Goal: Task Accomplishment & Management: Manage account settings

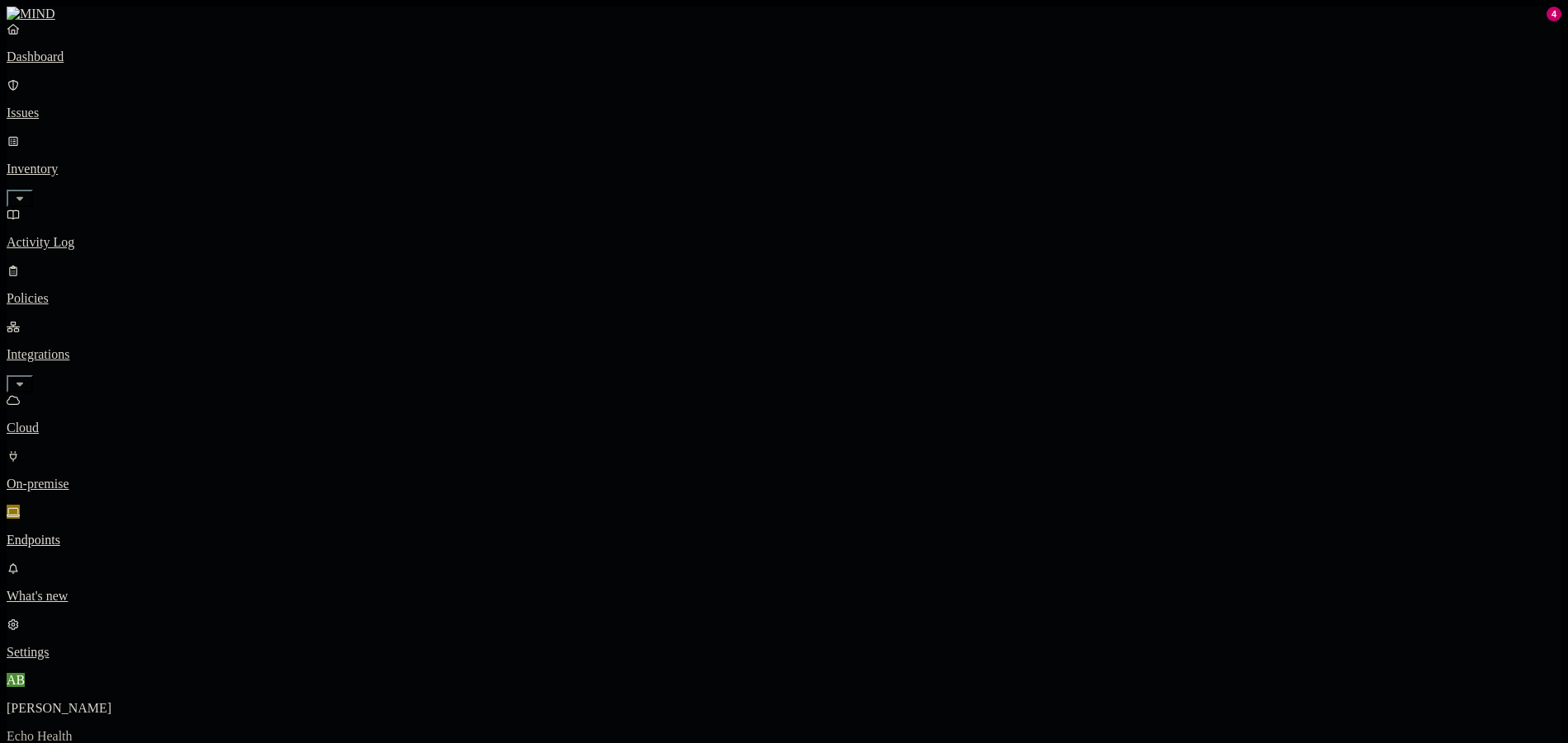
click at [70, 660] on p "Settings" at bounding box center [784, 652] width 1554 height 15
click at [89, 65] on p "Dashboard" at bounding box center [784, 56] width 1554 height 15
click at [106, 292] on p "Policies" at bounding box center [784, 298] width 1554 height 15
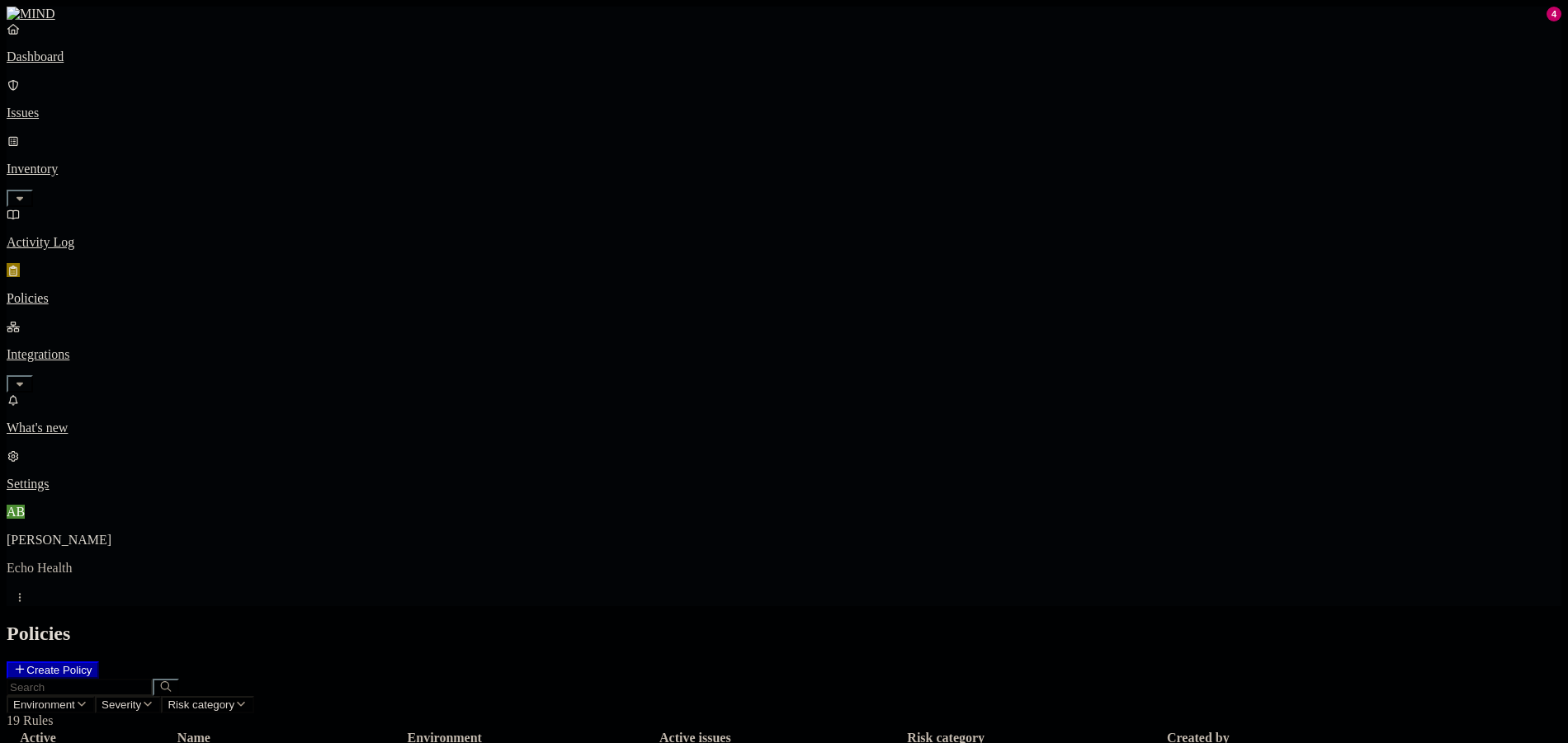
click at [178, 217] on nav "Dashboard Issues Inventory Activity Log Policies Integrations What's new 4 Sett…" at bounding box center [784, 256] width 1554 height 470
click at [27, 379] on icon "button" at bounding box center [19, 384] width 13 height 11
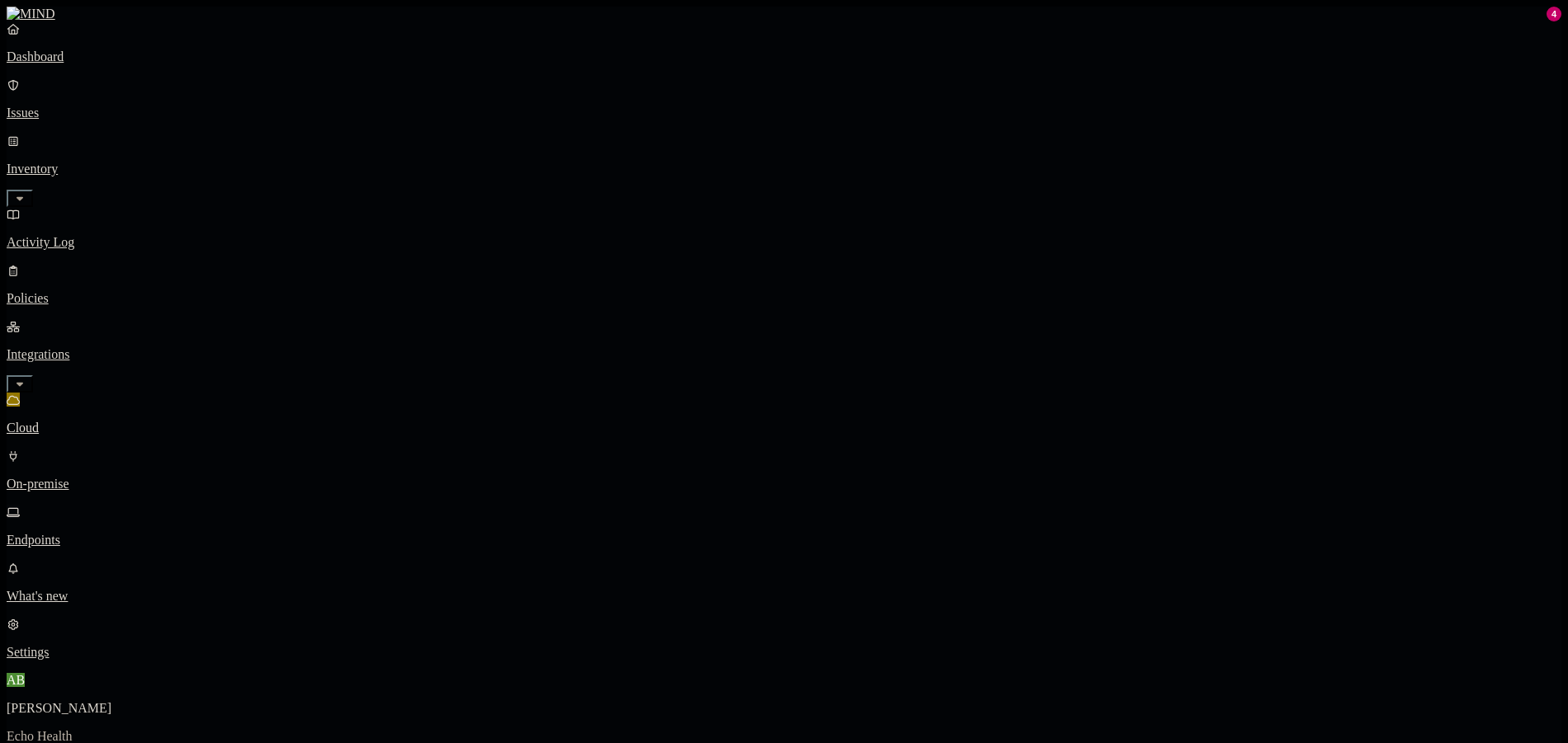
click at [102, 533] on p "Endpoints" at bounding box center [784, 540] width 1554 height 15
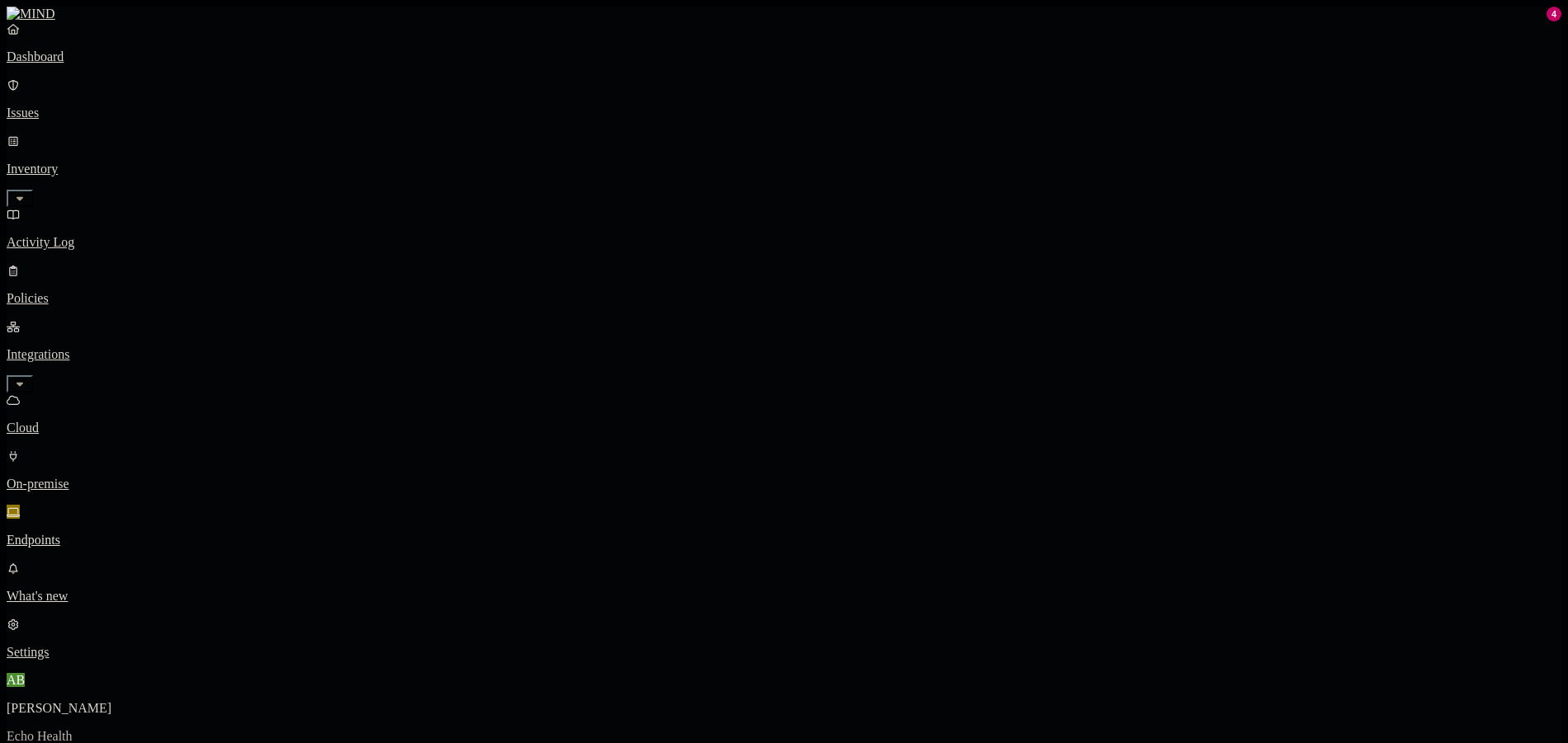
click at [60, 292] on p "Policies" at bounding box center [784, 298] width 1554 height 15
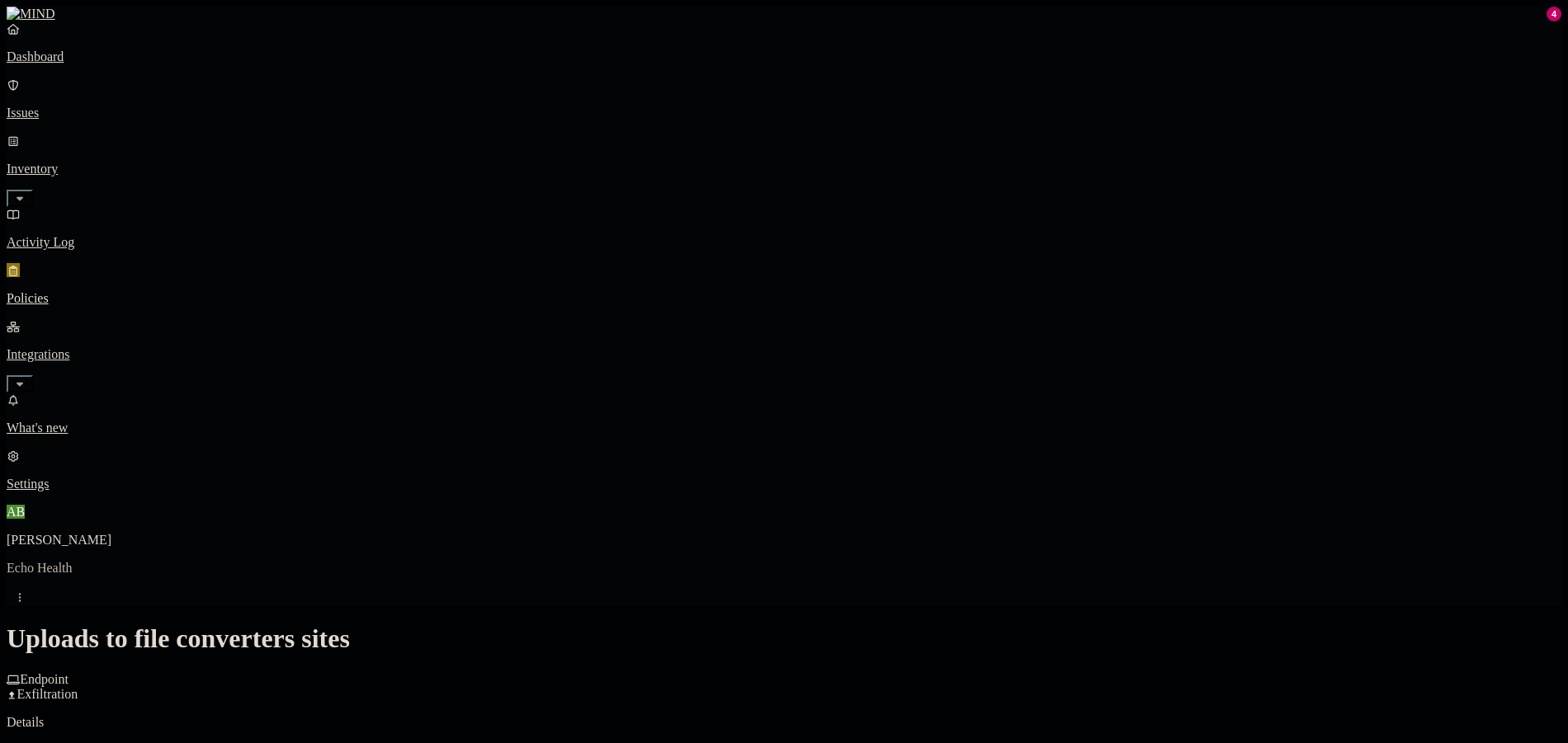
scroll to position [308, 0]
click at [779, 499] on div "Other" at bounding box center [826, 505] width 159 height 31
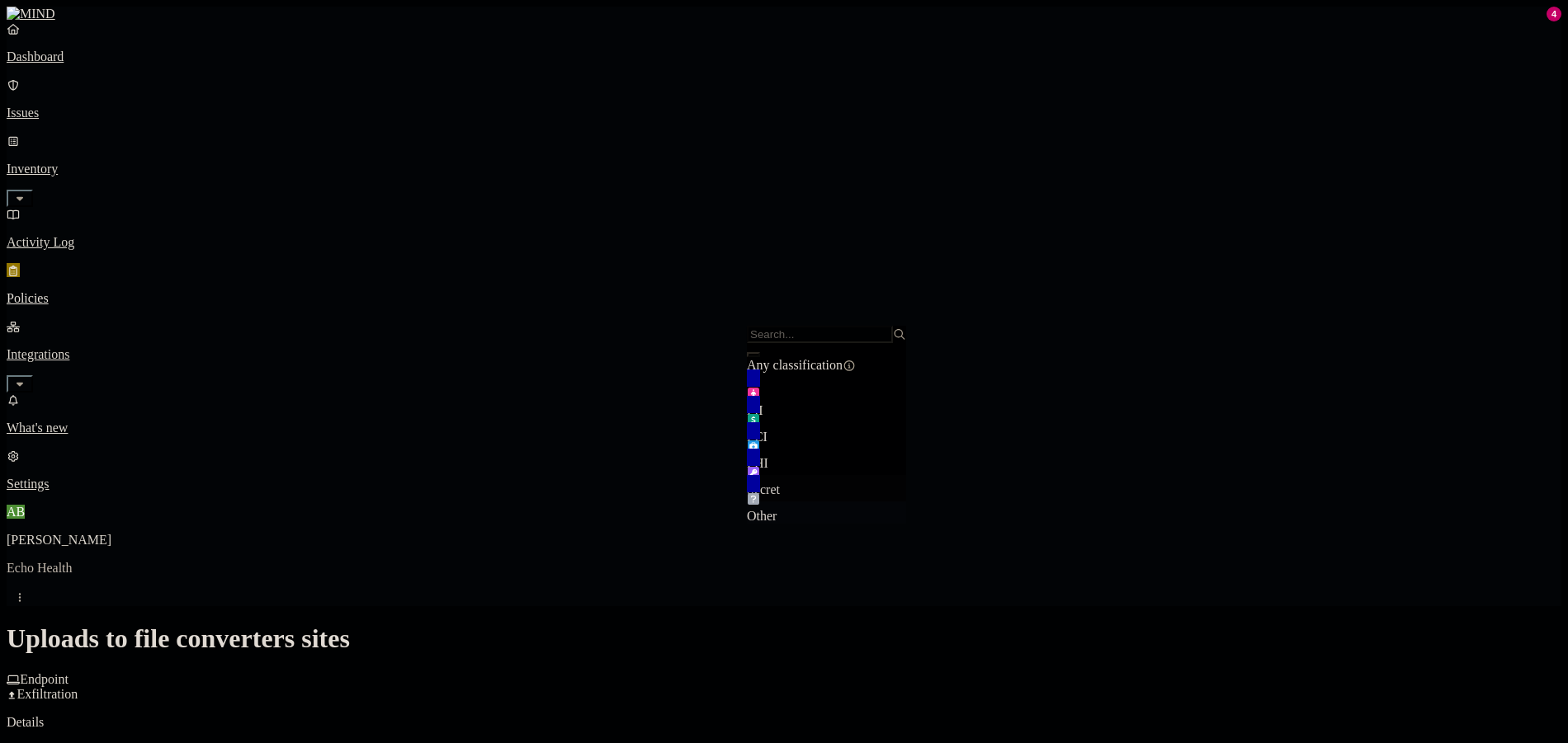
drag, startPoint x: 798, startPoint y: 504, endPoint x: 832, endPoint y: 504, distance: 34.0
click at [777, 508] on span "Other" at bounding box center [761, 515] width 29 height 14
click at [780, 483] on span "Secret" at bounding box center [763, 490] width 33 height 14
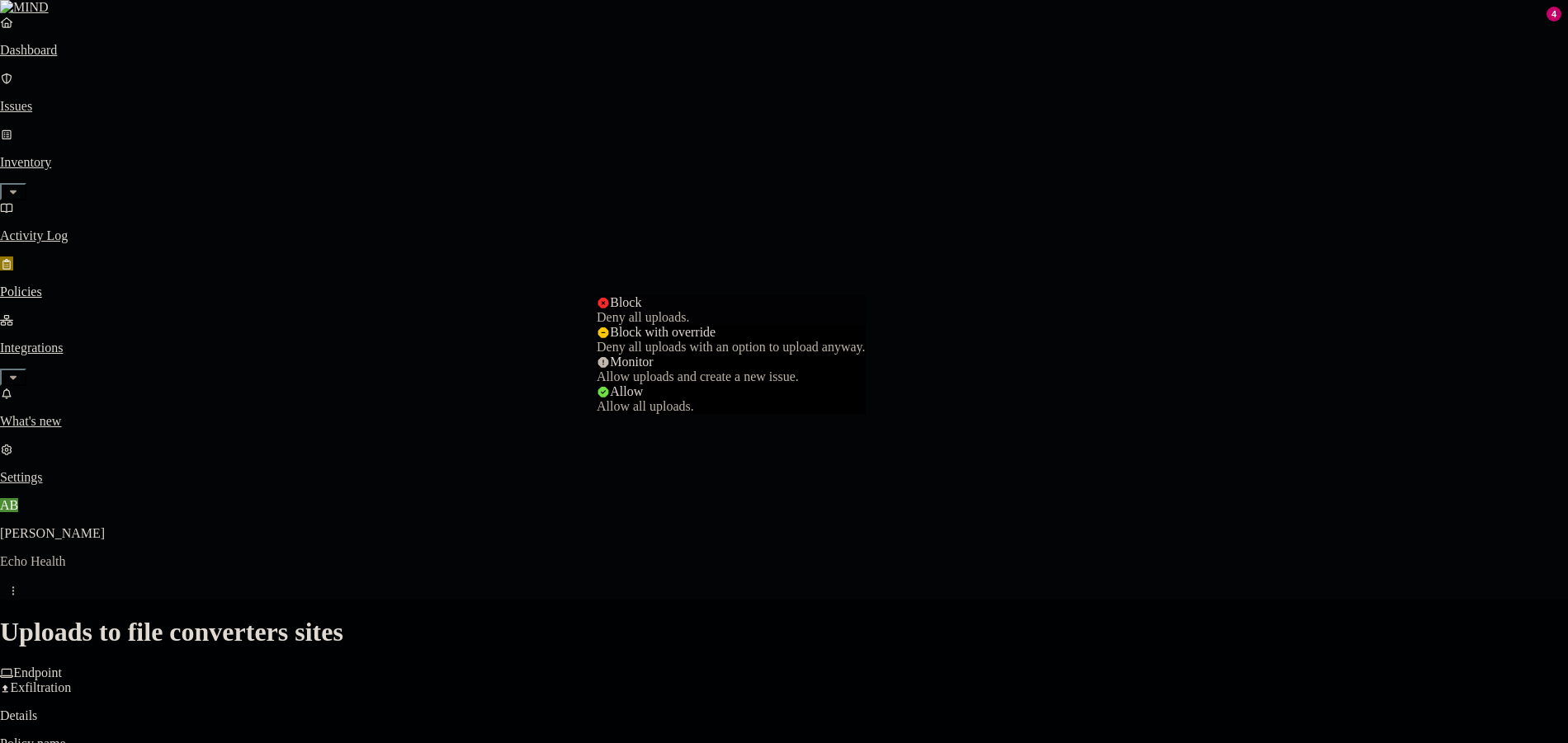
select select "4"
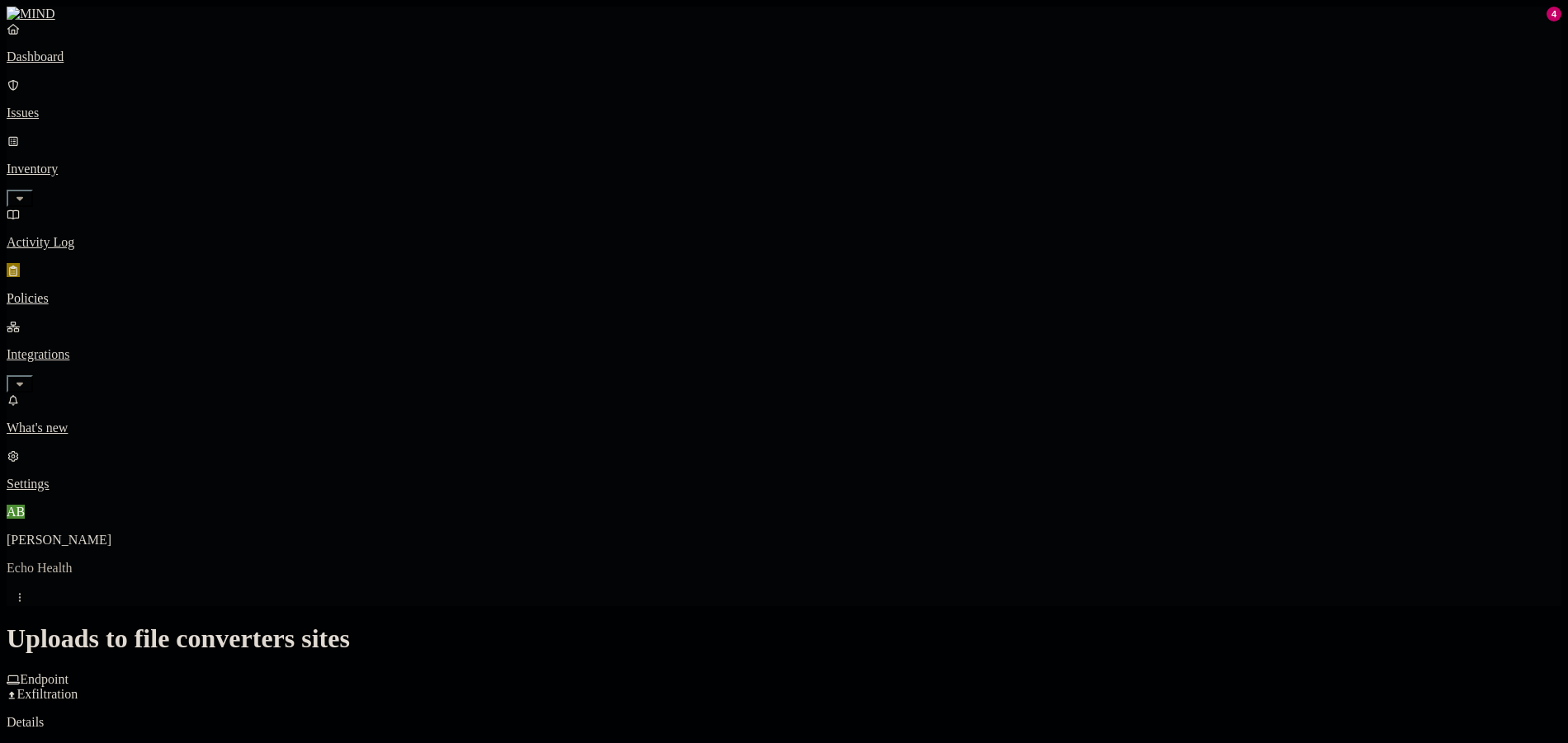
scroll to position [803, 0]
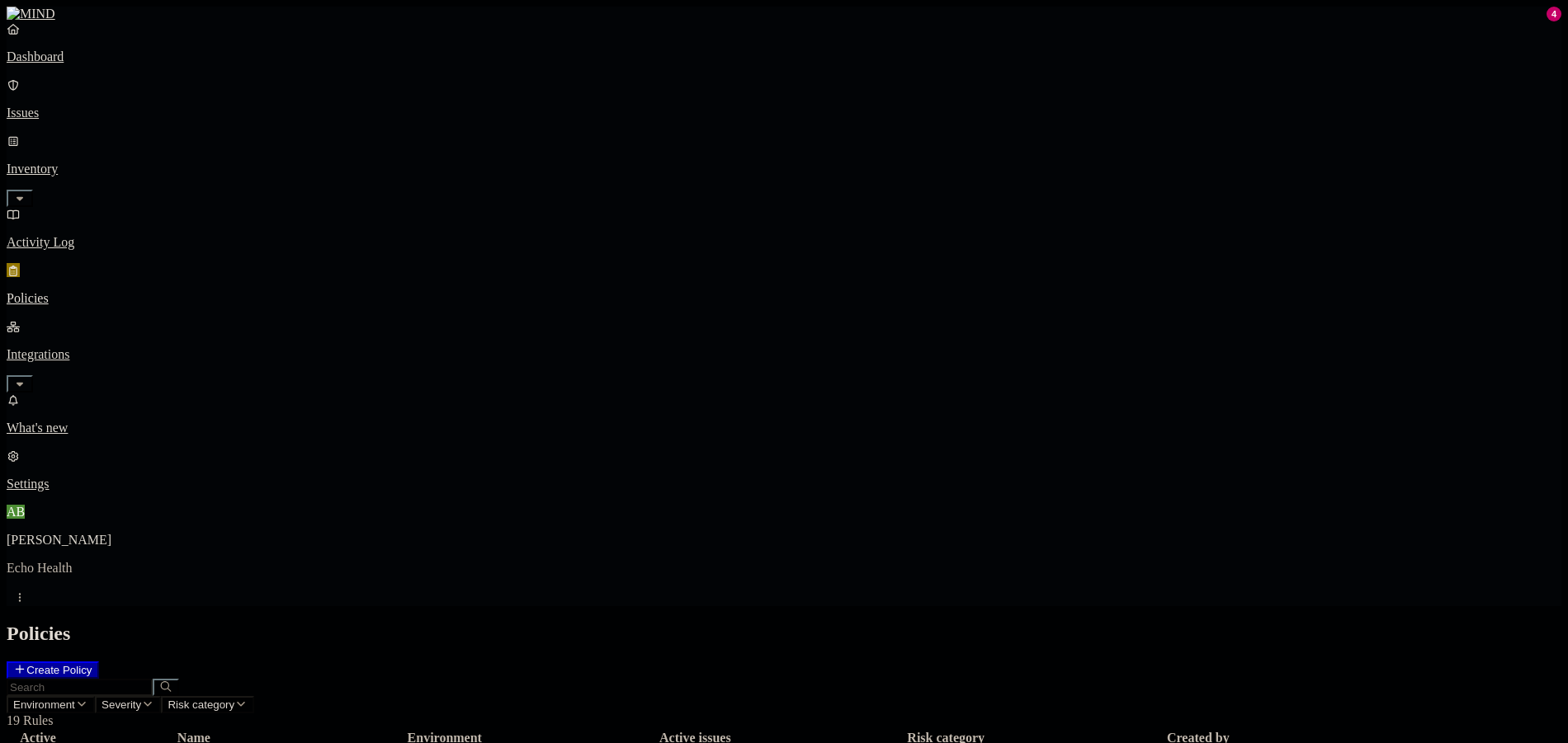
click at [1401, 622] on h2 "Policies" at bounding box center [784, 633] width 1554 height 23
click at [94, 235] on p "Activity Log" at bounding box center [784, 241] width 1554 height 15
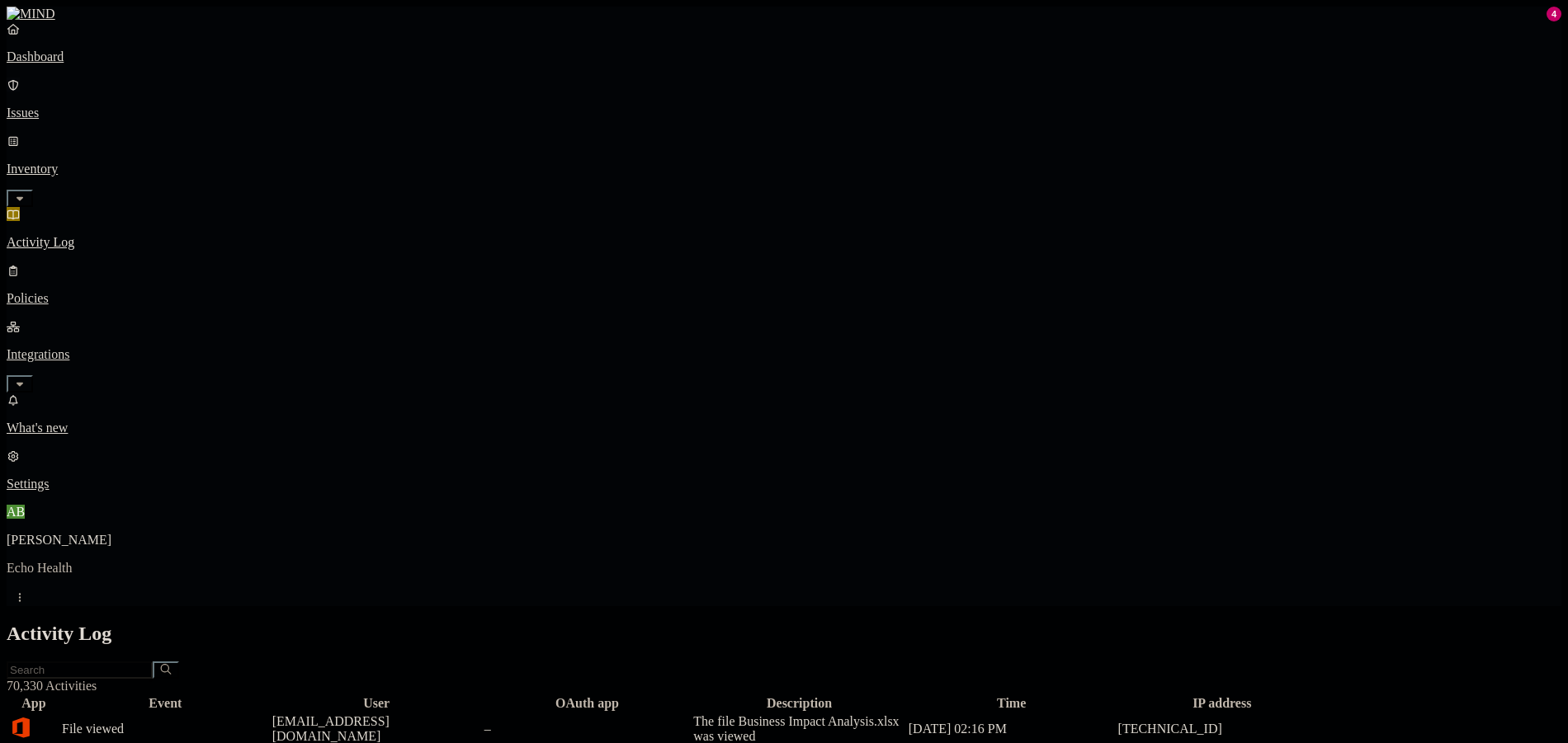
click at [85, 106] on p "Issues" at bounding box center [784, 113] width 1554 height 15
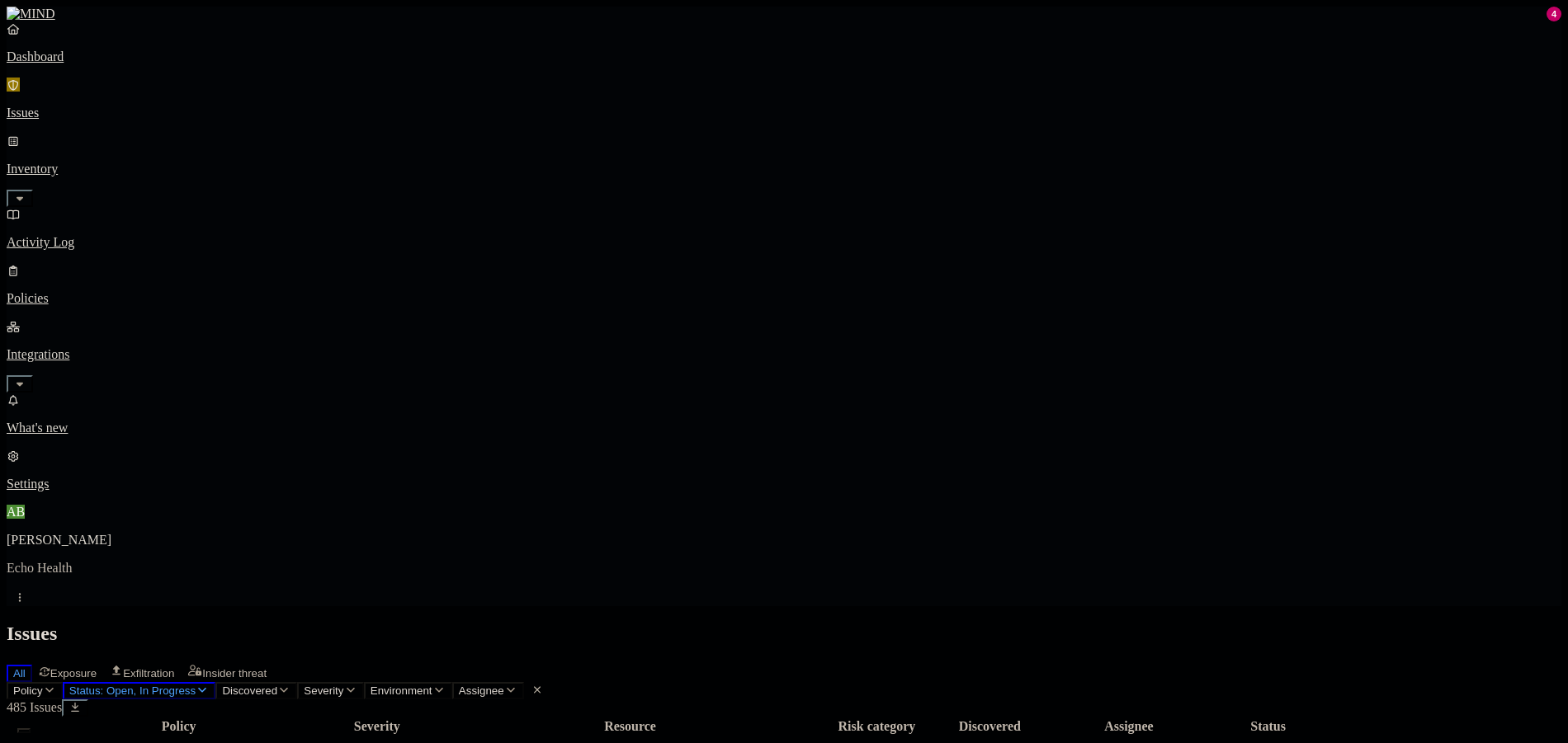
drag, startPoint x: 1323, startPoint y: 355, endPoint x: 1258, endPoint y: 362, distance: 65.4
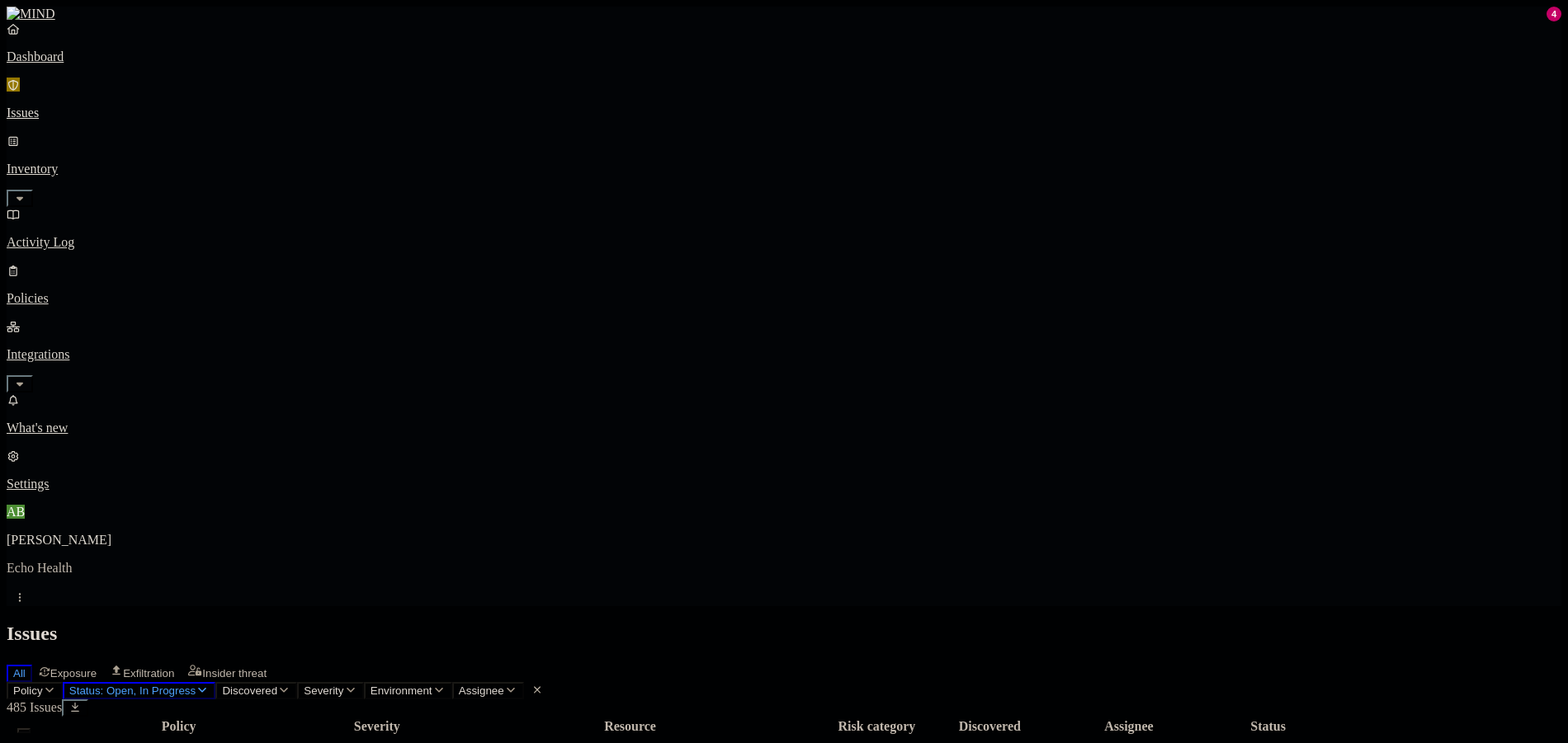
scroll to position [0, 0]
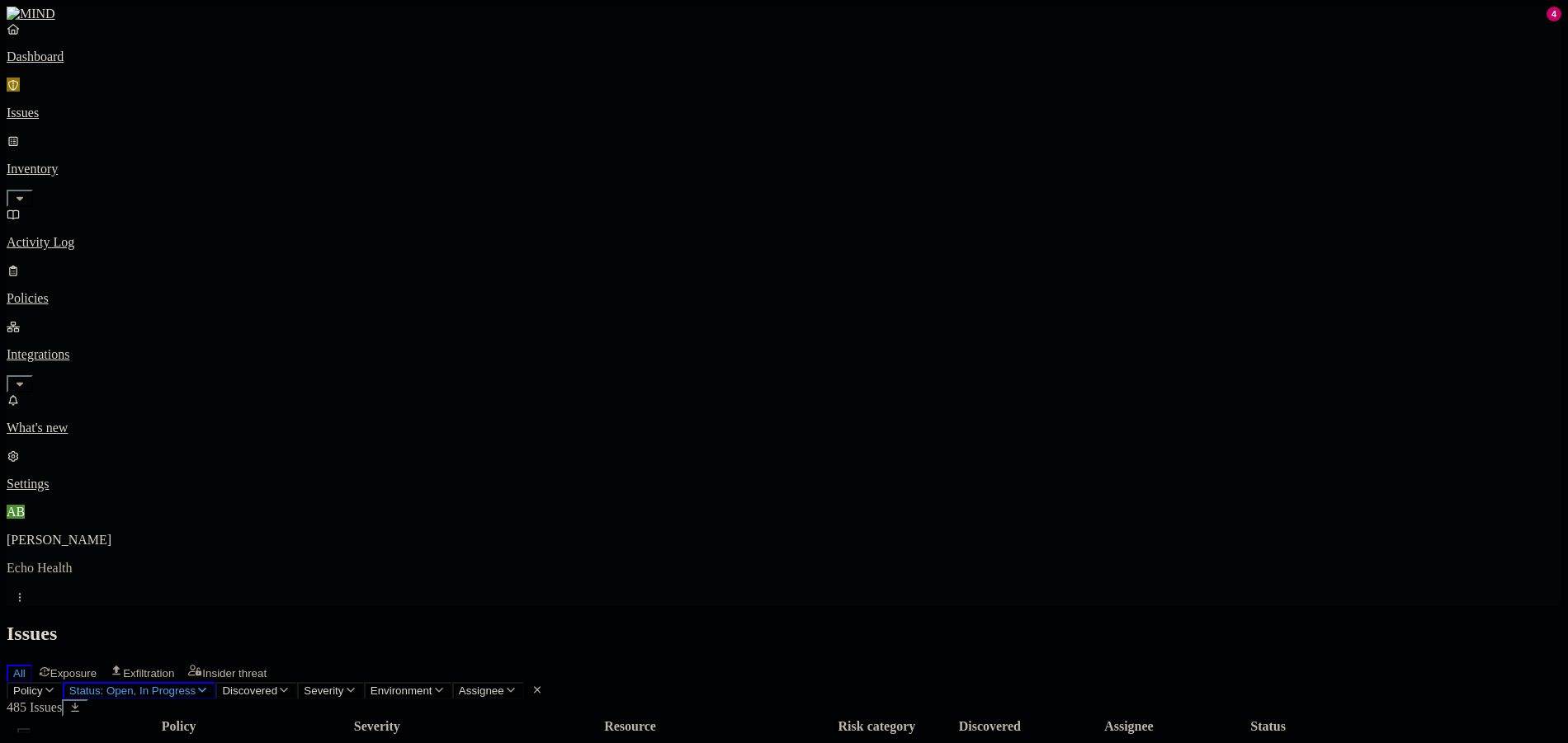
click at [169, 332] on nav "Dashboard Issues Inventory Activity Log Policies Integrations What's new 4 Sett…" at bounding box center [784, 256] width 1554 height 470
click at [90, 292] on p "Policies" at bounding box center [784, 298] width 1554 height 15
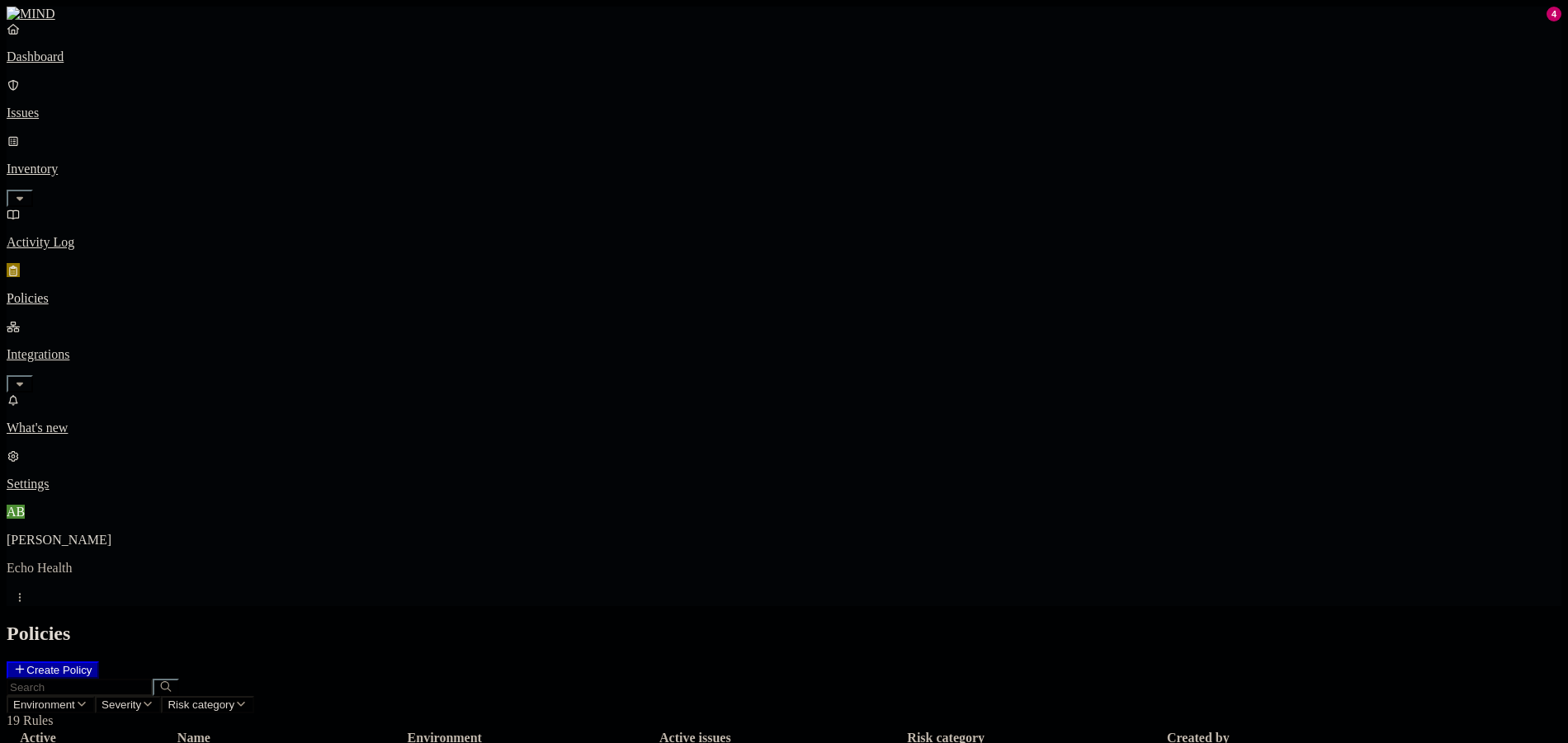
click at [155, 319] on link "Integrations" at bounding box center [784, 354] width 1554 height 71
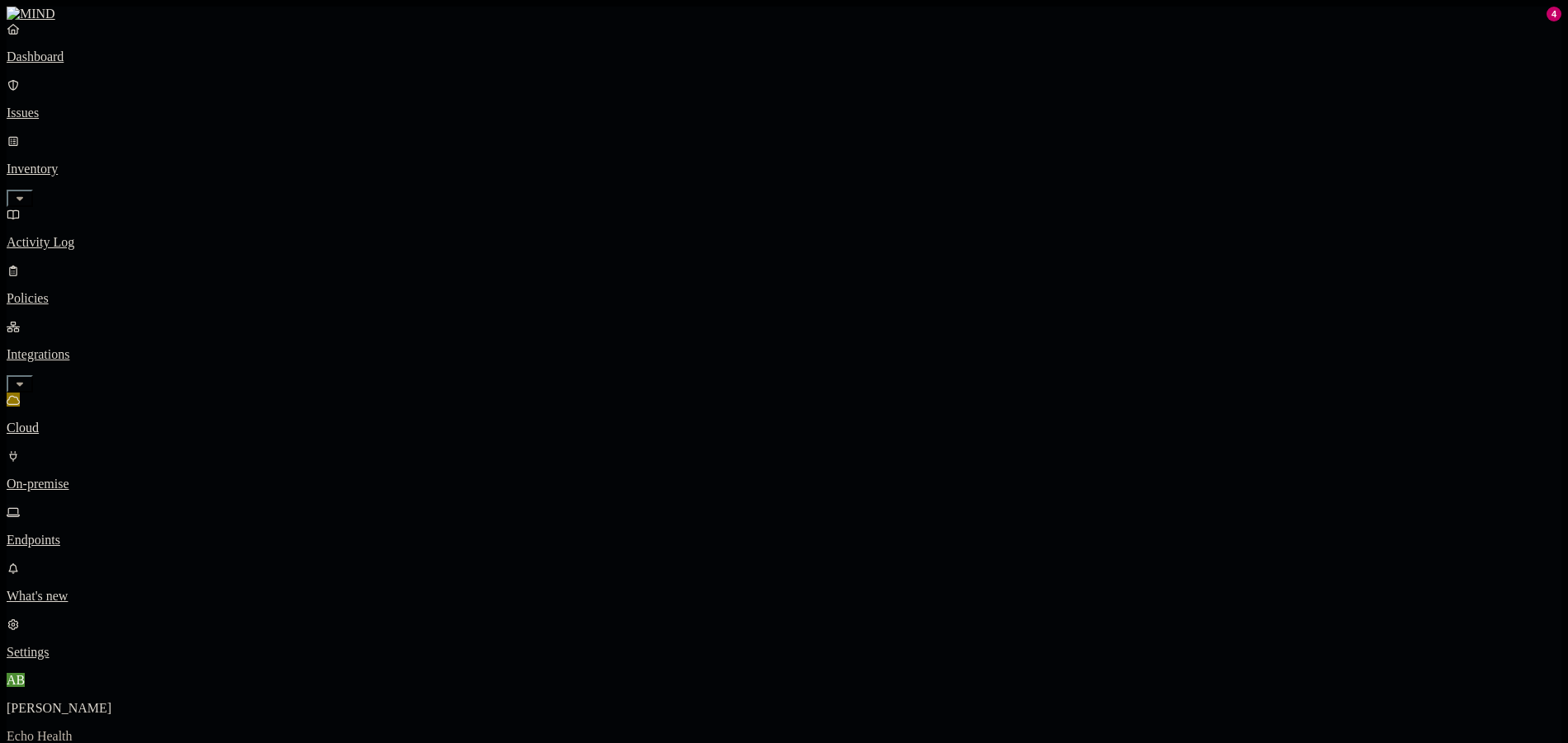
click at [67, 504] on link "Endpoints" at bounding box center [784, 526] width 1554 height 43
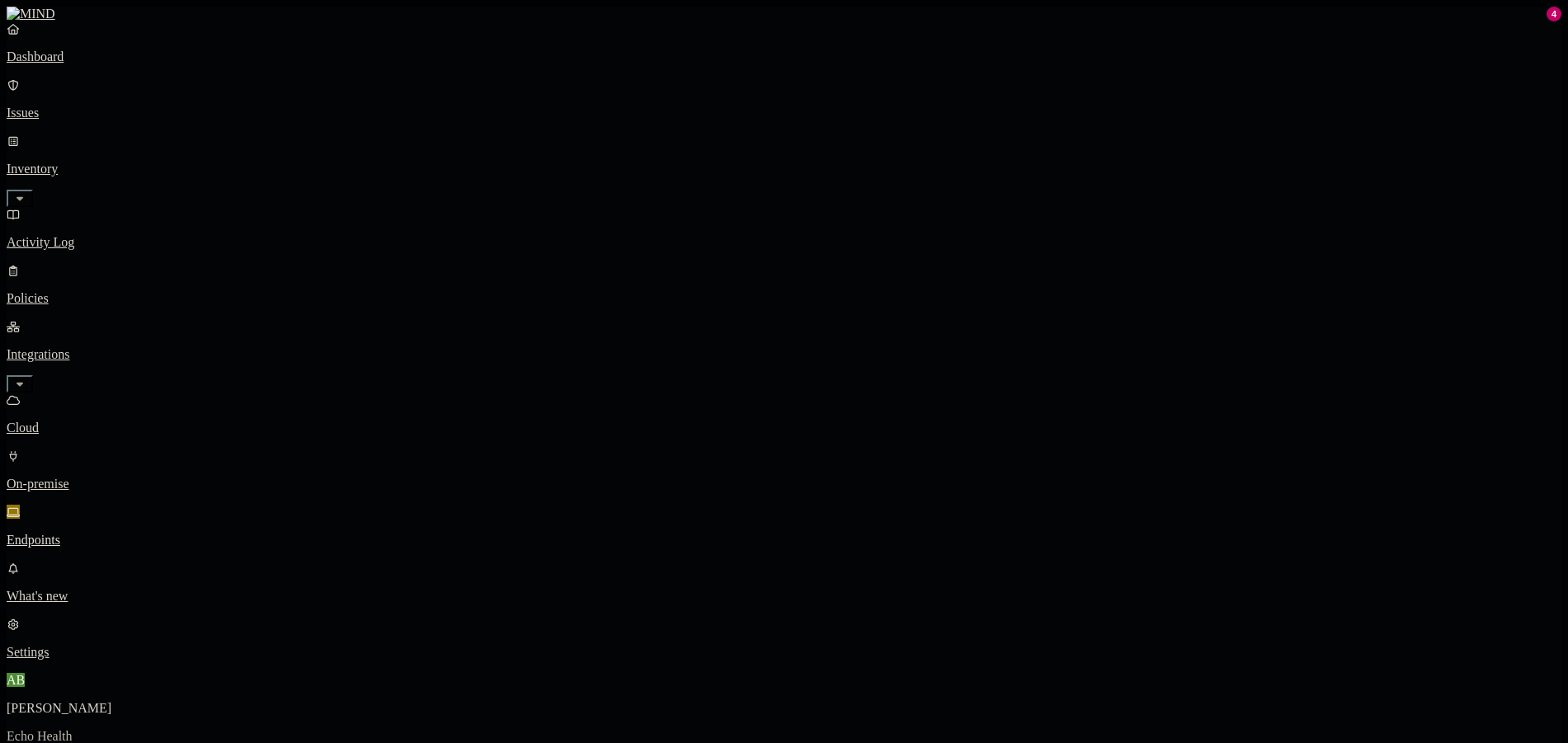
drag, startPoint x: 981, startPoint y: 282, endPoint x: 930, endPoint y: 315, distance: 60.7
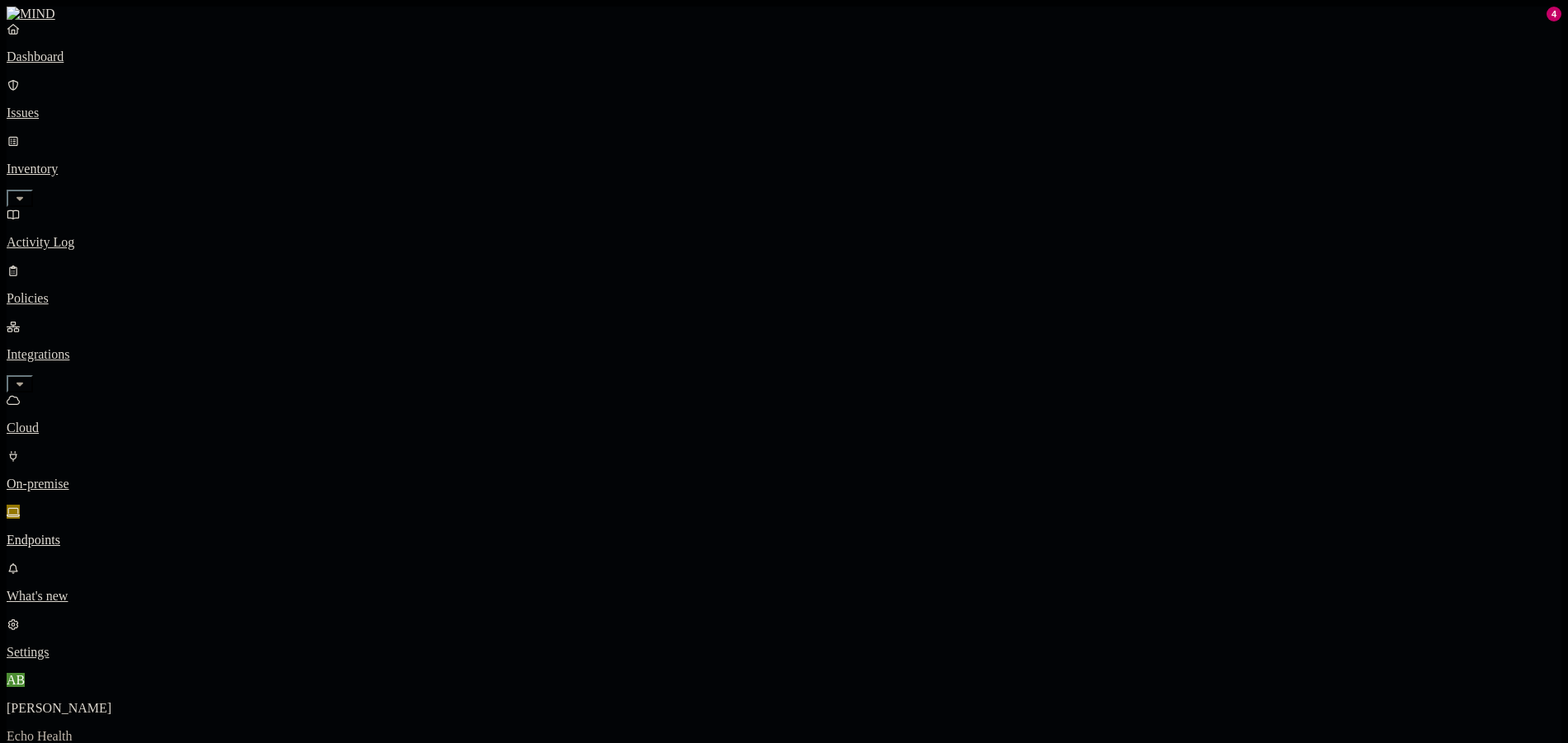
click at [63, 292] on p "Policies" at bounding box center [784, 298] width 1554 height 15
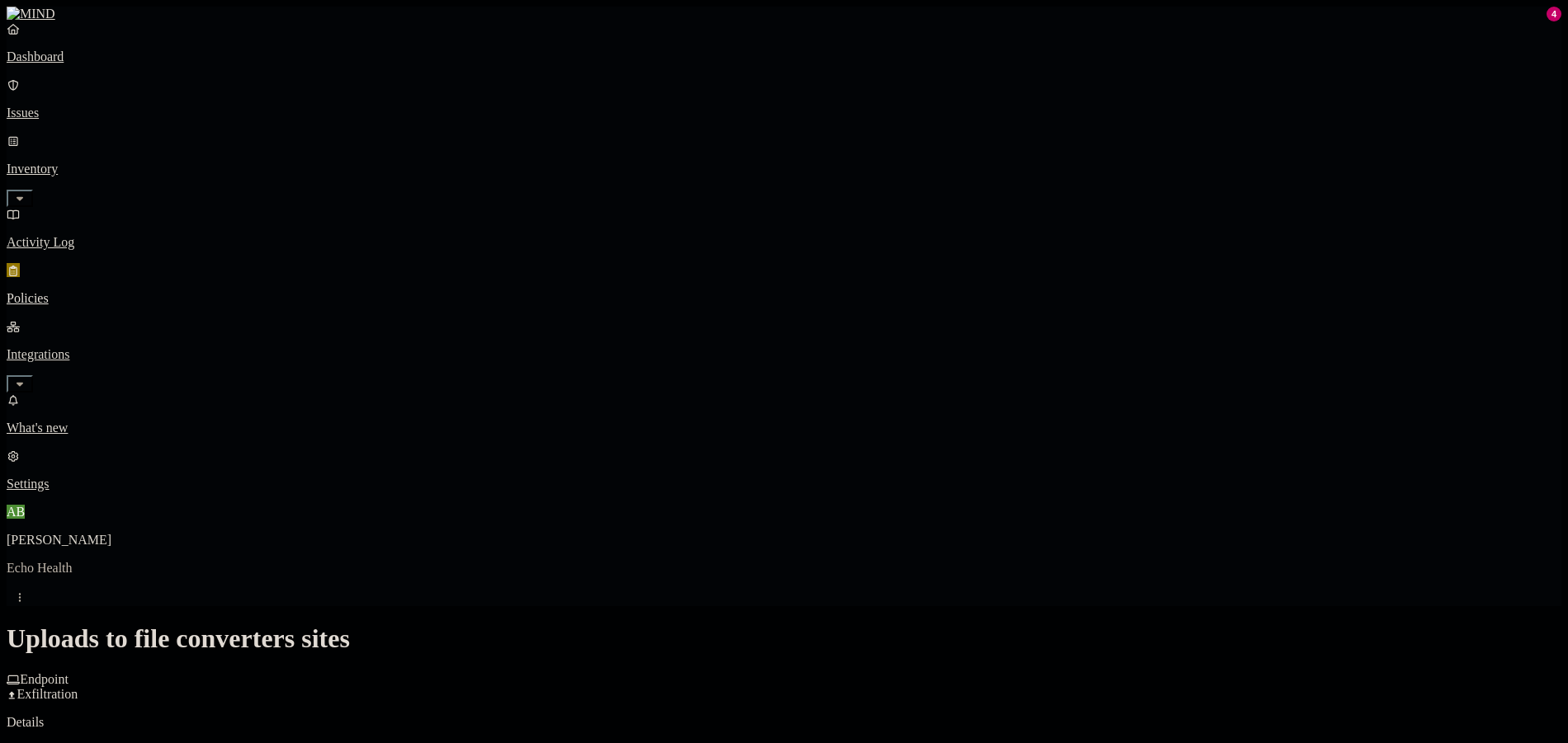
scroll to position [330, 0]
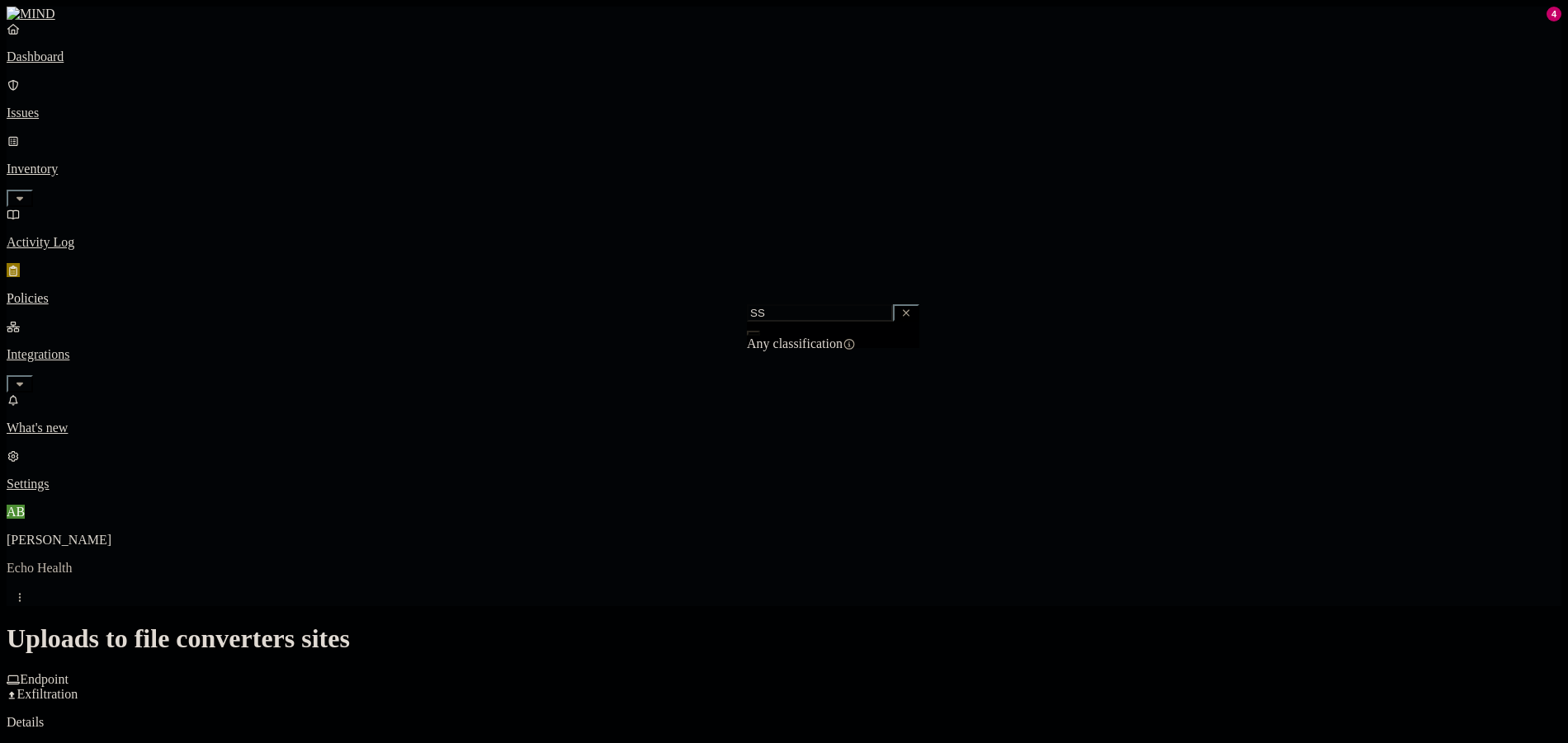
type input "S"
click at [809, 479] on div "Other" at bounding box center [826, 484] width 159 height 31
click at [780, 462] on span "Secret" at bounding box center [763, 465] width 33 height 14
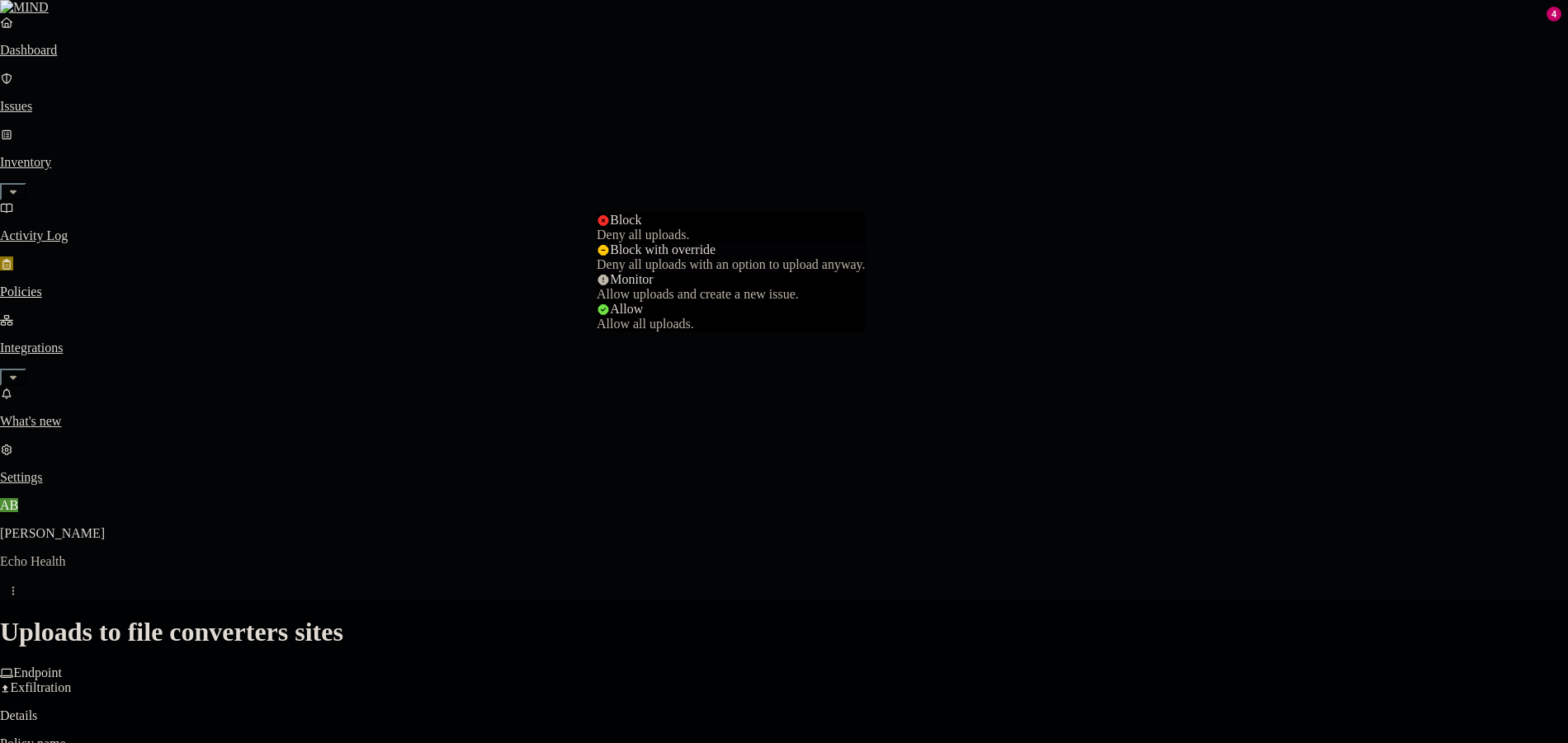
select select "3"
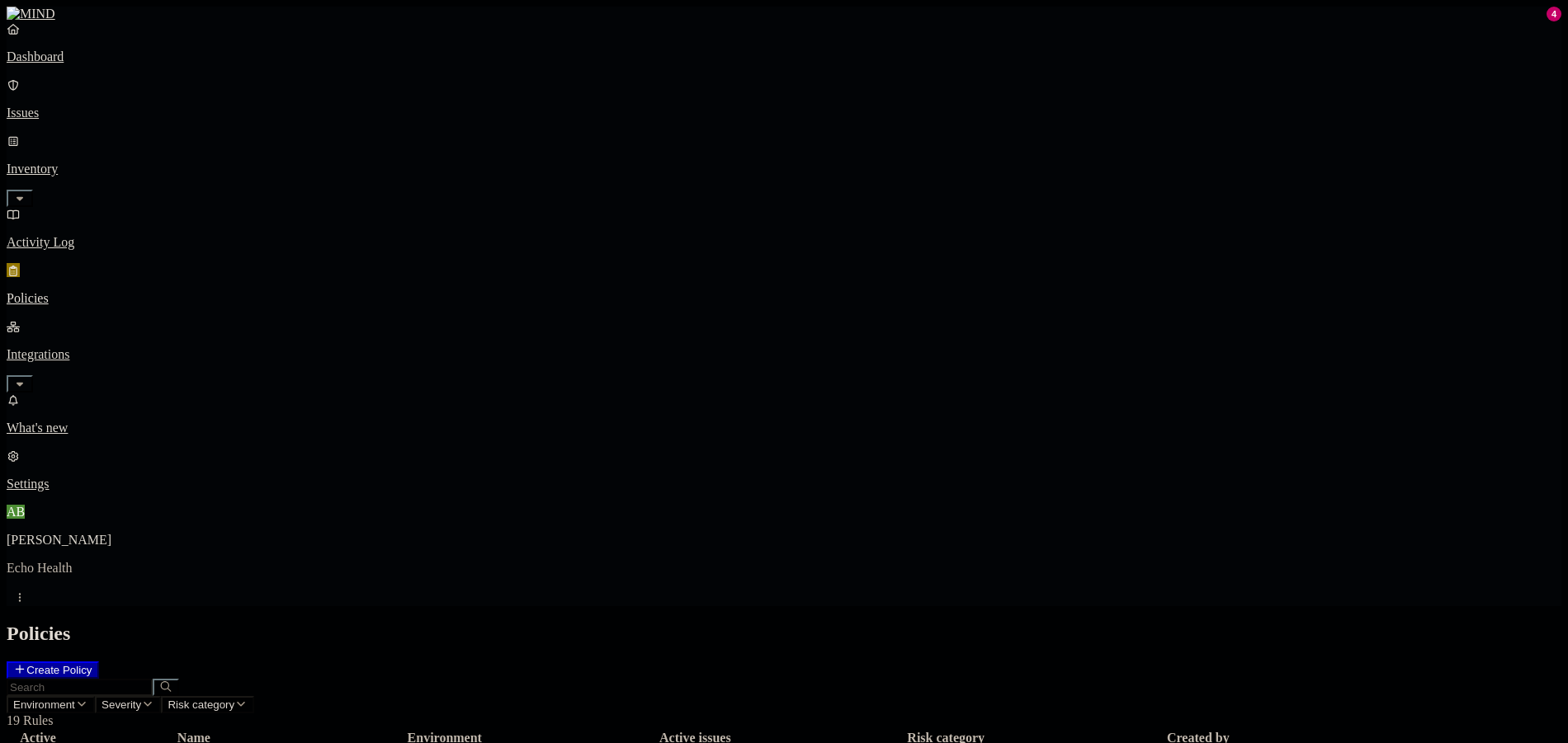
drag, startPoint x: 1524, startPoint y: 73, endPoint x: 1207, endPoint y: 121, distance: 320.6
click at [110, 492] on p "Settings" at bounding box center [784, 484] width 1554 height 15
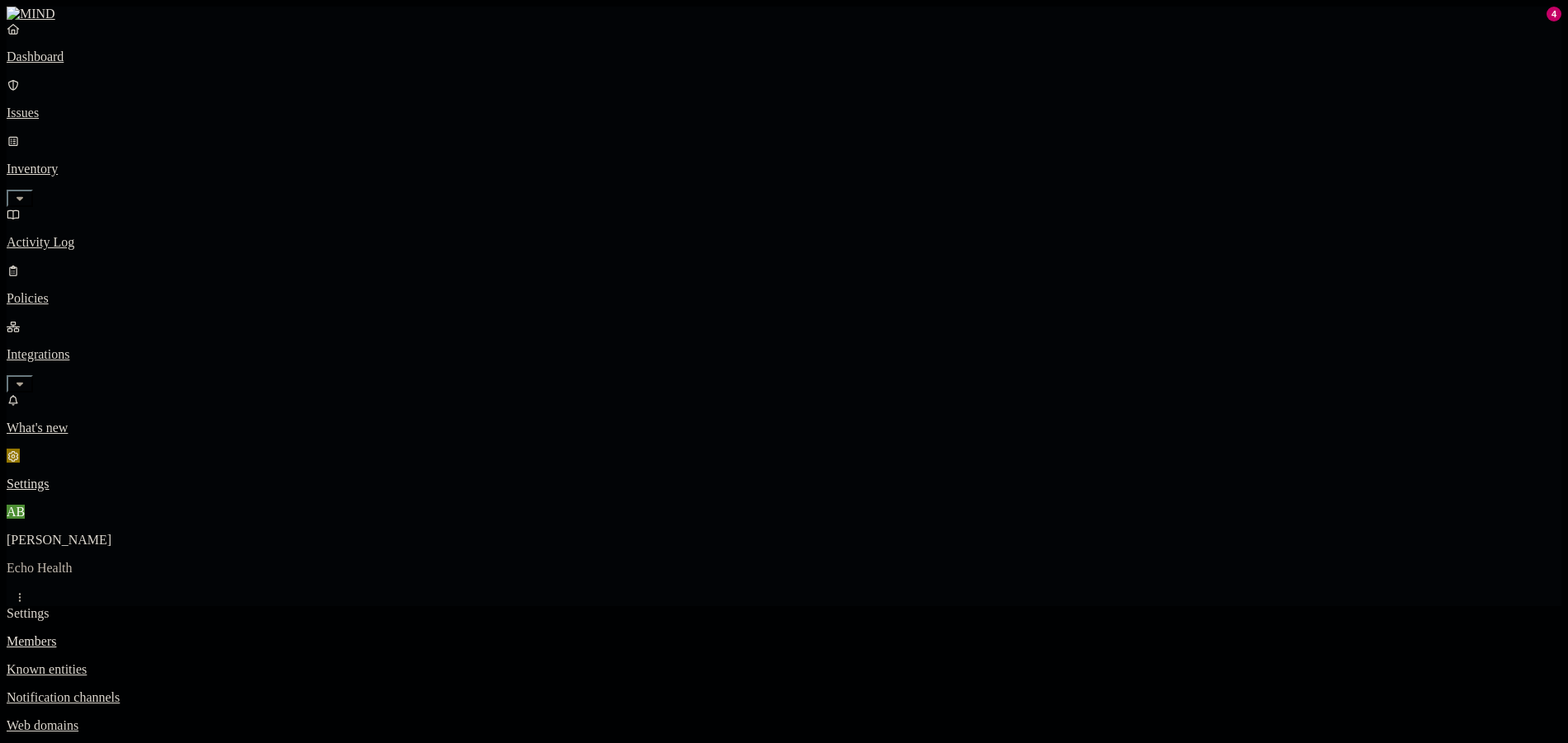
click at [240, 634] on nav "Members Known entities Notification channels Web domains Branding" at bounding box center [784, 697] width 1554 height 127
click at [247, 742] on p "Branding" at bounding box center [784, 753] width 1554 height 15
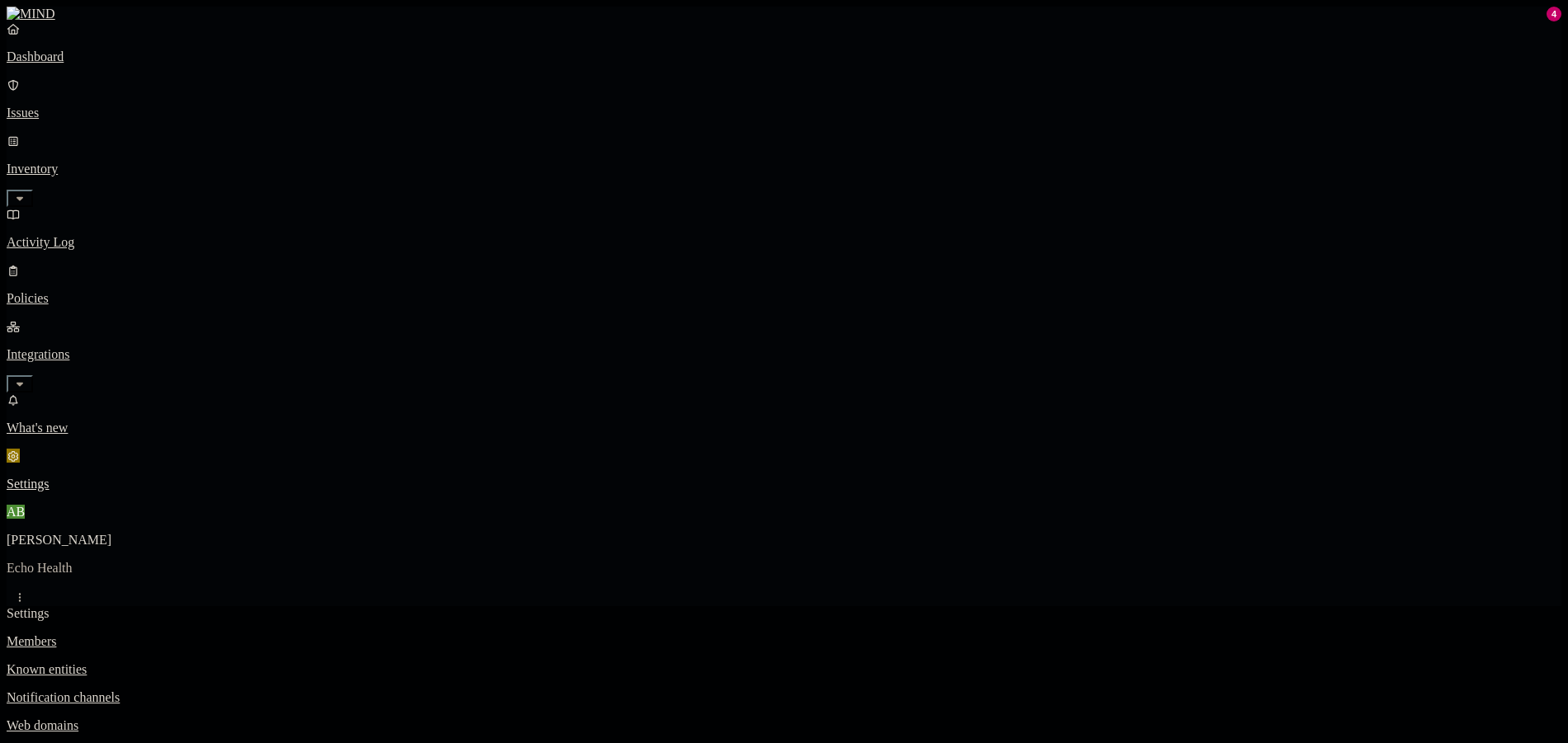
type input "ECHO Health Inc"
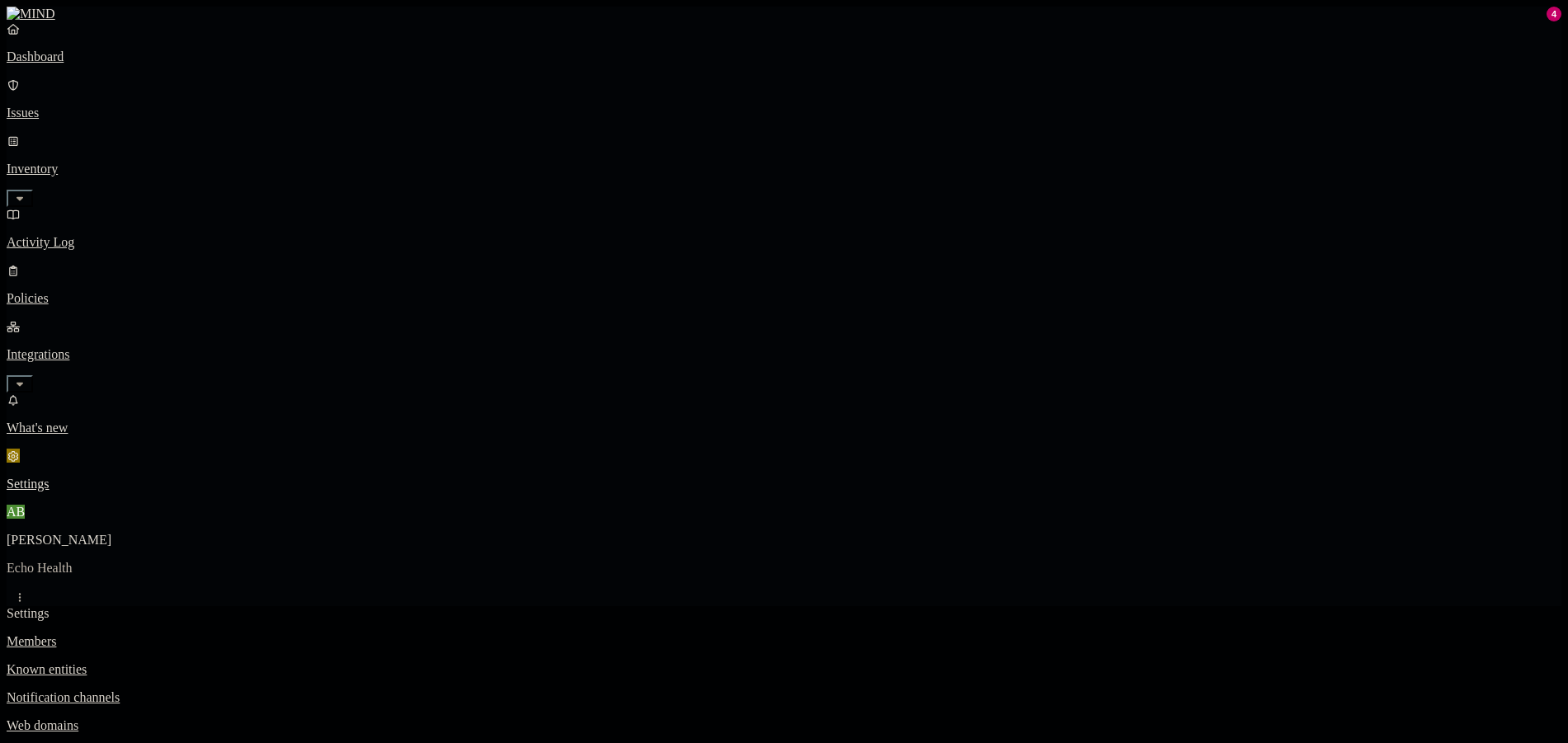
click at [106, 106] on p "Issues" at bounding box center [784, 113] width 1554 height 15
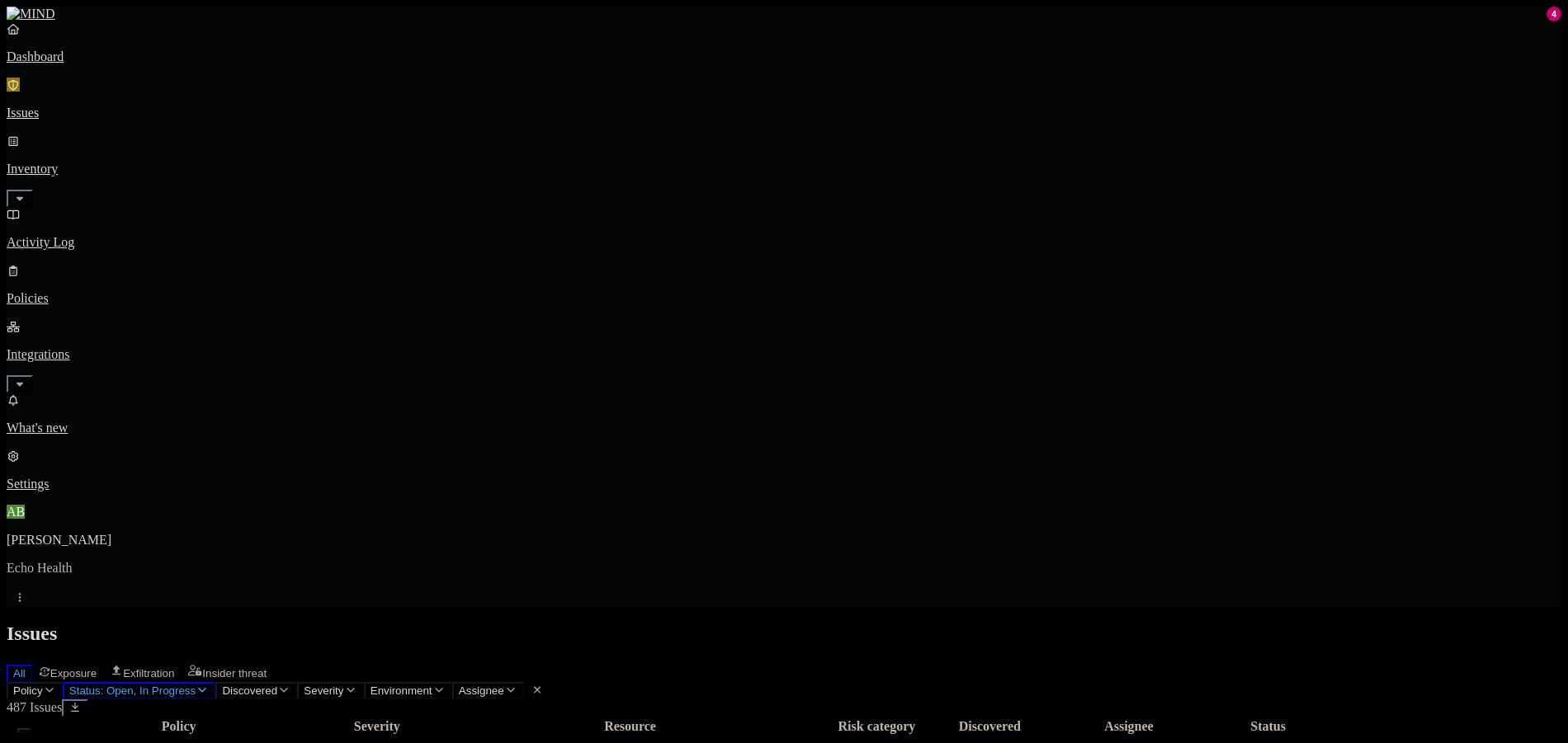
click at [95, 492] on p "Settings" at bounding box center [784, 484] width 1554 height 15
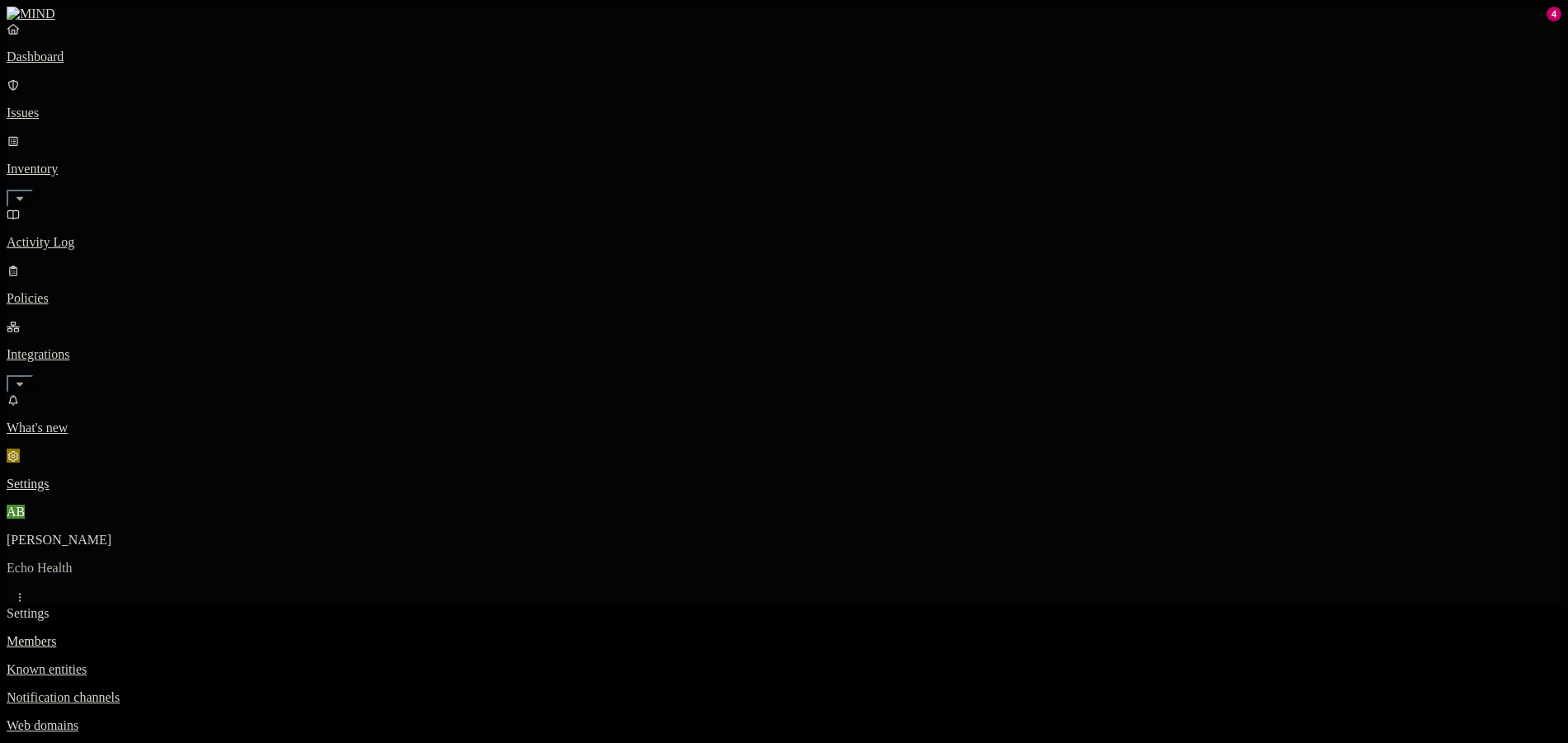
click at [258, 718] on p "Web domains" at bounding box center [784, 725] width 1554 height 15
click at [256, 742] on link "Branding" at bounding box center [784, 753] width 1554 height 15
click at [255, 742] on p "Branding" at bounding box center [784, 753] width 1554 height 15
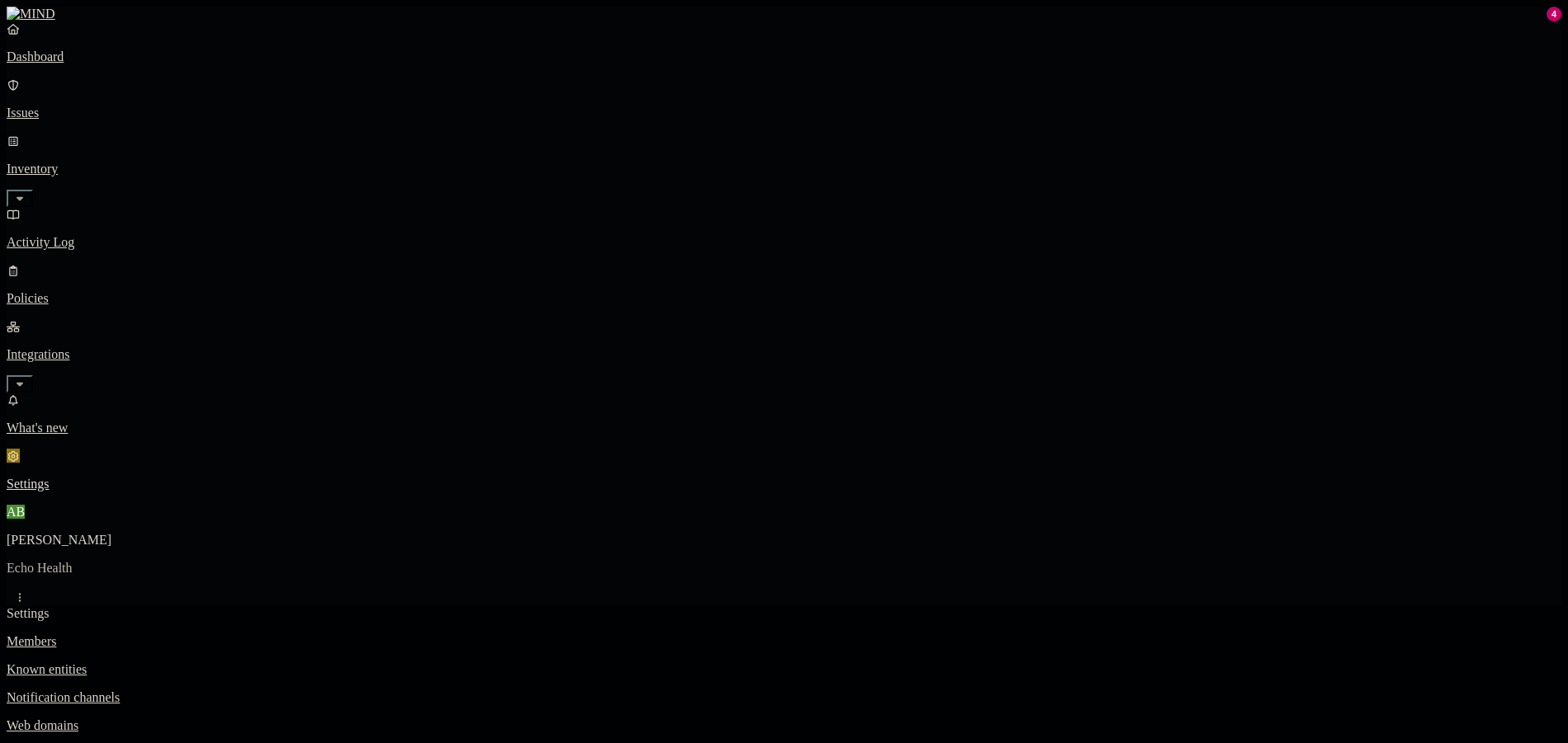
drag, startPoint x: 730, startPoint y: 203, endPoint x: 611, endPoint y: 206, distance: 119.0
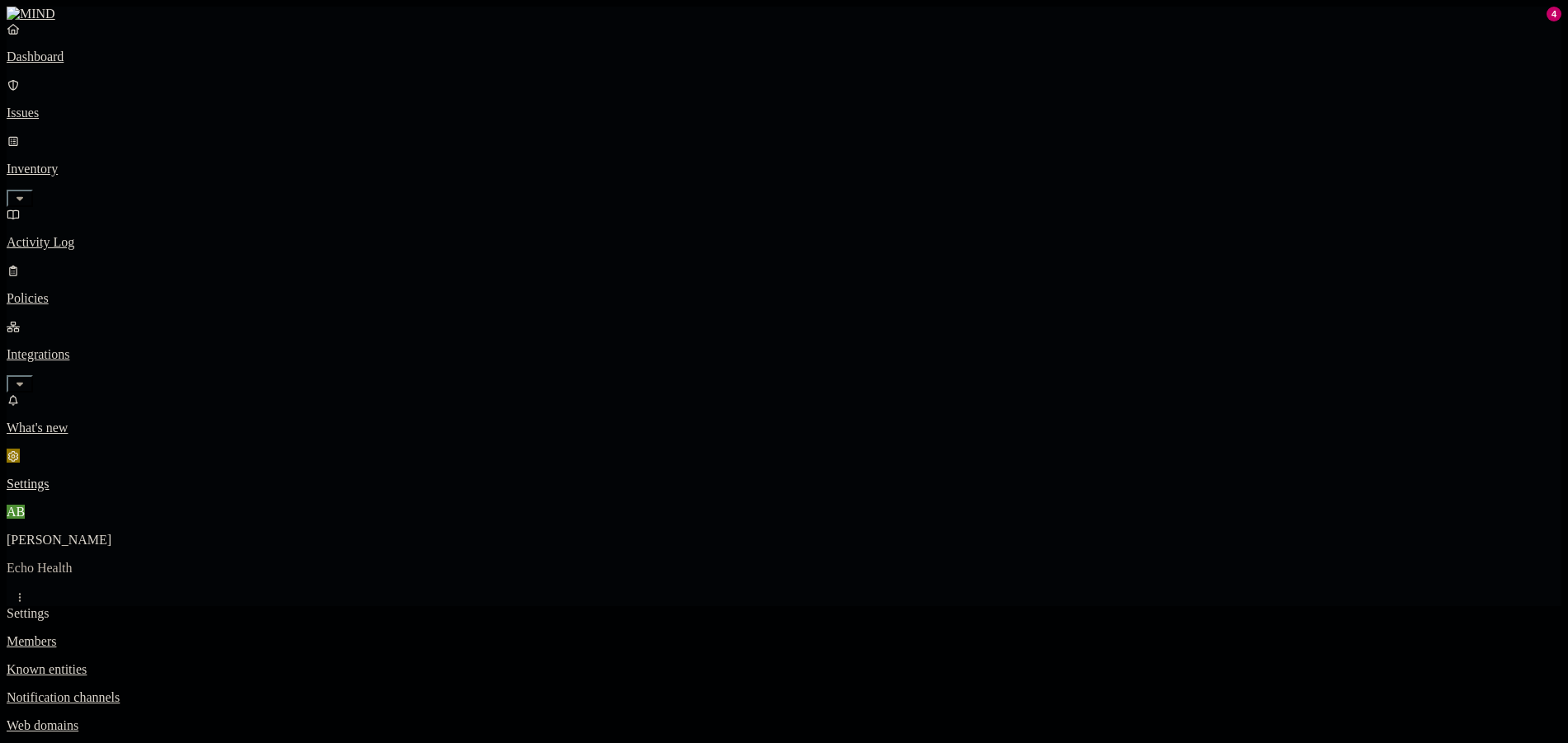
type input "ECHO Security team"
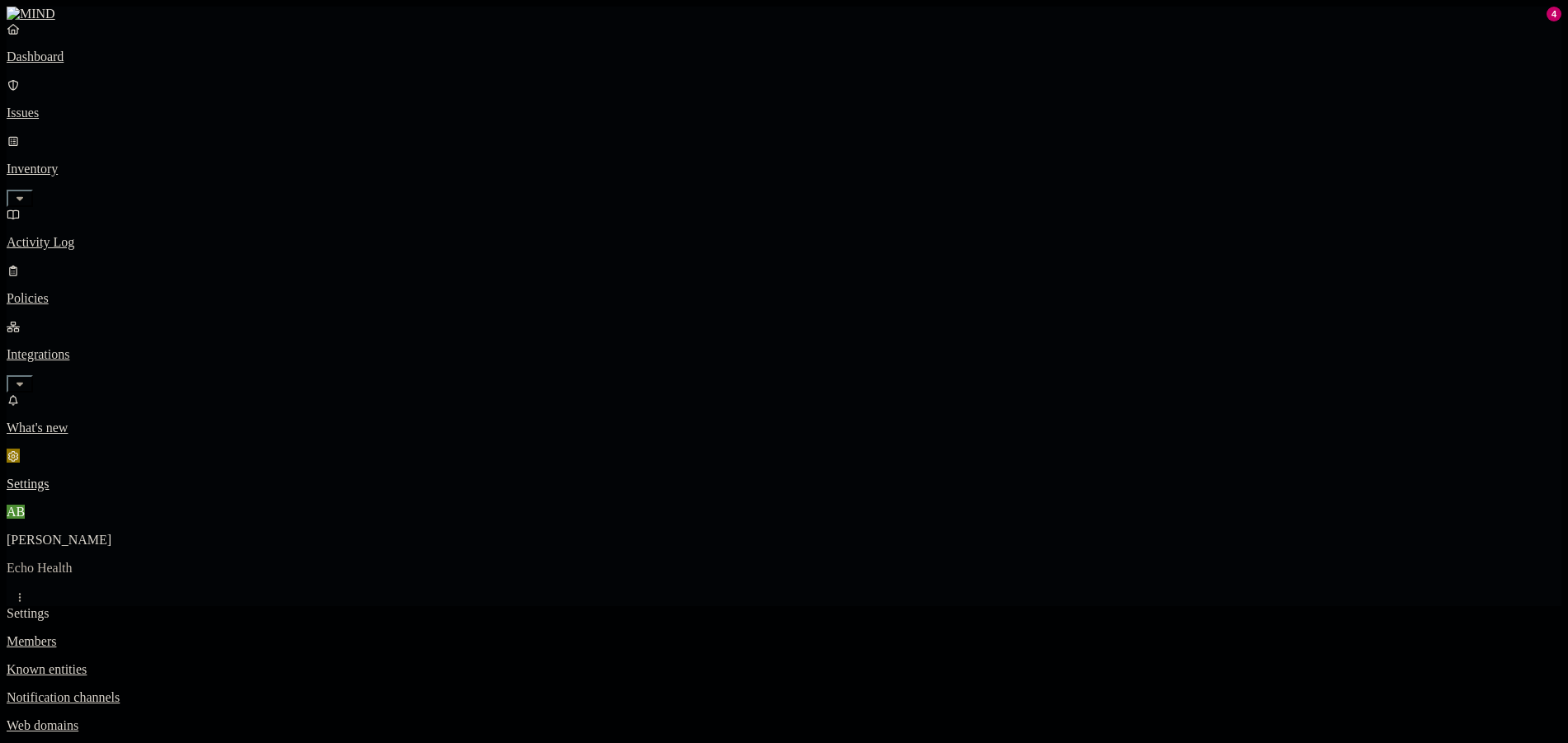
drag, startPoint x: 268, startPoint y: 66, endPoint x: 254, endPoint y: 109, distance: 45.2
click at [268, 634] on p "Members" at bounding box center [784, 641] width 1554 height 15
click at [260, 742] on p "Branding" at bounding box center [784, 753] width 1554 height 15
type input "ECHO Security team"
click at [257, 663] on link "Known entities" at bounding box center [784, 669] width 1554 height 15
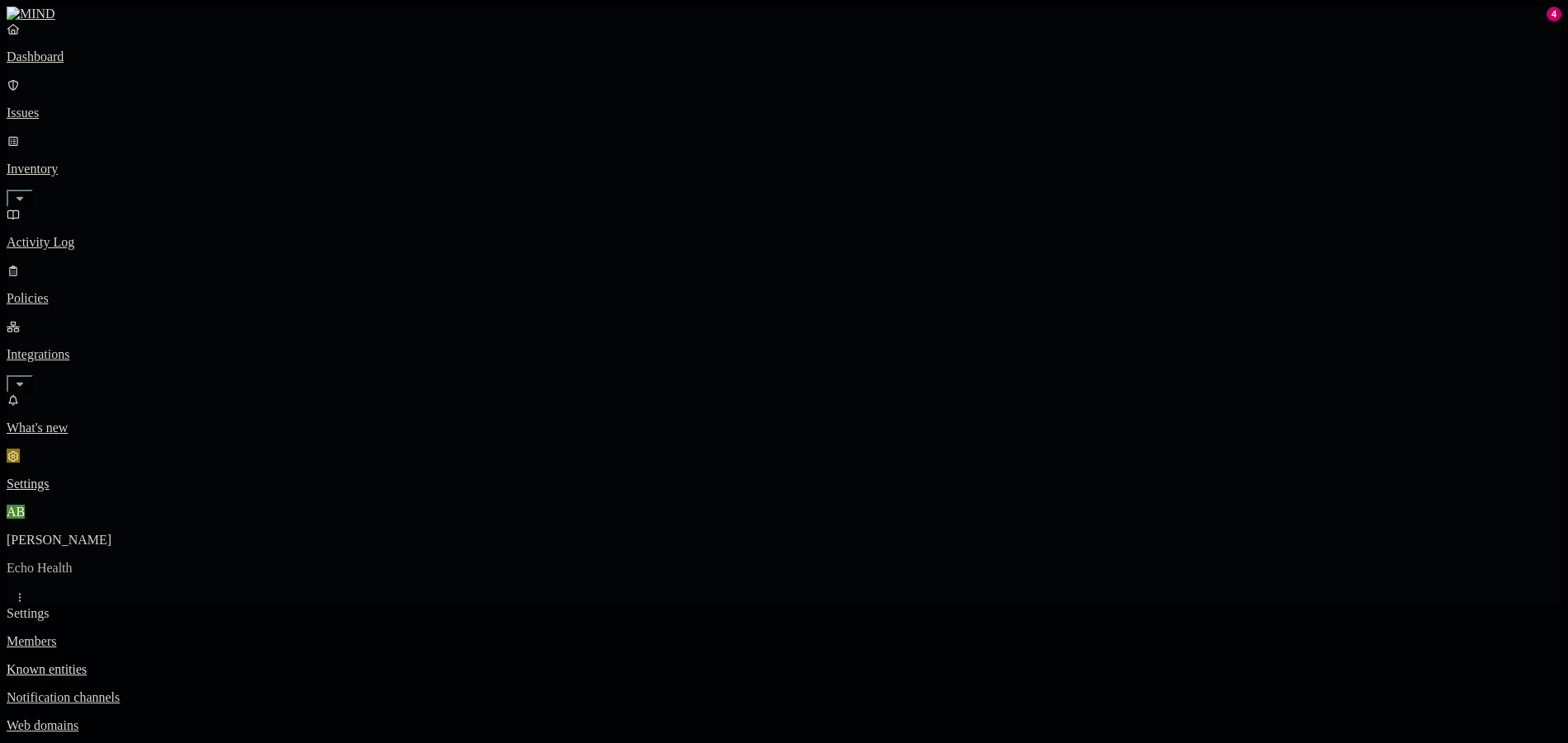
click at [251, 742] on p "Branding" at bounding box center [784, 753] width 1554 height 15
click at [265, 634] on p "Members" at bounding box center [784, 641] width 1554 height 15
drag, startPoint x: 27, startPoint y: 184, endPoint x: 173, endPoint y: 190, distance: 146.1
click at [28, 263] on link "Policies" at bounding box center [784, 285] width 1554 height 43
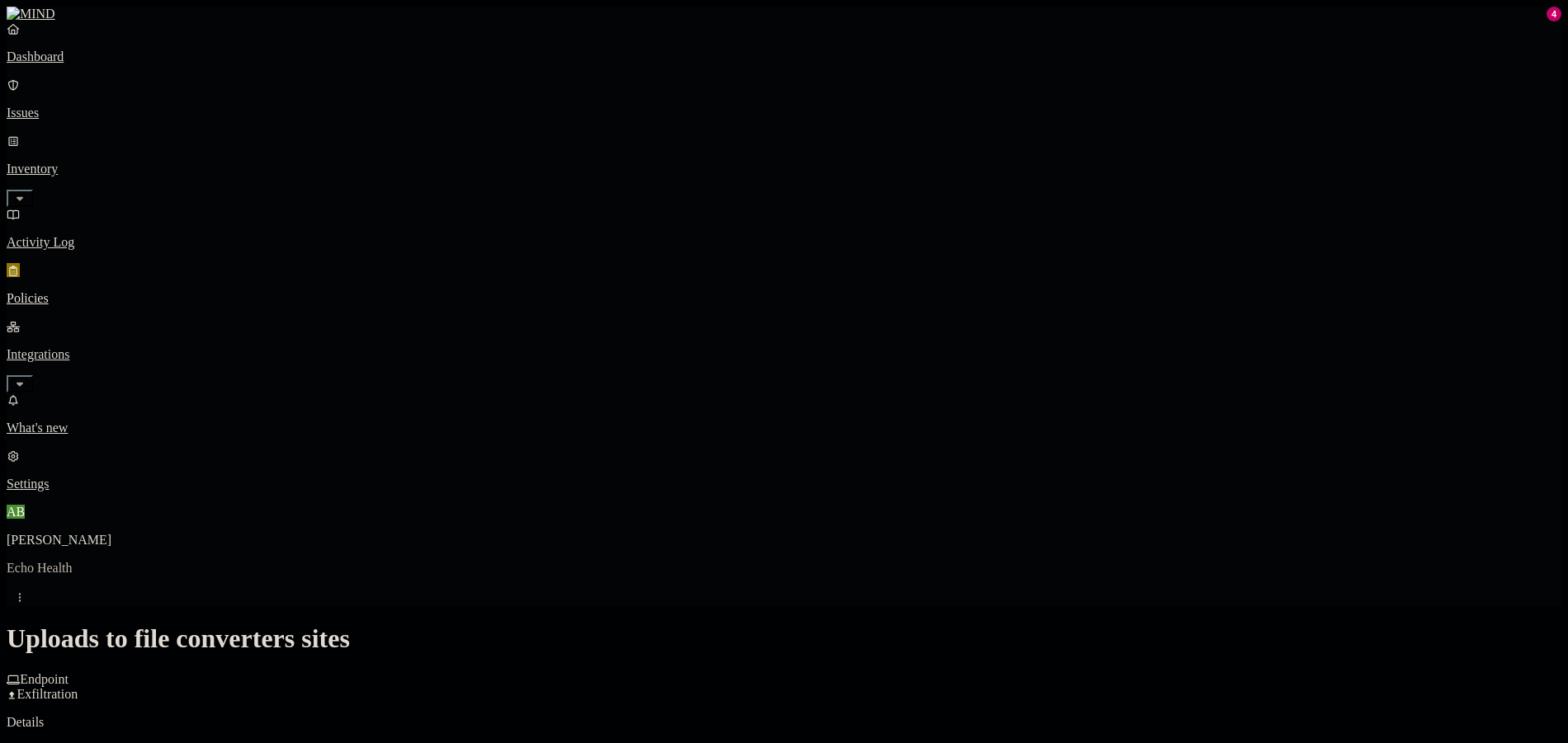
scroll to position [495, 0]
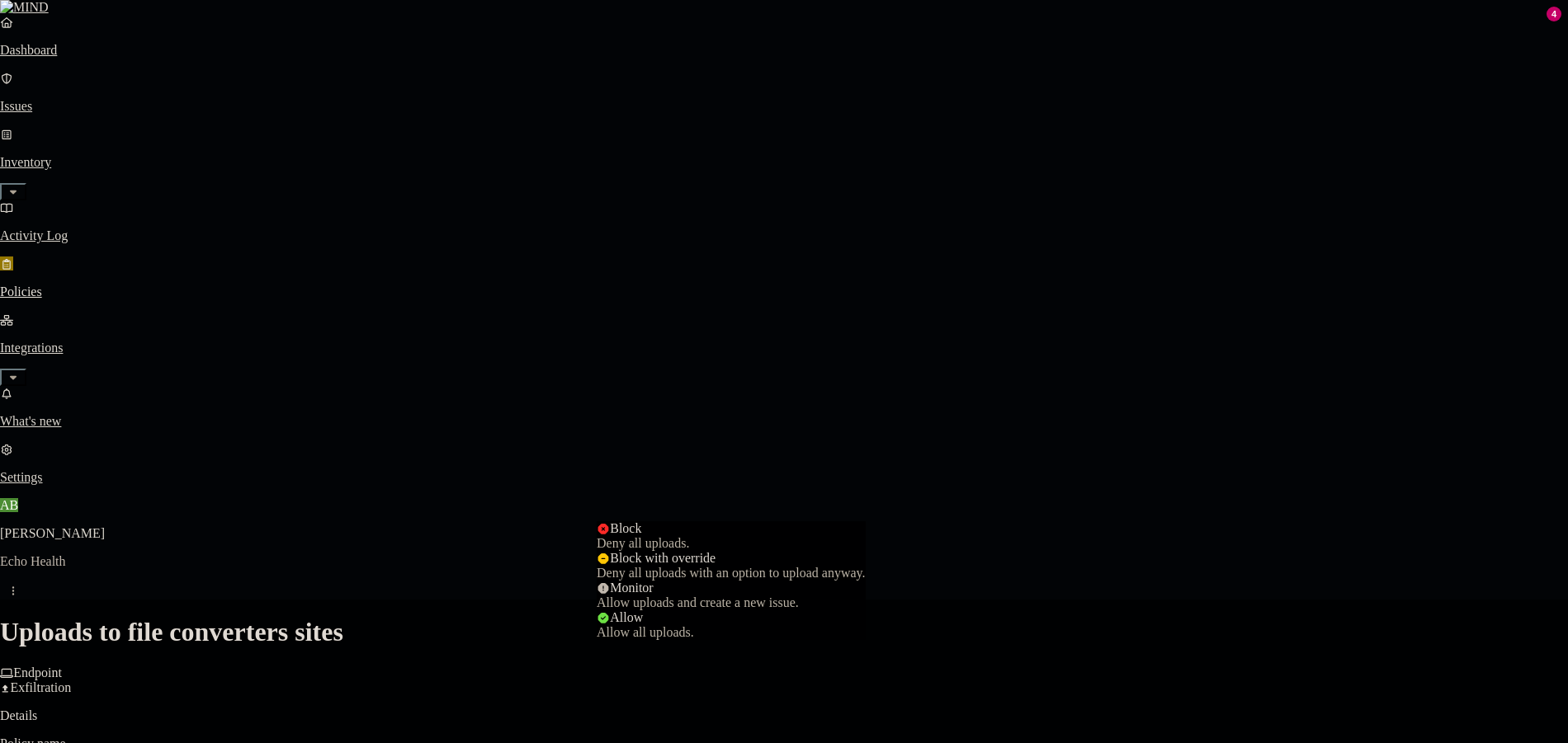
select select "4"
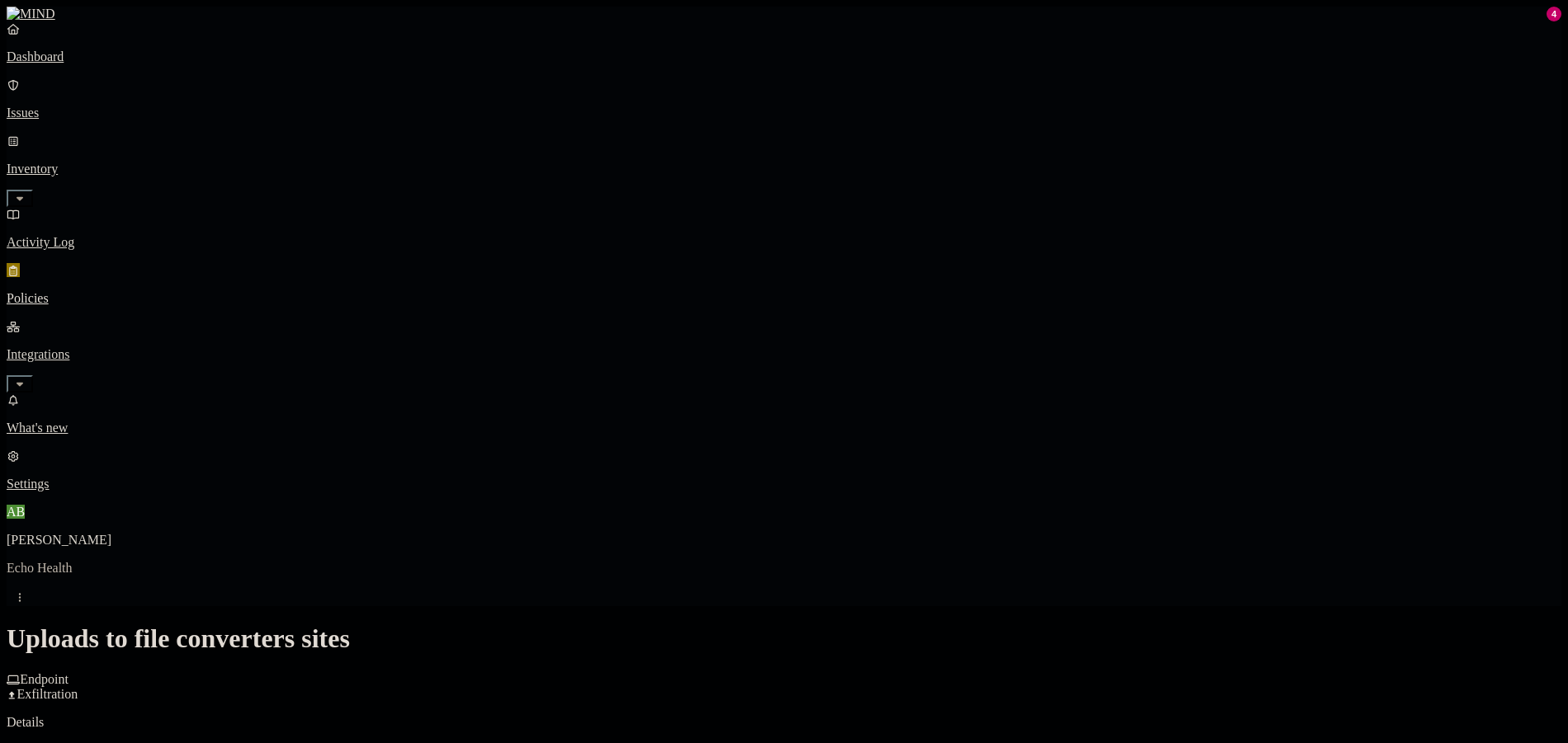
scroll to position [803, 0]
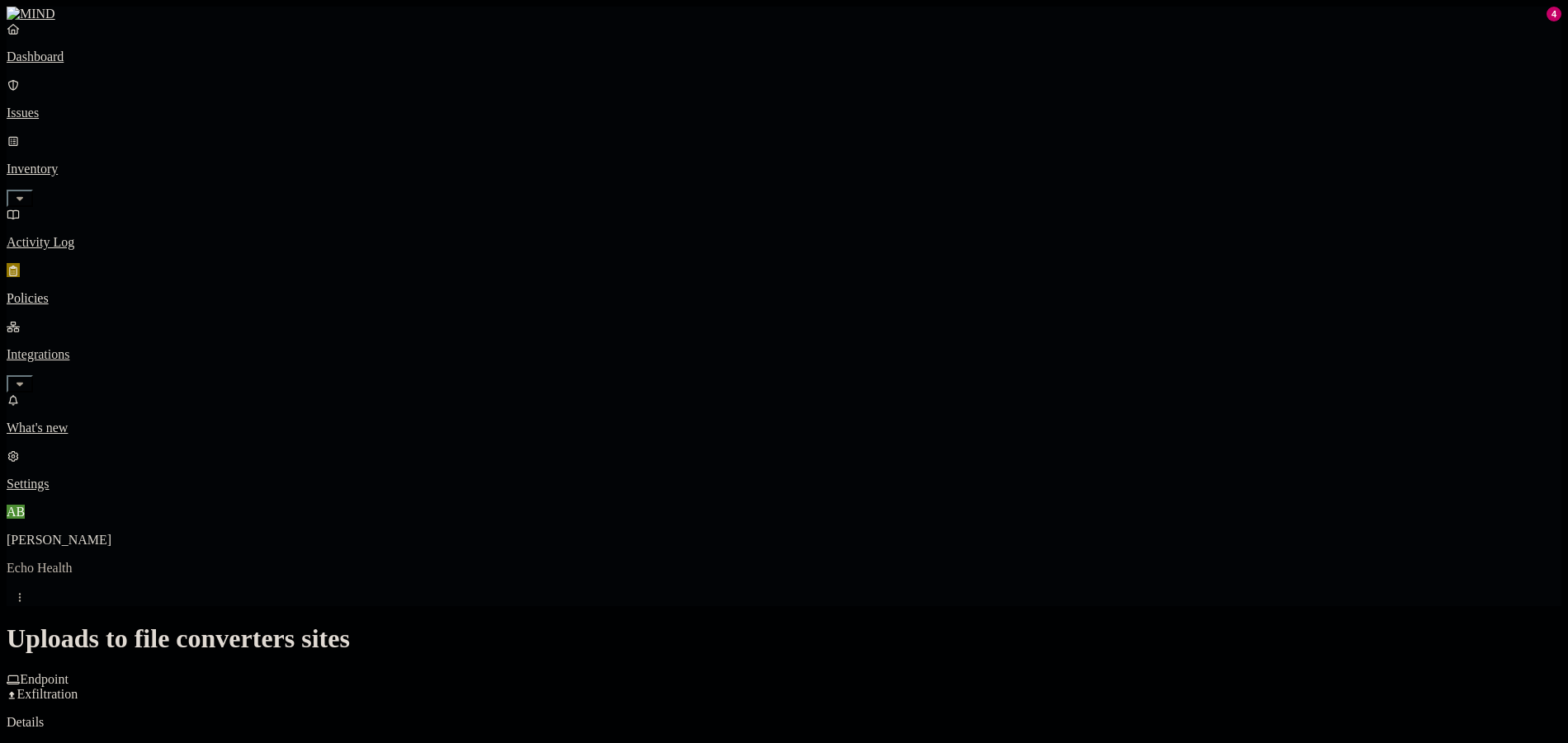
scroll to position [720, 0]
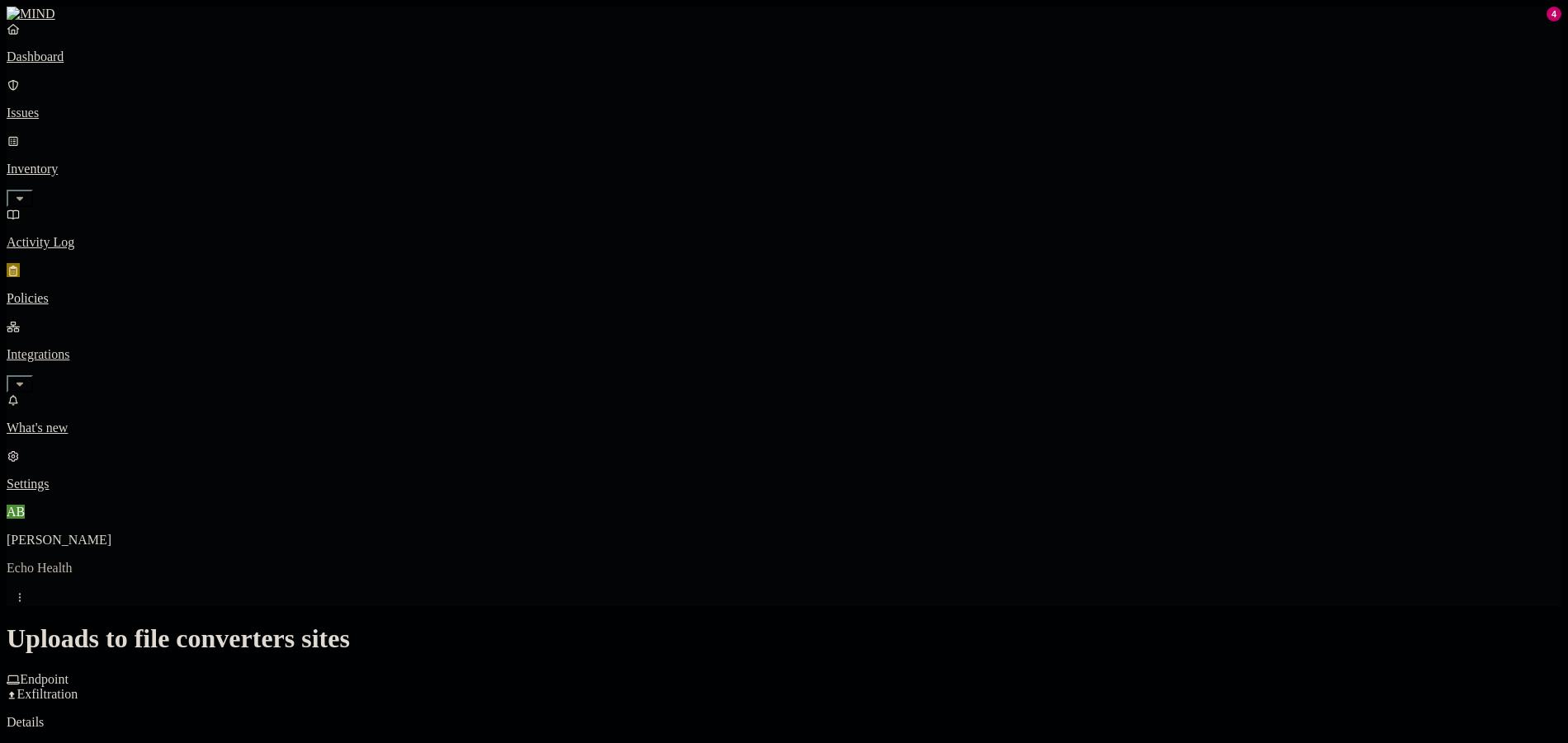
click at [67, 492] on p "Settings" at bounding box center [784, 484] width 1554 height 15
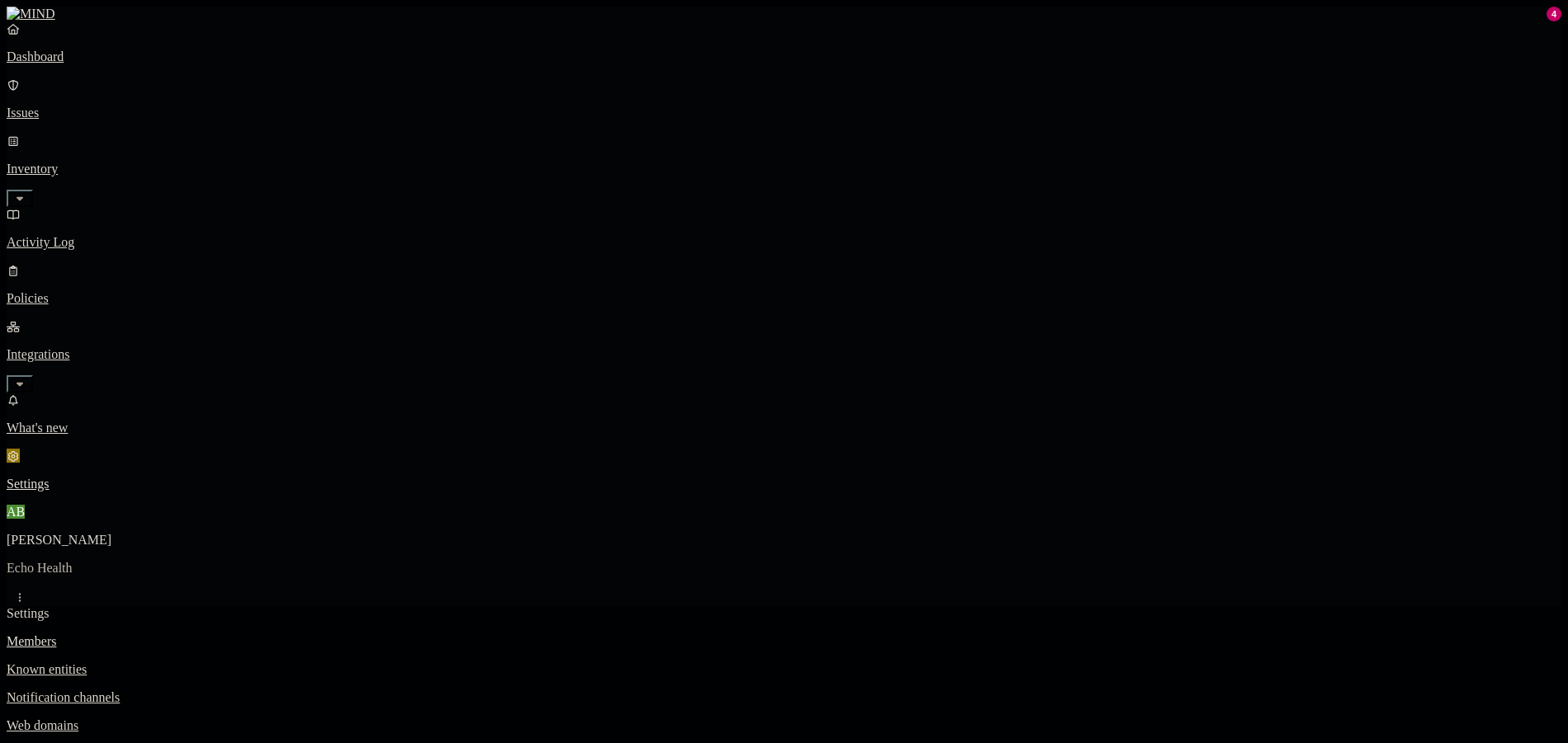
click at [232, 634] on div "Members Known entities Notification channels Web domains Branding" at bounding box center [784, 697] width 1554 height 127
click at [234, 742] on p "Branding" at bounding box center [784, 753] width 1554 height 15
drag, startPoint x: 981, startPoint y: 203, endPoint x: 797, endPoint y: 205, distance: 184.0
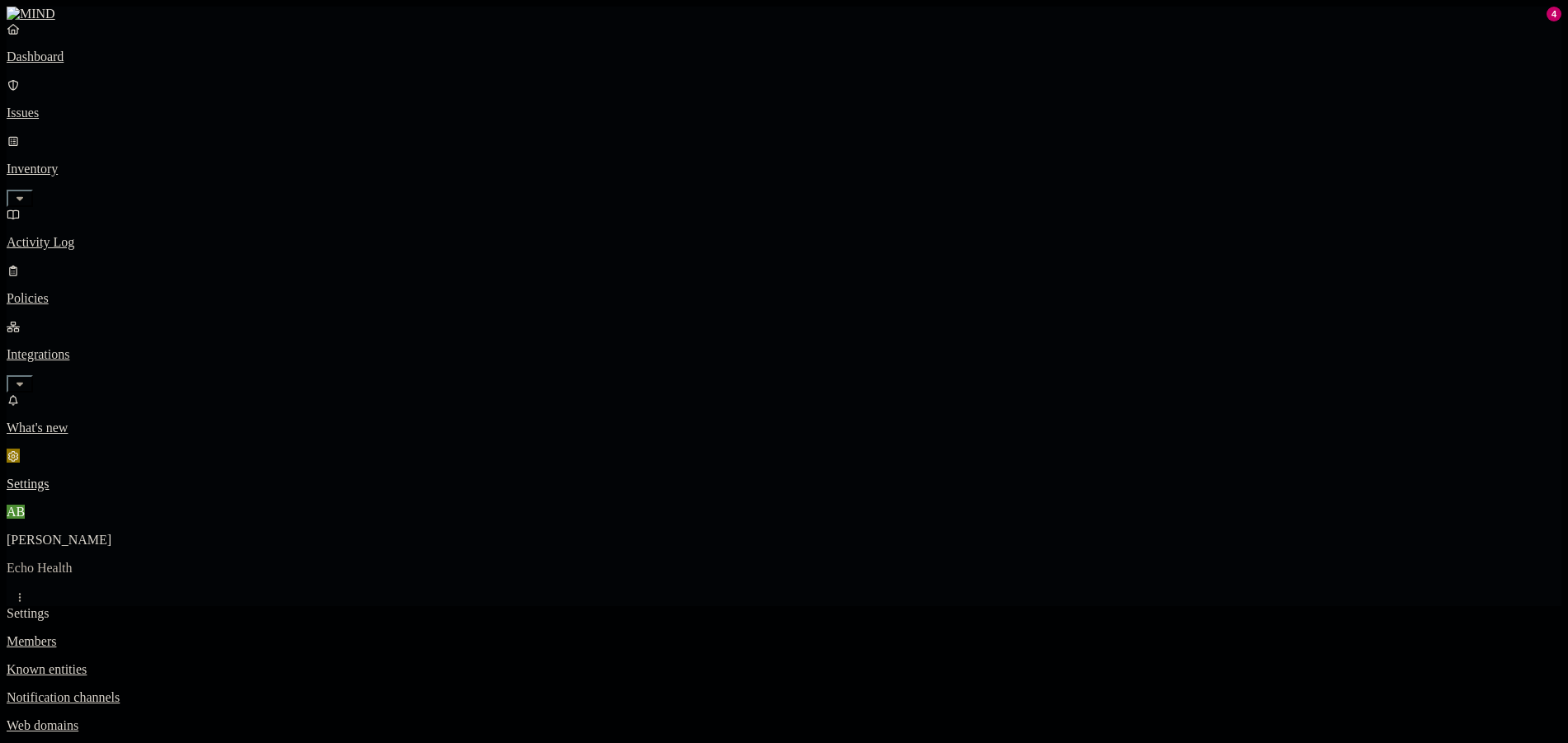
type input "ECHO Health Inc"
click at [39, 22] on link at bounding box center [784, 14] width 1554 height 15
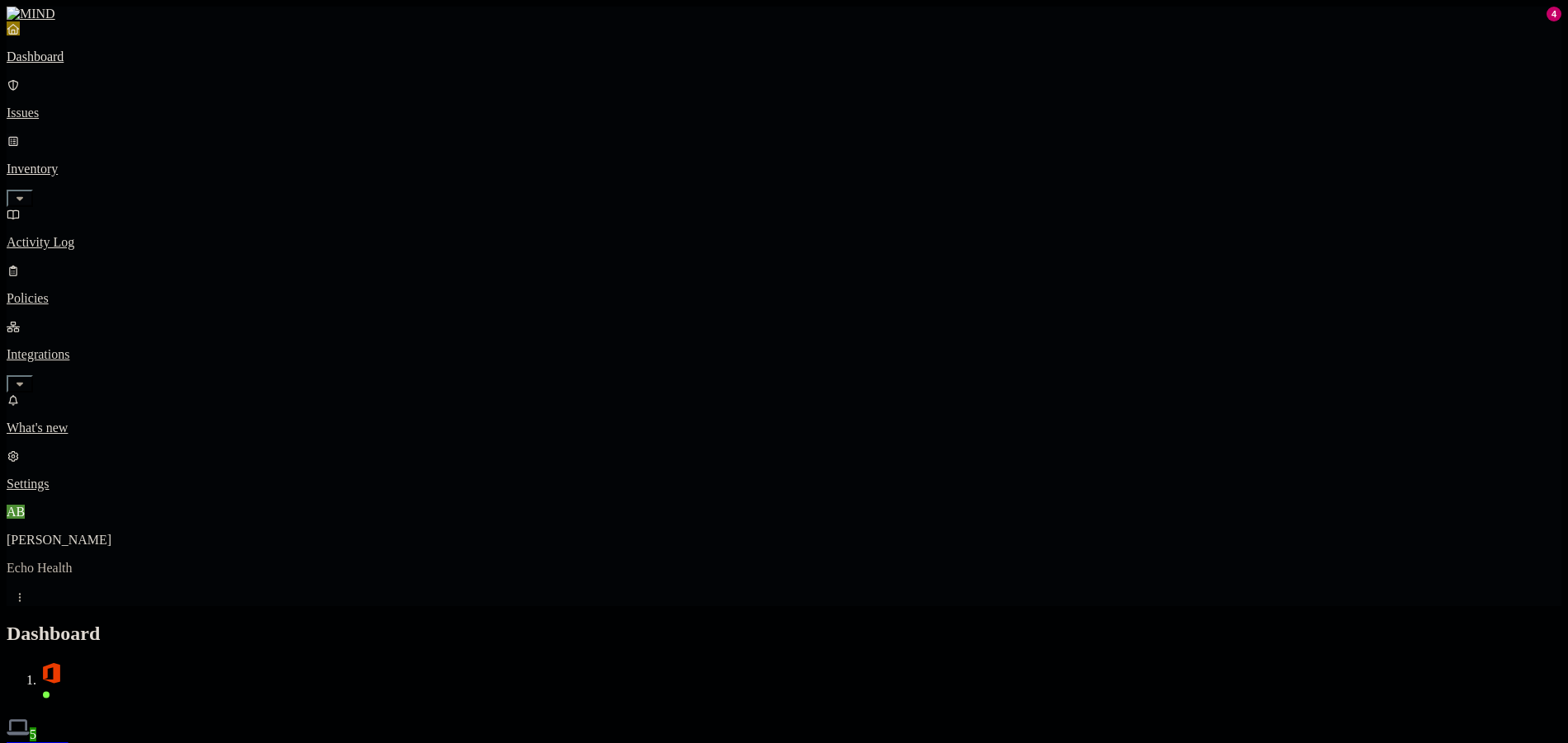
click at [143, 133] on link "Inventory" at bounding box center [784, 169] width 1554 height 71
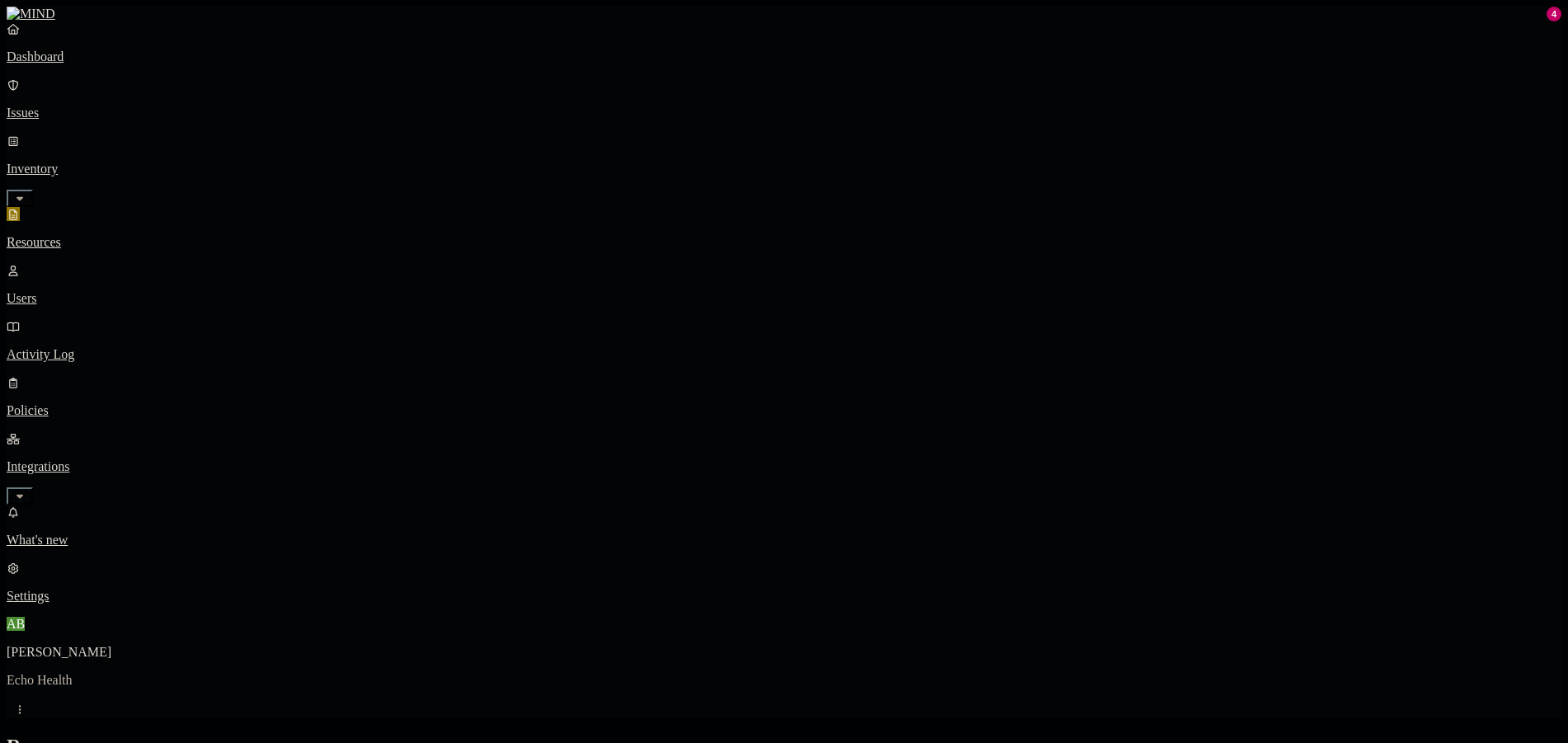
click at [64, 375] on link "Policies" at bounding box center [784, 397] width 1554 height 43
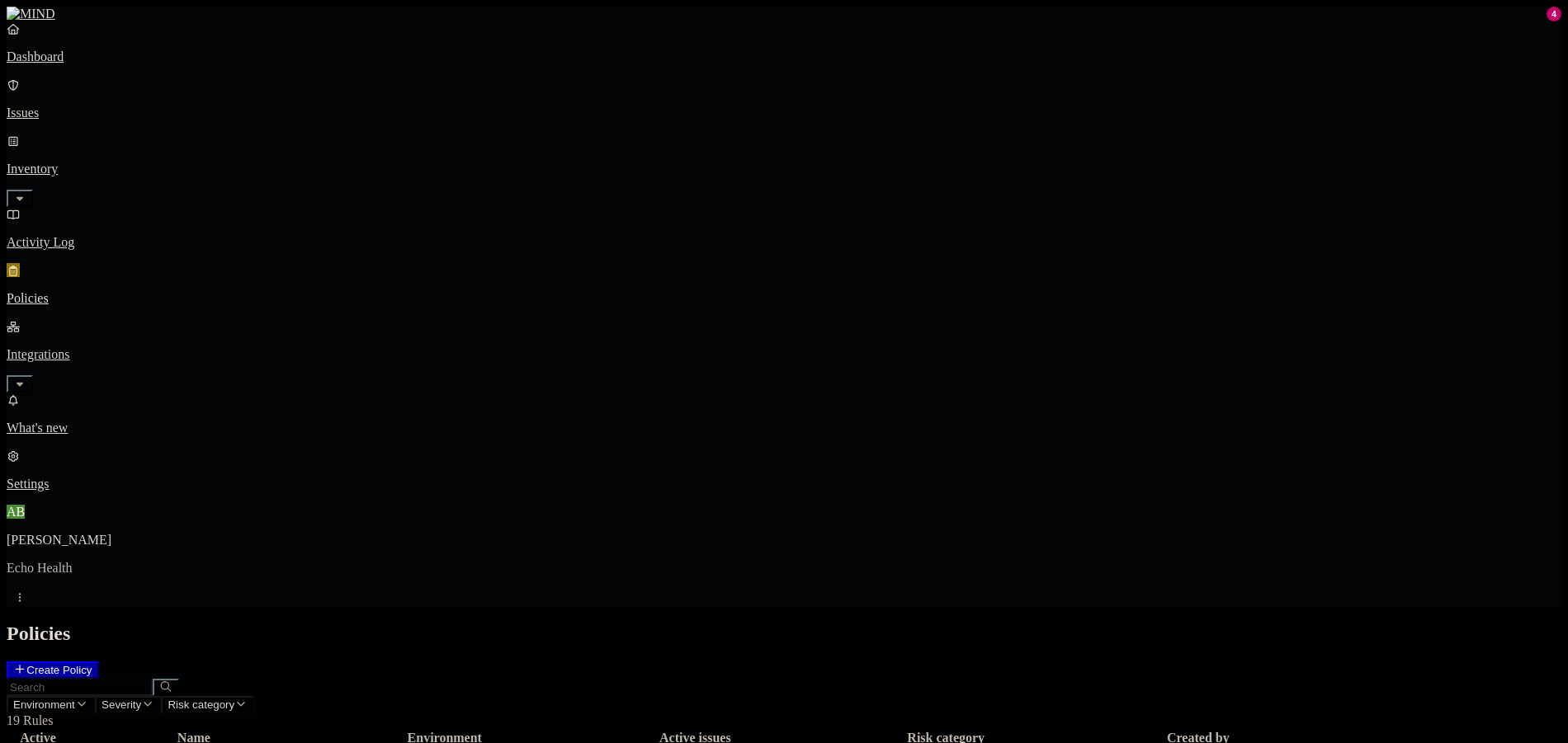
click at [27, 663] on icon at bounding box center [19, 668] width 13 height 11
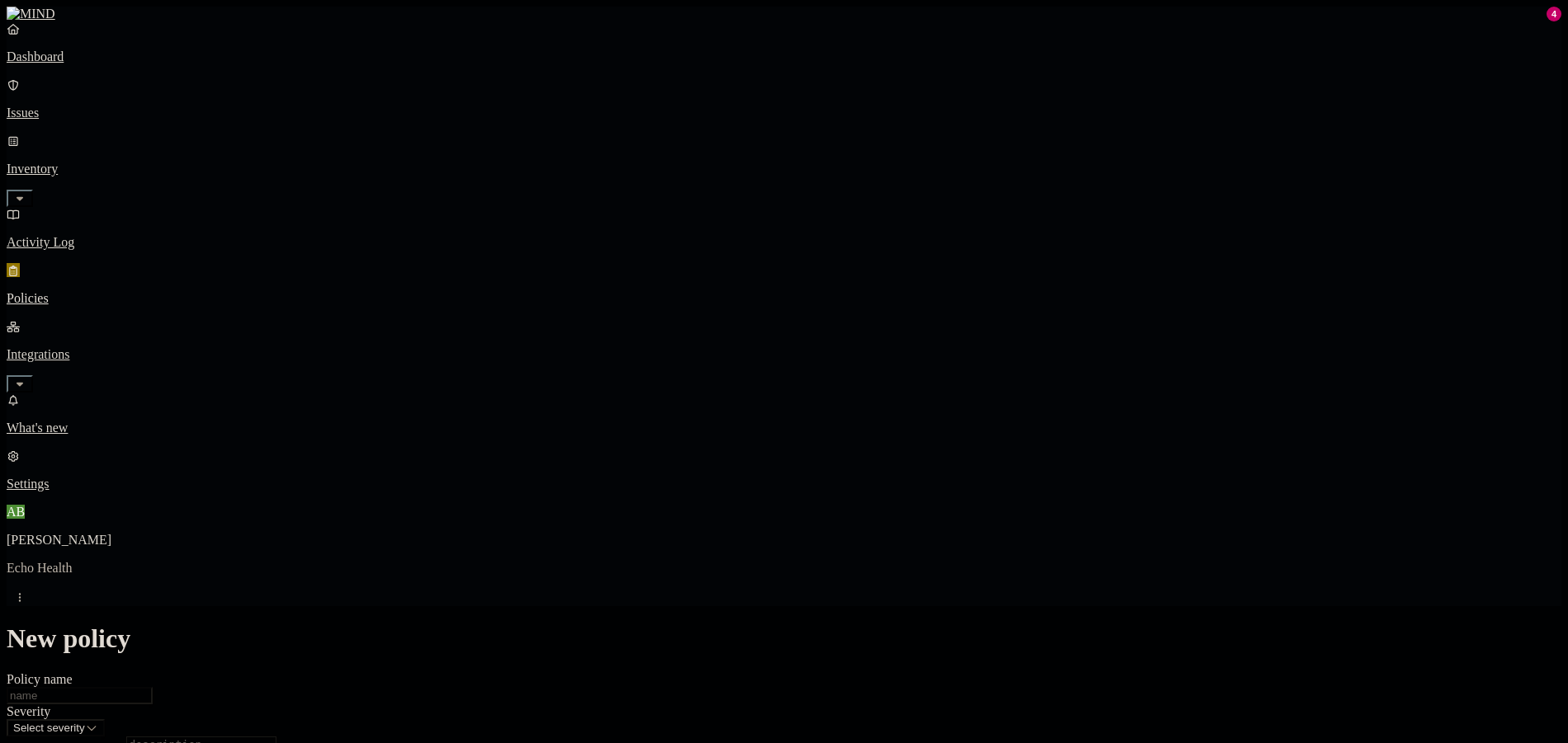
drag, startPoint x: 1418, startPoint y: 205, endPoint x: 1426, endPoint y: 192, distance: 15.3
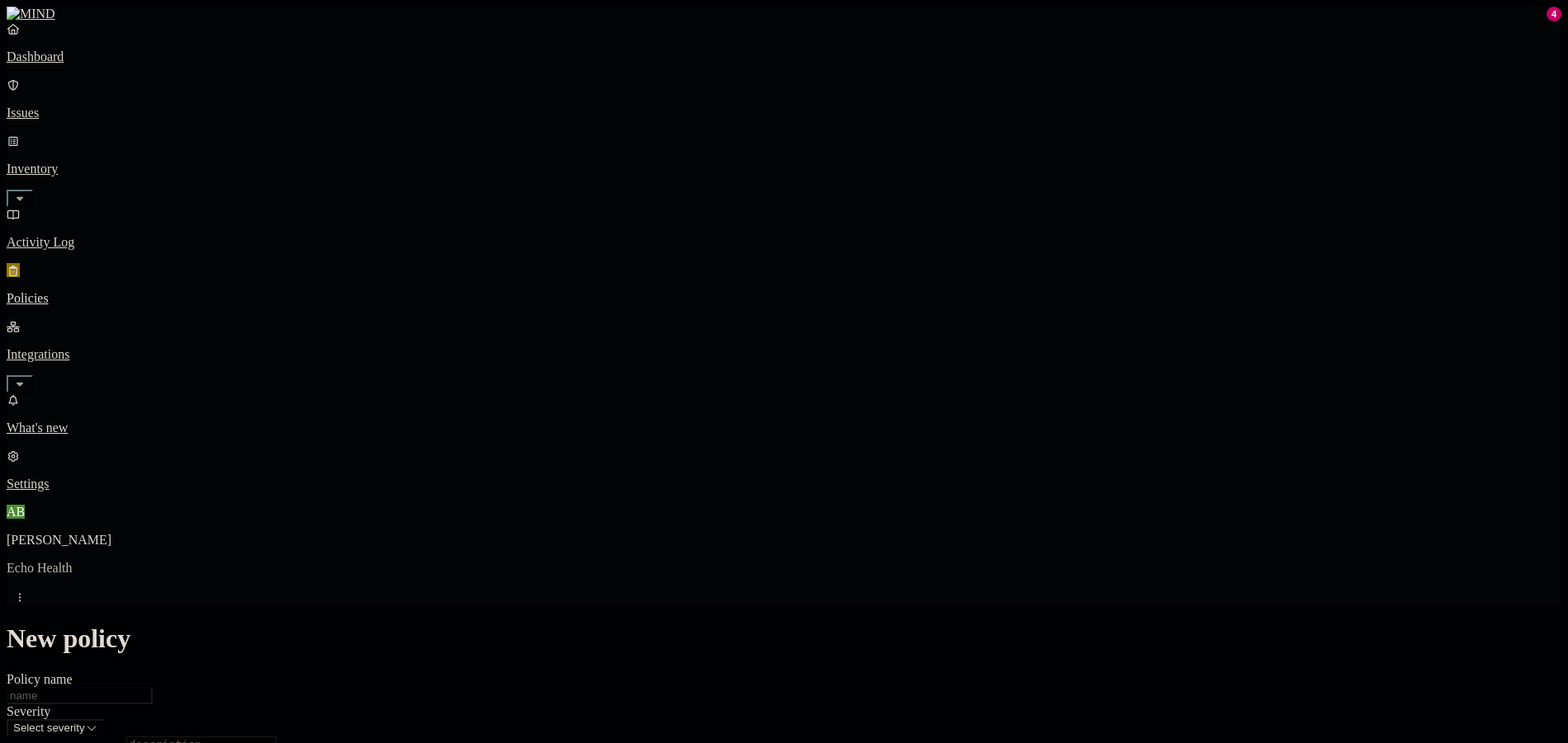
click at [716, 87] on label "Classification" at bounding box center [696, 80] width 73 height 14
click at [736, 173] on div "PII" at bounding box center [739, 157] width 159 height 46
drag, startPoint x: 732, startPoint y: 193, endPoint x: 732, endPoint y: 211, distance: 18.0
click at [732, 194] on div "PCI" at bounding box center [739, 184] width 159 height 46
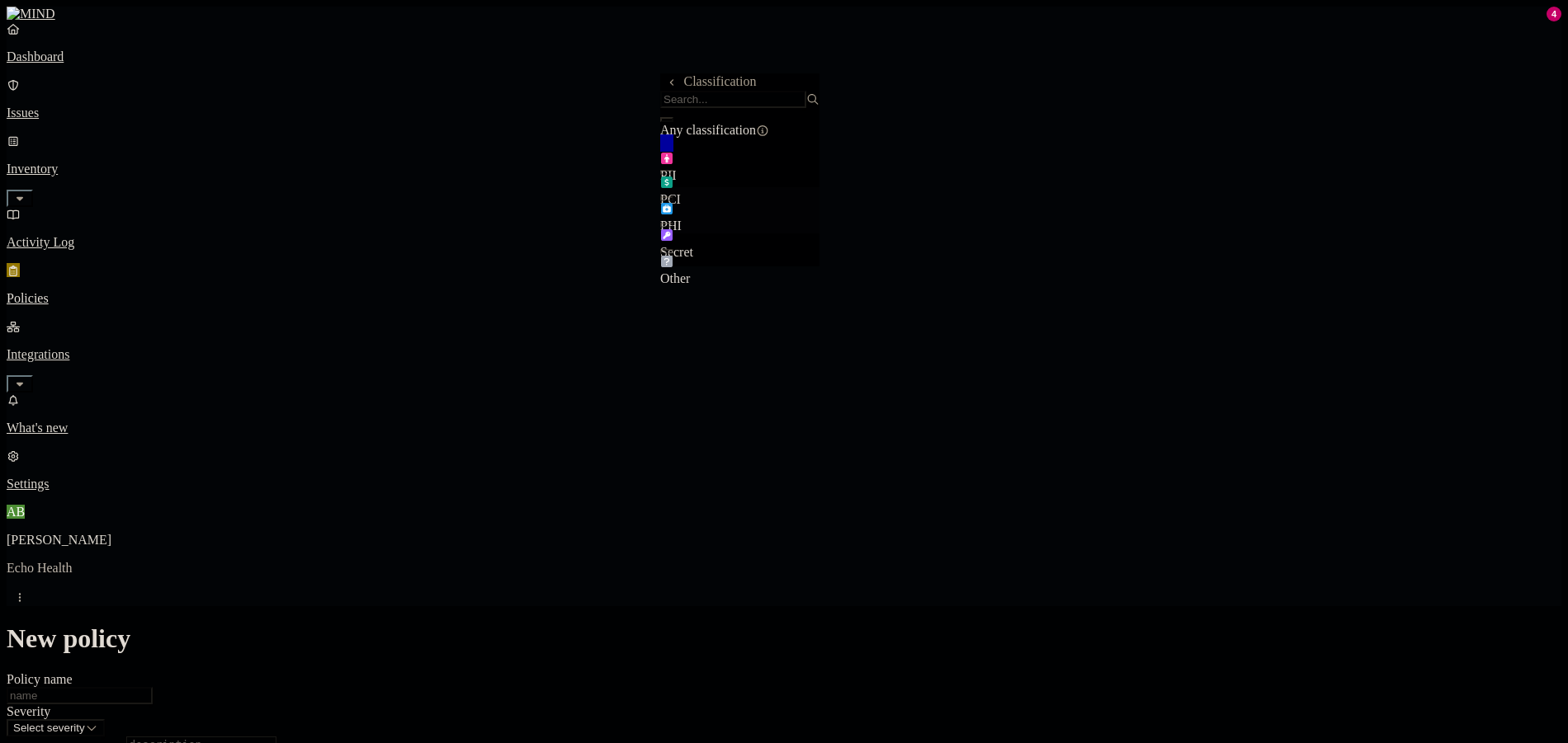
click at [732, 211] on div "PHI" at bounding box center [739, 210] width 159 height 46
click at [745, 264] on div "Other" at bounding box center [739, 263] width 159 height 46
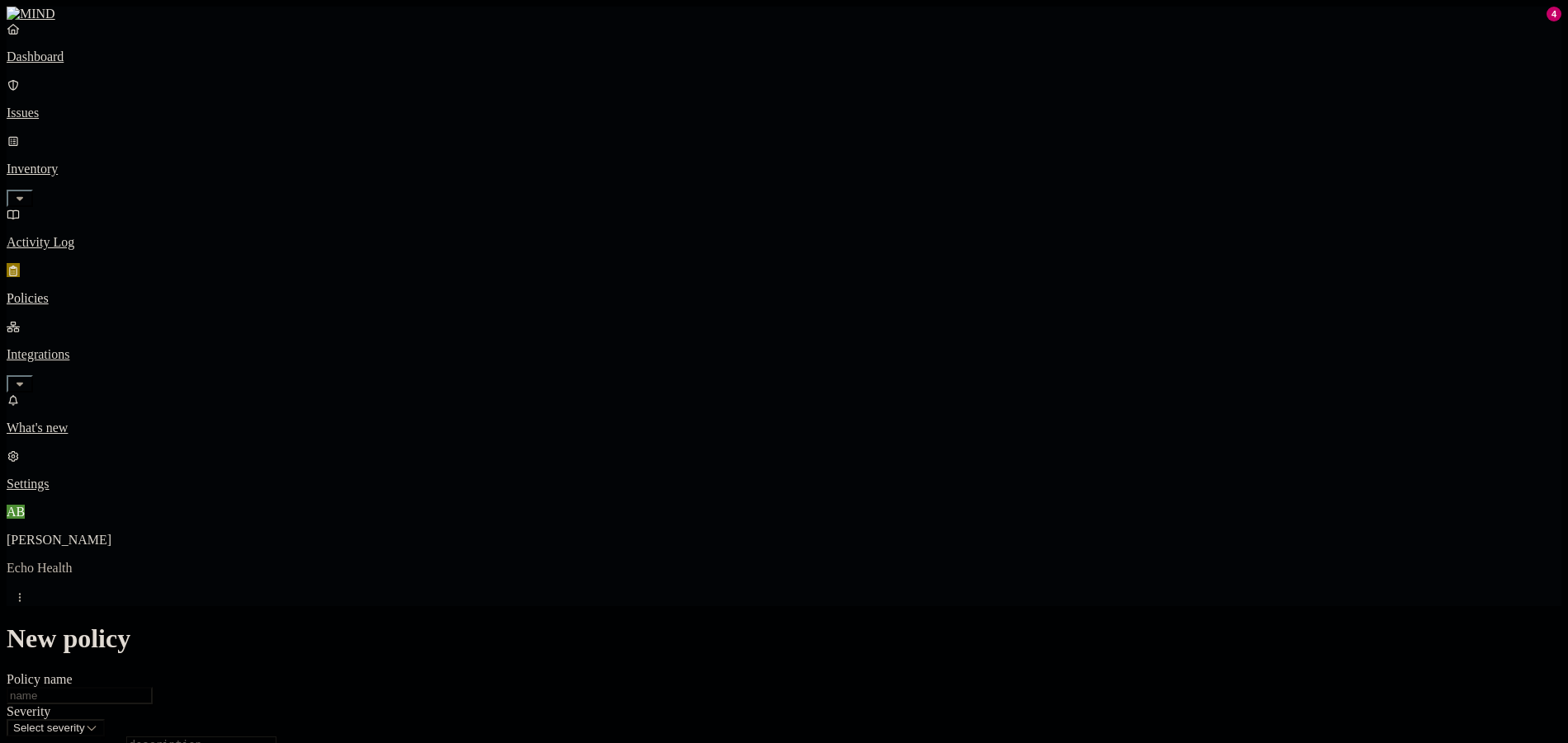
click at [732, 248] on label "Web Domain" at bounding box center [711, 252] width 43 height 28
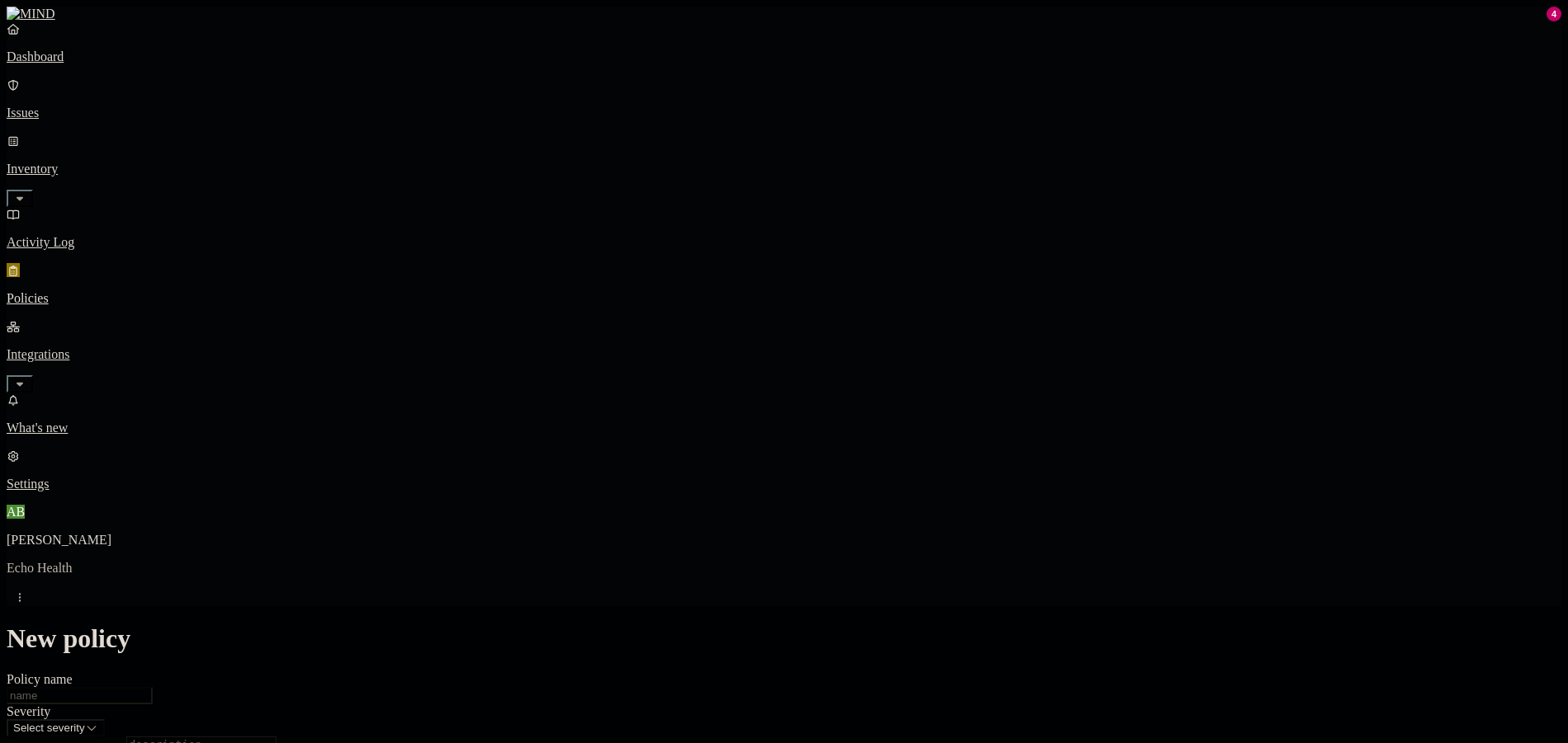
scroll to position [412, 0]
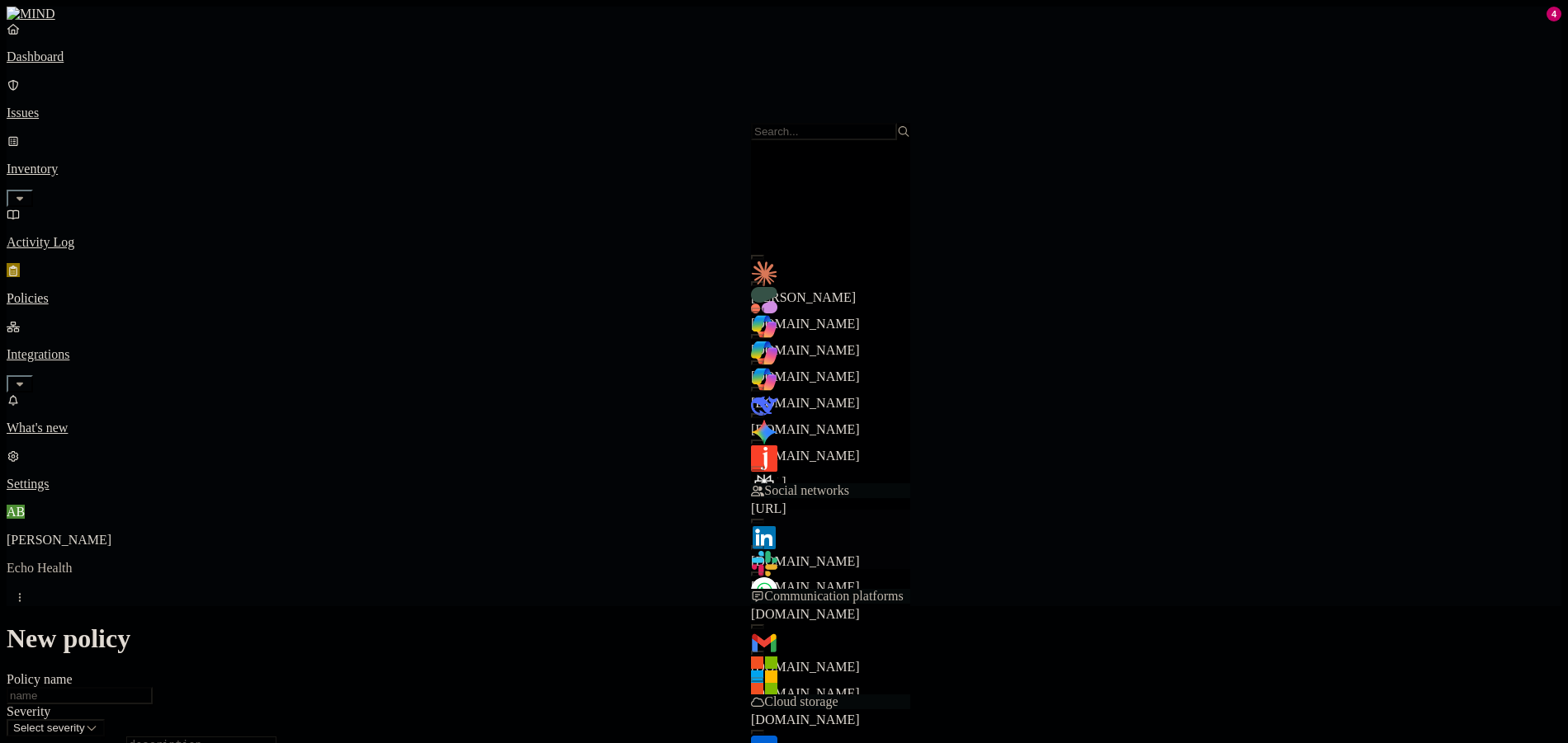
scroll to position [247, 0]
click at [764, 519] on button "button" at bounding box center [757, 521] width 13 height 5
click at [773, 536] on div "slack.com" at bounding box center [831, 565] width 159 height 59
click at [775, 562] on div "web.whatsapp.com" at bounding box center [831, 592] width 159 height 60
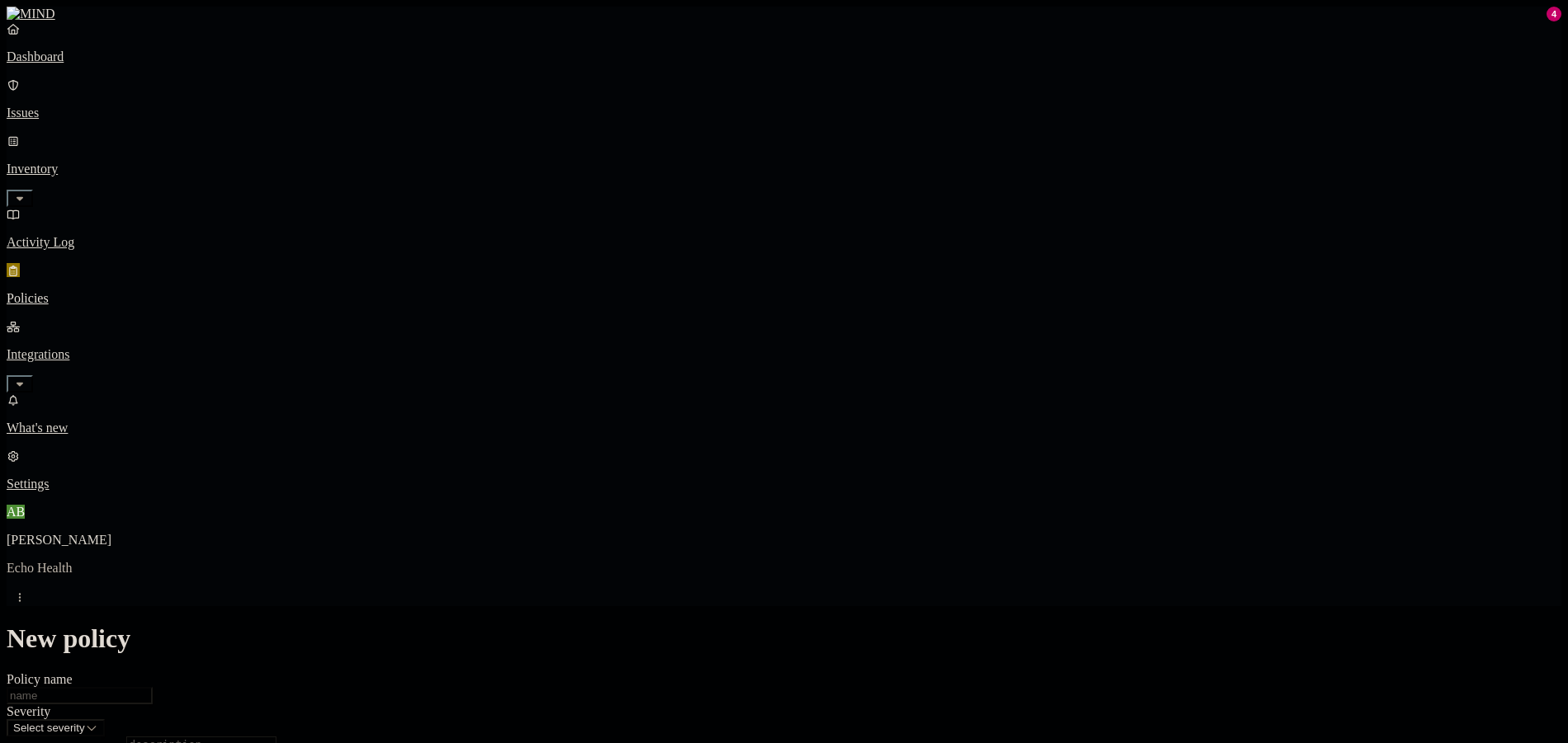
scroll to position [660, 0]
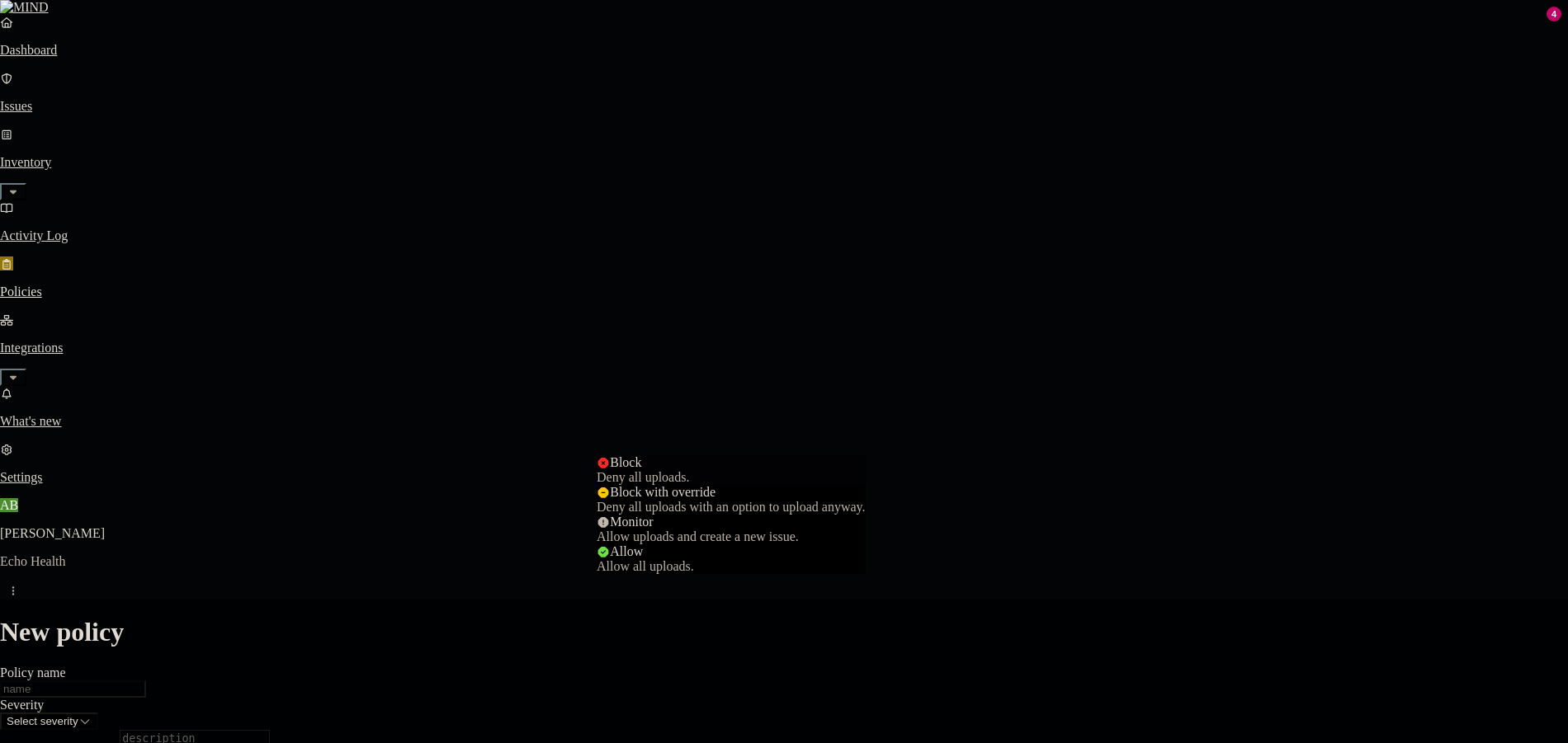
select select "4"
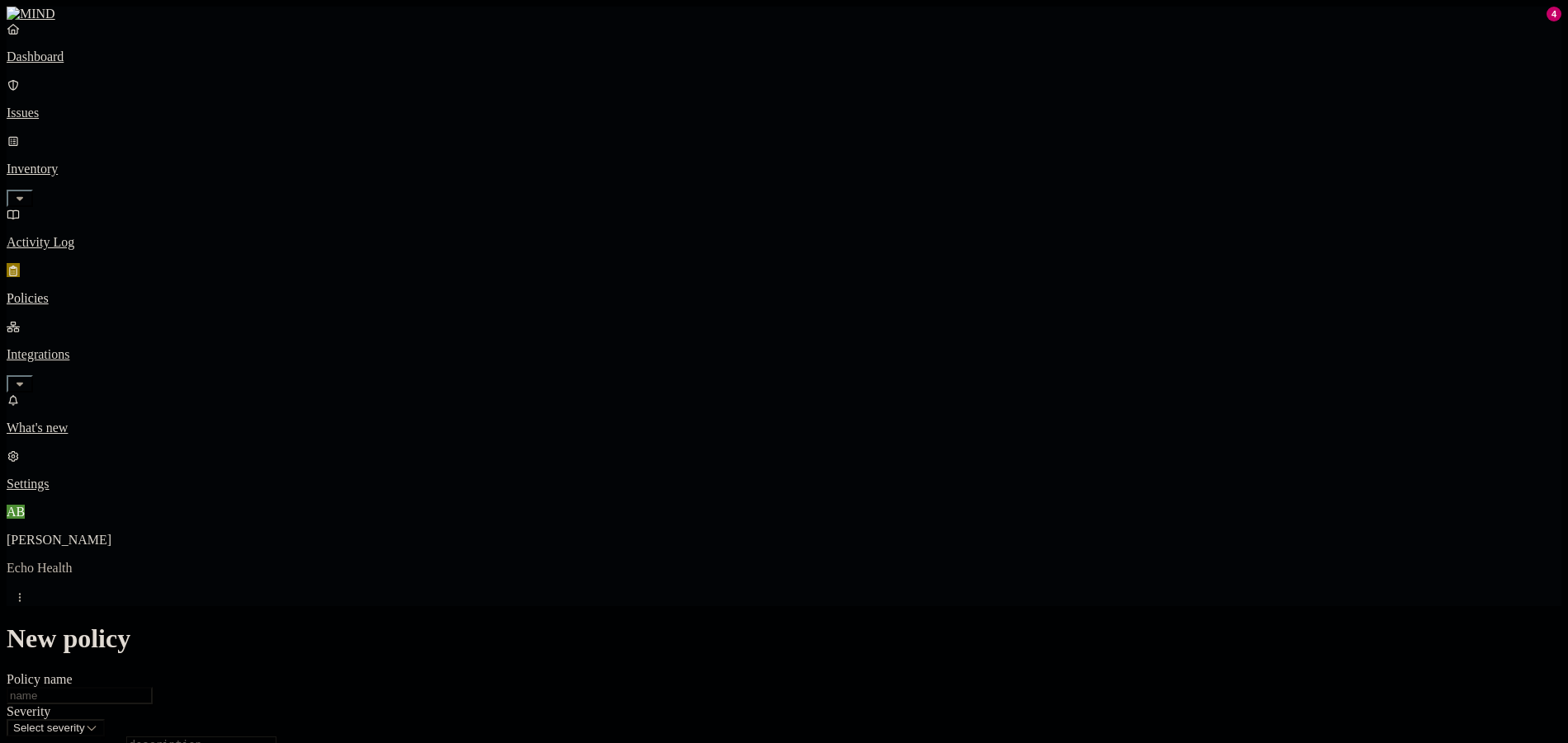
click at [708, 569] on label "Users" at bounding box center [693, 562] width 29 height 14
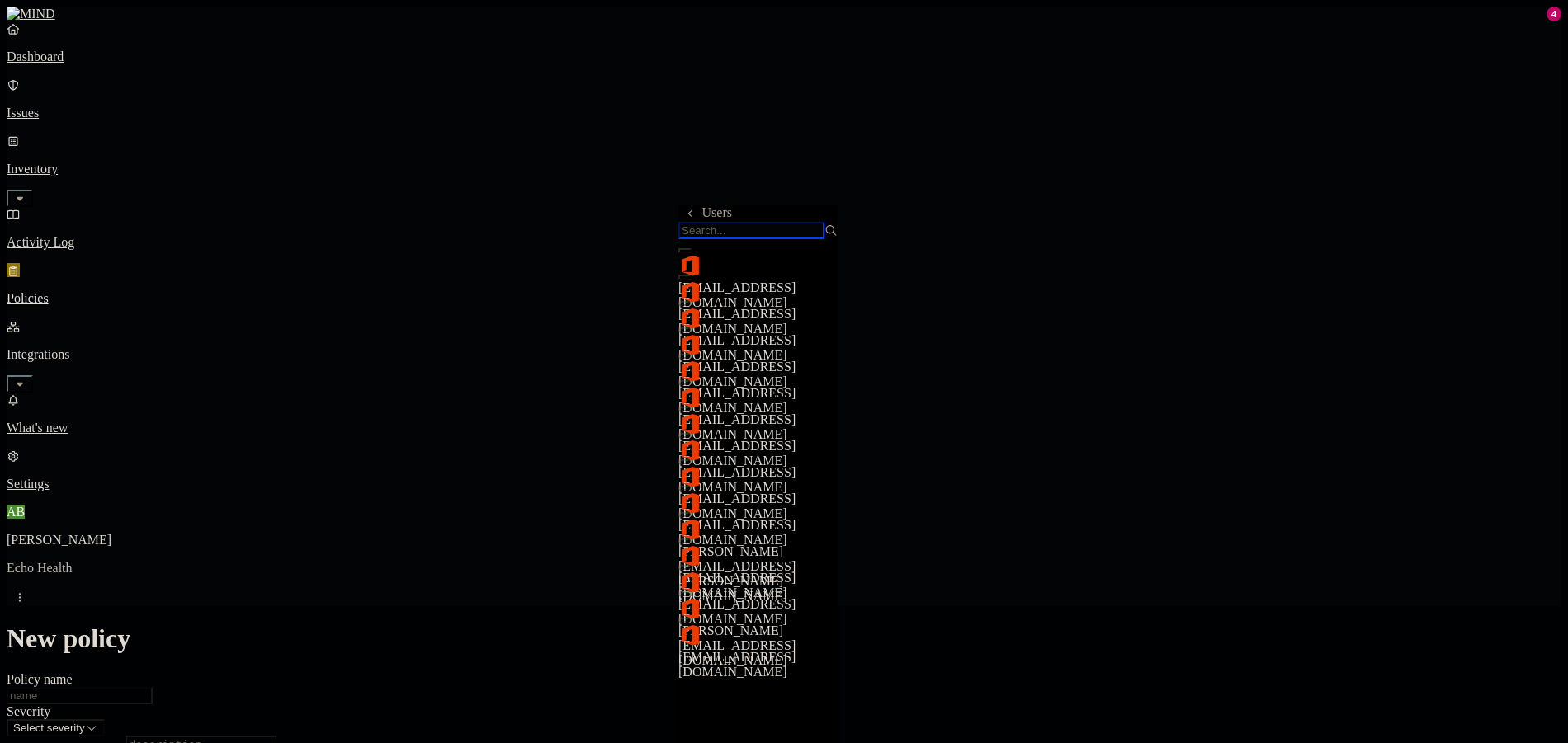
click at [793, 239] on input "search" at bounding box center [751, 231] width 146 height 18
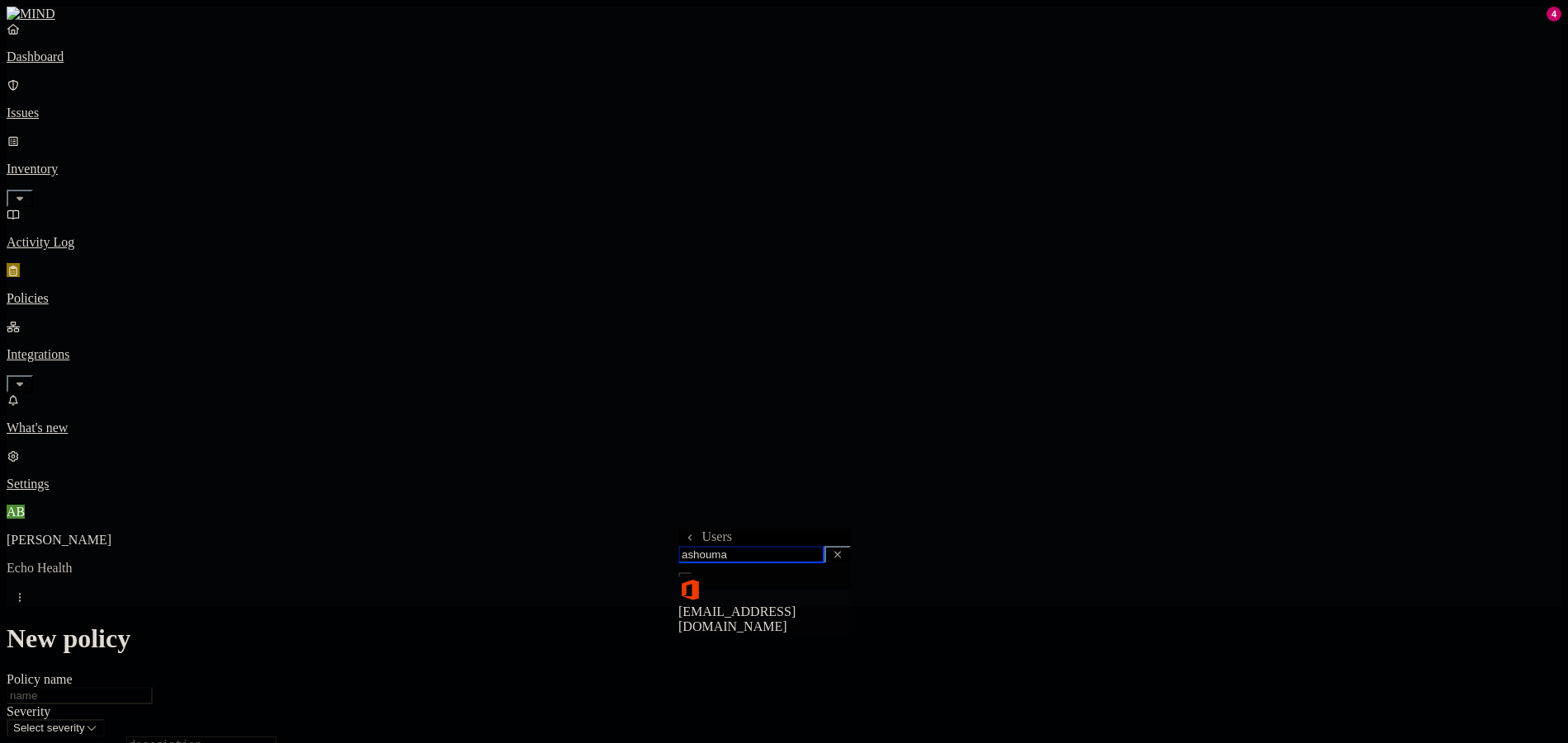
type input "ashouman"
drag, startPoint x: 855, startPoint y: 507, endPoint x: 822, endPoint y: 613, distance: 111.0
drag, startPoint x: 822, startPoint y: 613, endPoint x: 694, endPoint y: 516, distance: 160.6
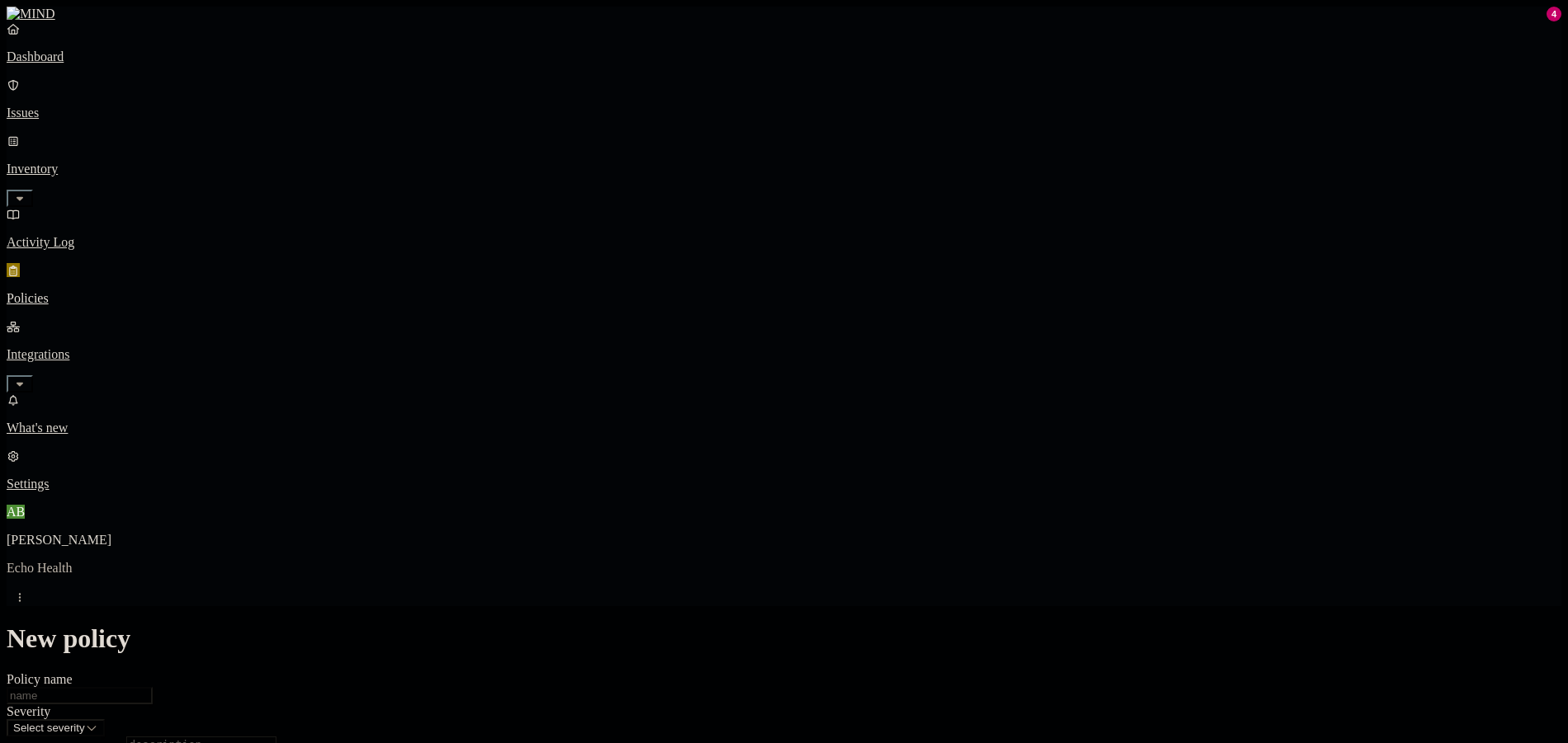
click at [708, 568] on label "Users" at bounding box center [693, 562] width 29 height 14
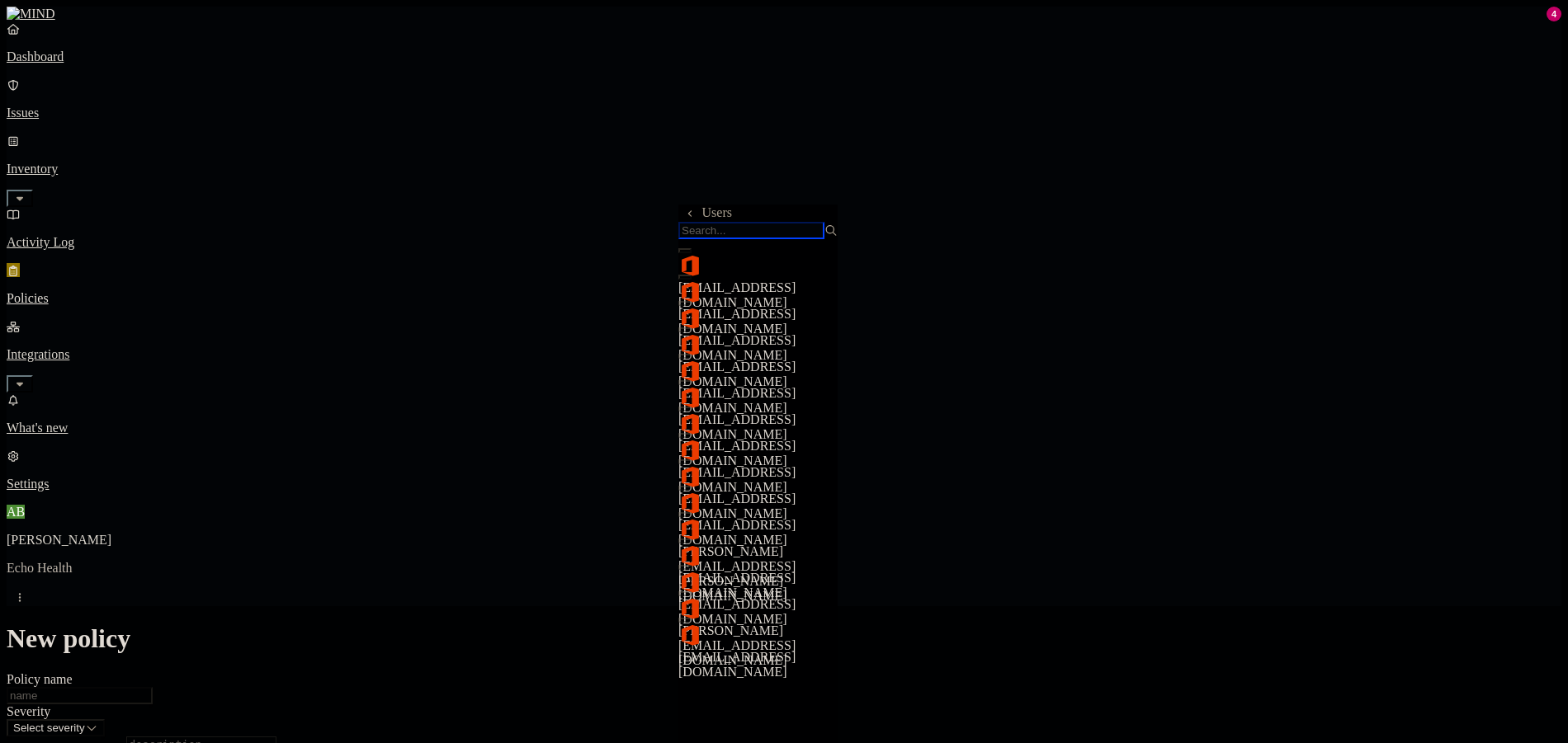
click at [795, 234] on input "search" at bounding box center [751, 231] width 146 height 18
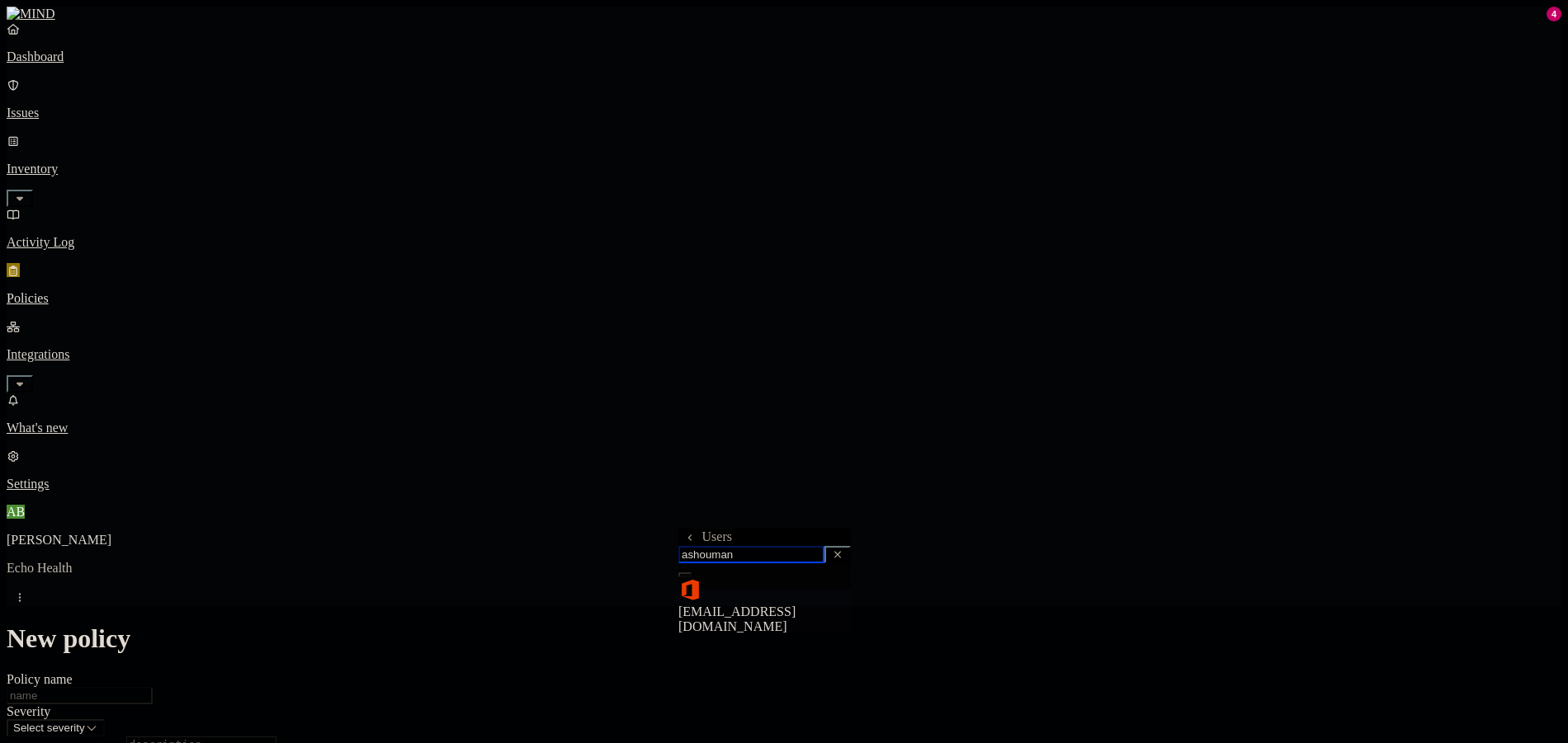
type input "ashouman"
click at [725, 588] on div "[EMAIL_ADDRESS][DOMAIN_NAME]" at bounding box center [765, 606] width 173 height 56
click at [789, 607] on span "[EMAIL_ADDRESS][DOMAIN_NAME]" at bounding box center [736, 620] width 117 height 28
click at [780, 605] on span "[EMAIL_ADDRESS][DOMAIN_NAME]" at bounding box center [736, 618] width 117 height 28
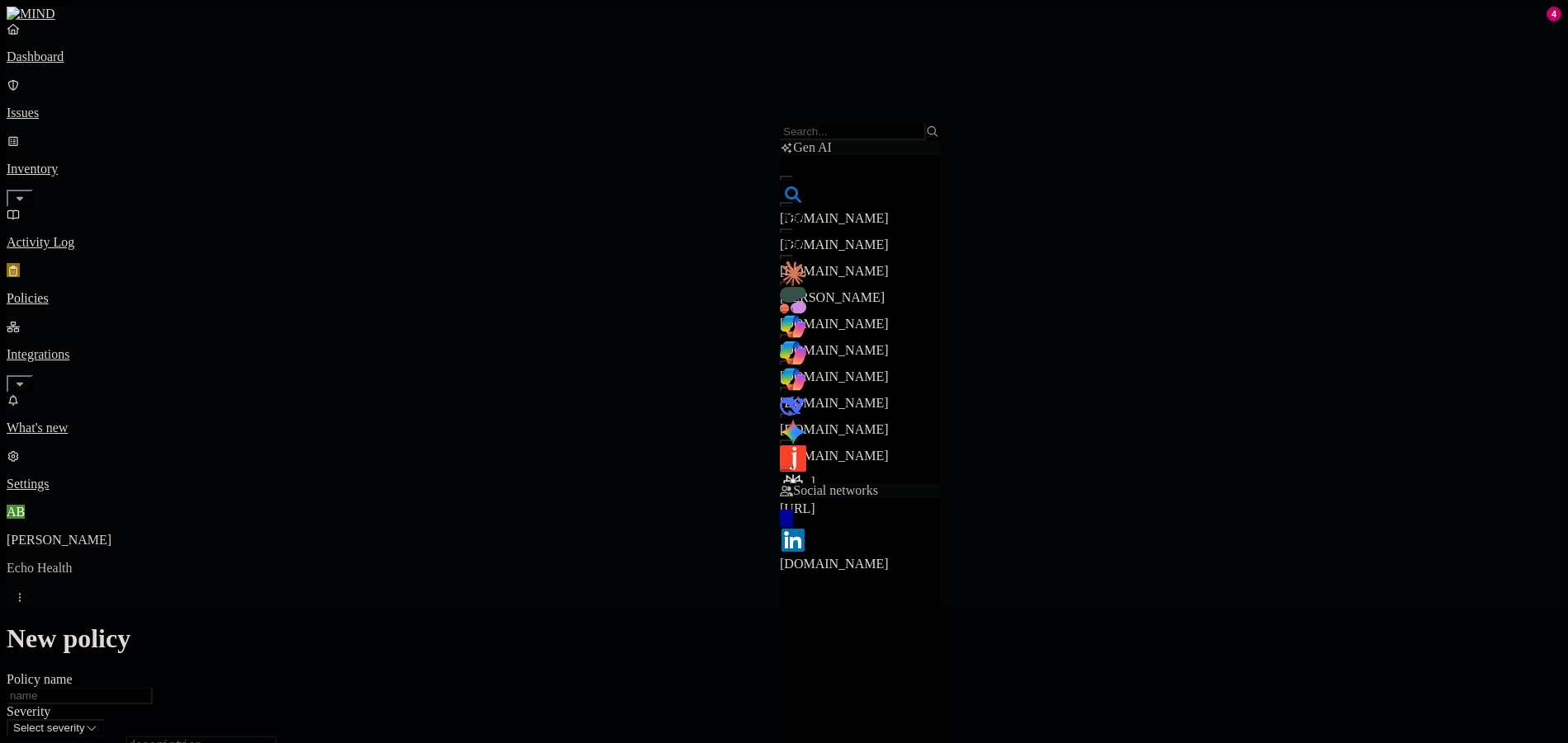
scroll to position [792, 0]
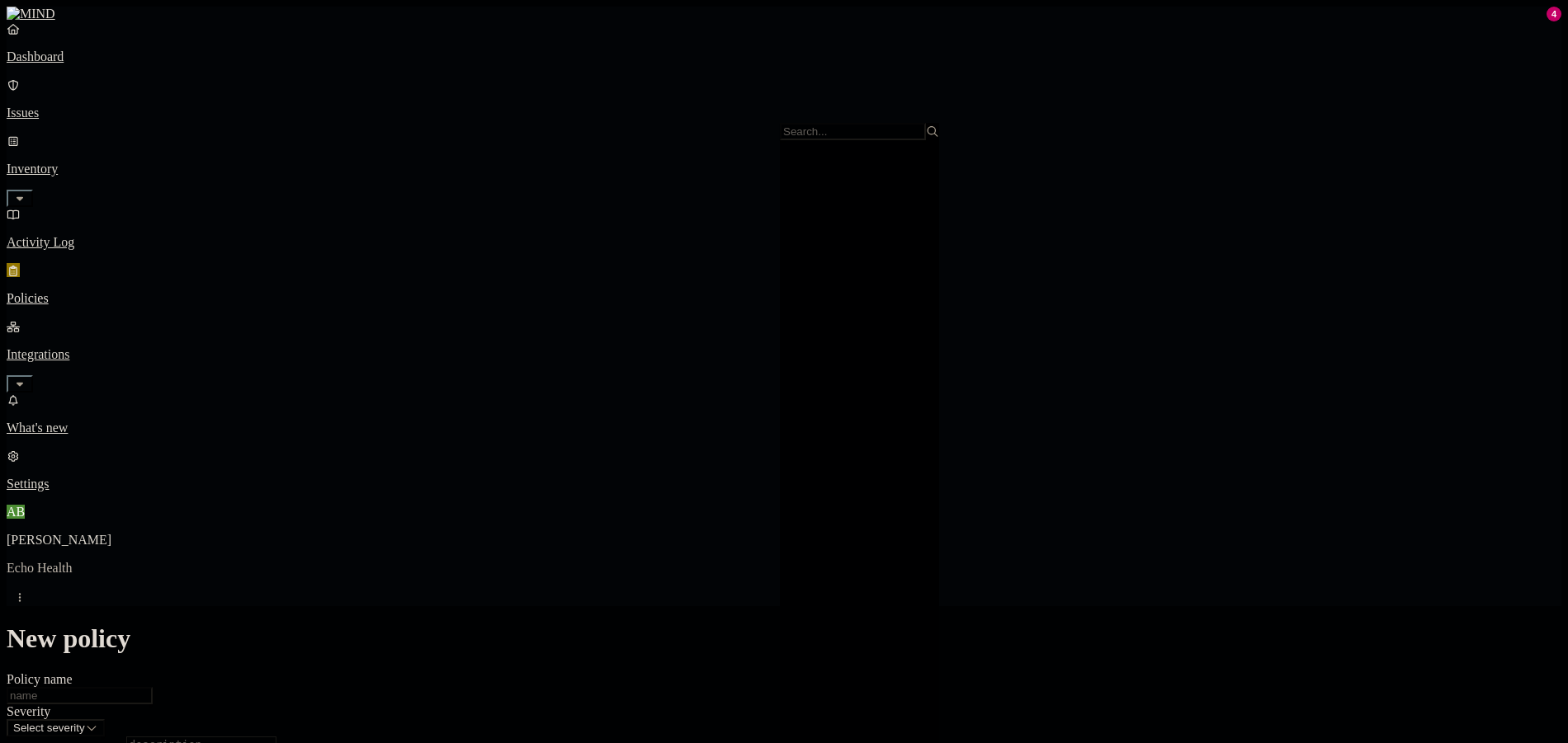
click at [752, 672] on div "Policy name" at bounding box center [784, 688] width 1554 height 32
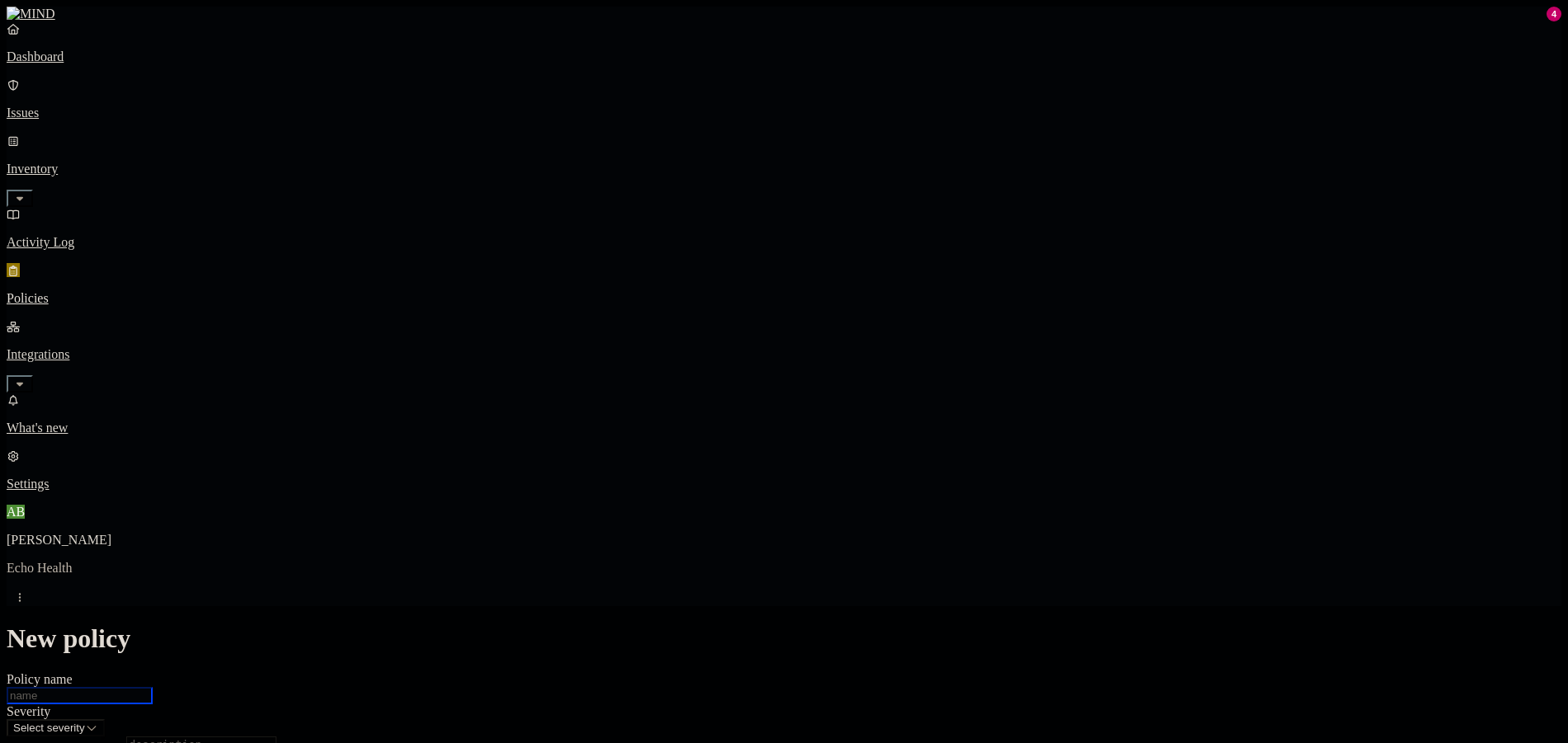
click at [152, 687] on input "Policy name" at bounding box center [80, 696] width 146 height 18
type input "U"
click at [833, 672] on div "Policy name ECHO | Uploading" at bounding box center [784, 688] width 1554 height 32
click at [152, 687] on input "ECHO | Uploading" at bounding box center [80, 696] width 146 height 18
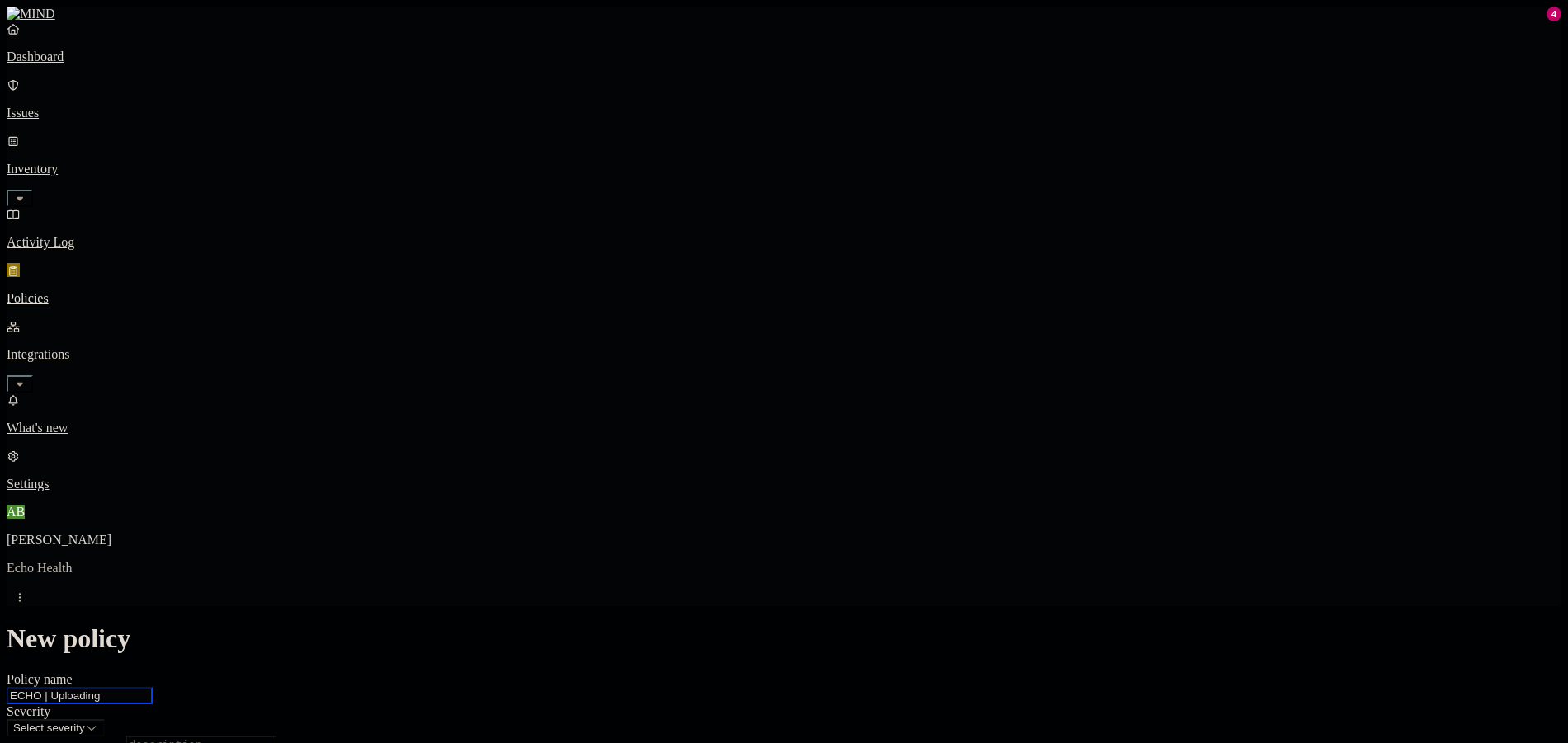
drag, startPoint x: 829, startPoint y: 132, endPoint x: 699, endPoint y: 142, distance: 130.4
click at [152, 687] on input "ECHO | Uploading" at bounding box center [80, 696] width 146 height 18
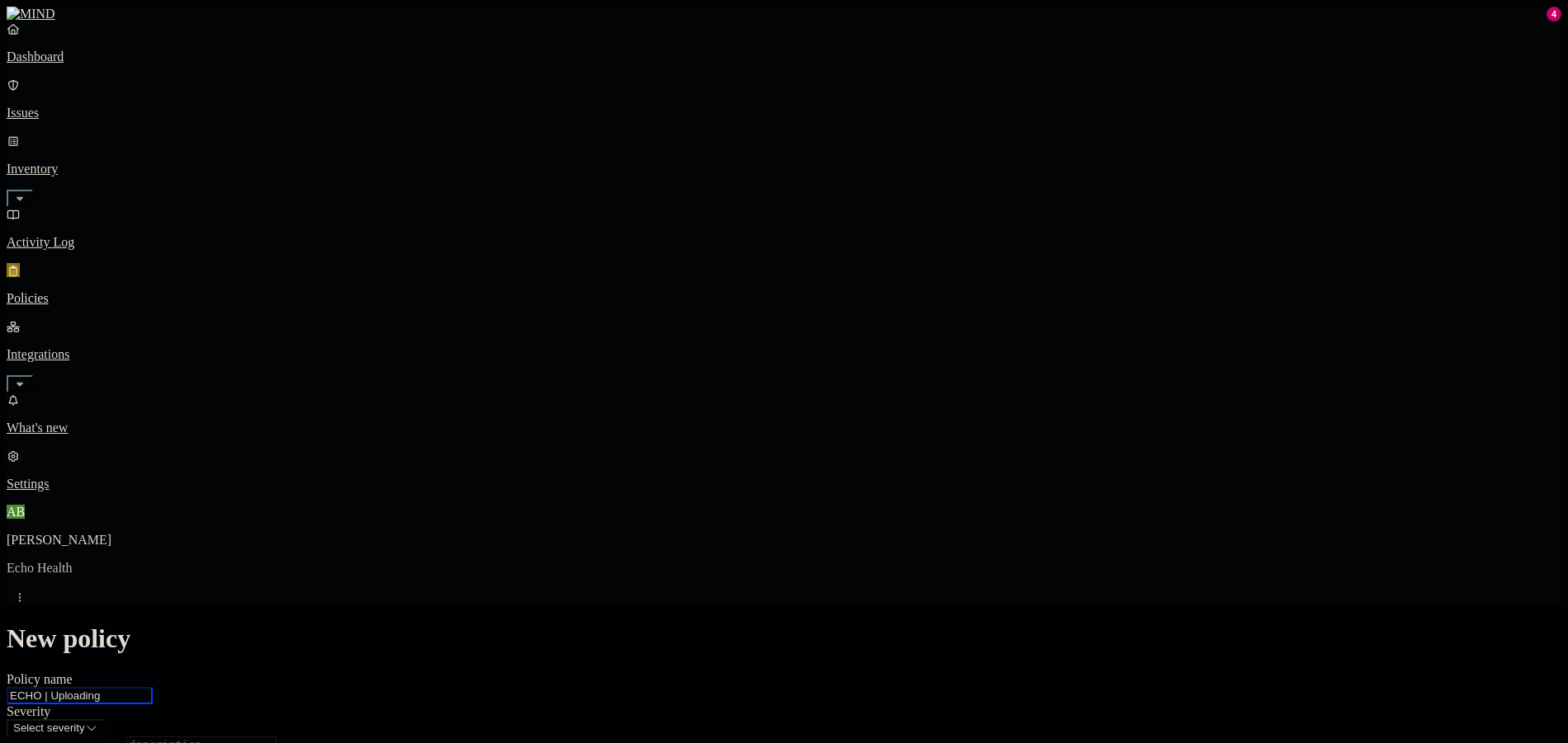
click at [152, 687] on input "ECHO | Uploading" at bounding box center [80, 696] width 146 height 18
drag, startPoint x: 831, startPoint y: 137, endPoint x: 785, endPoint y: 140, distance: 46.1
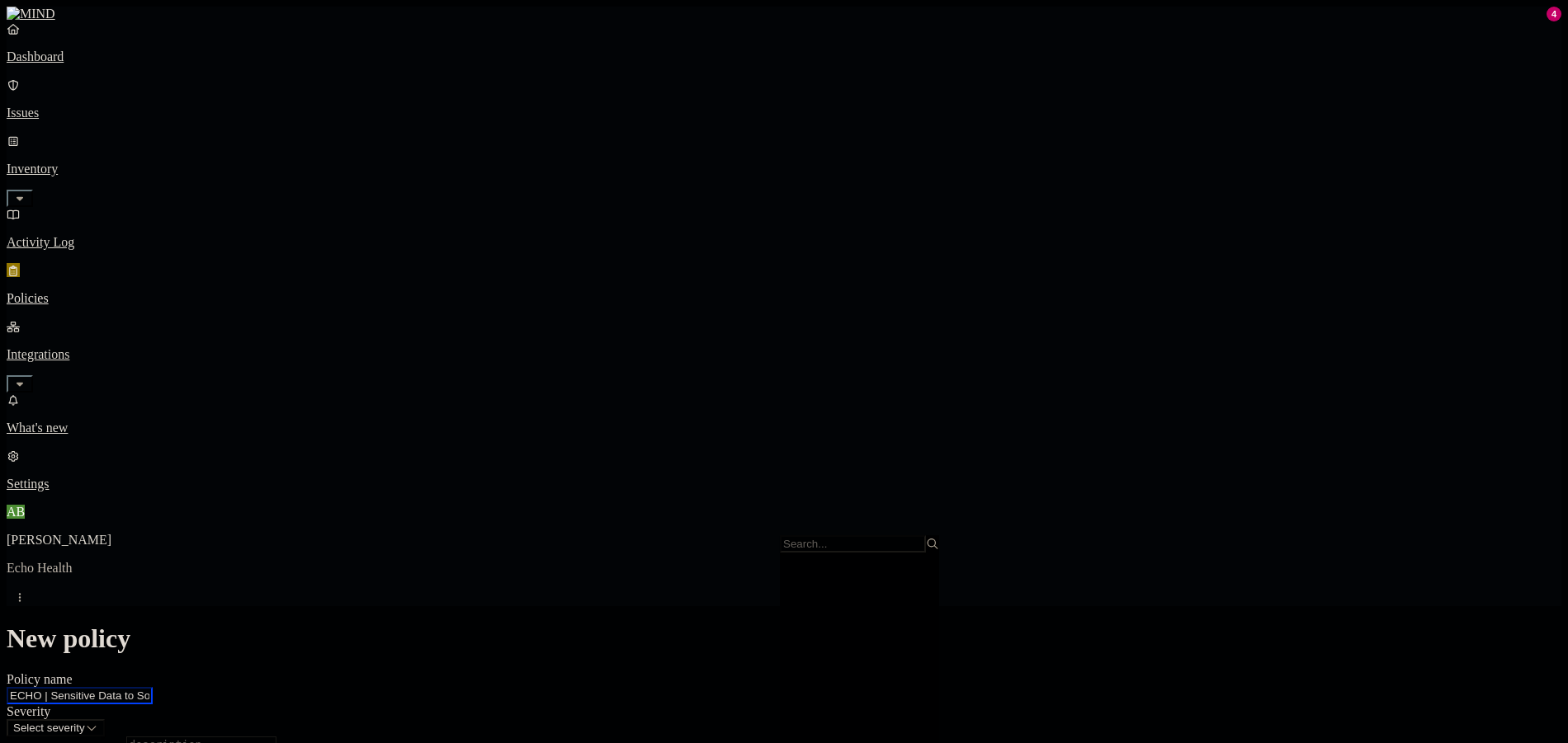
click at [152, 687] on input "ECHO | Sensitive Data to Social Meda" at bounding box center [80, 696] width 146 height 18
type input "ECHO | Sensitive Data to Social Networks"
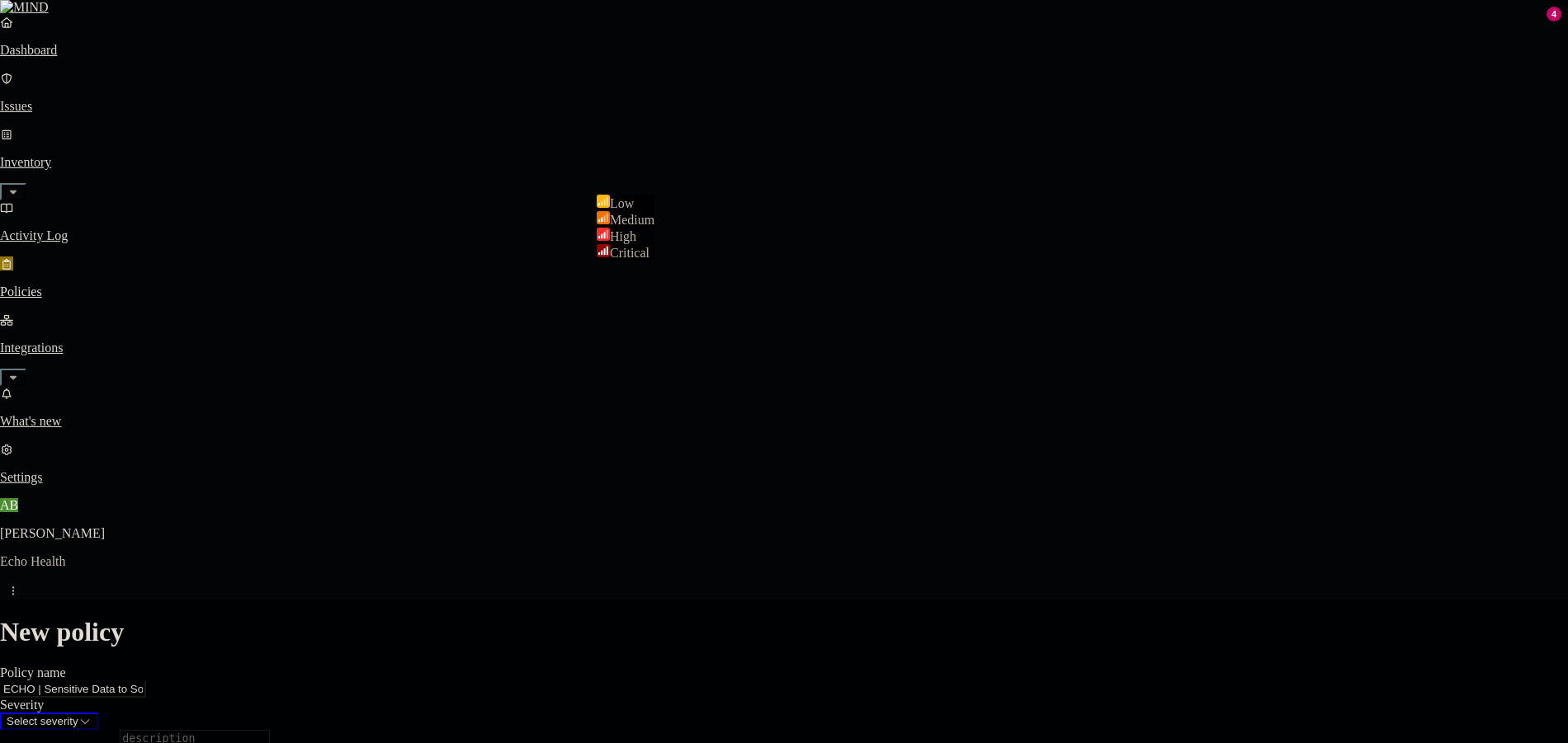
select select "3"
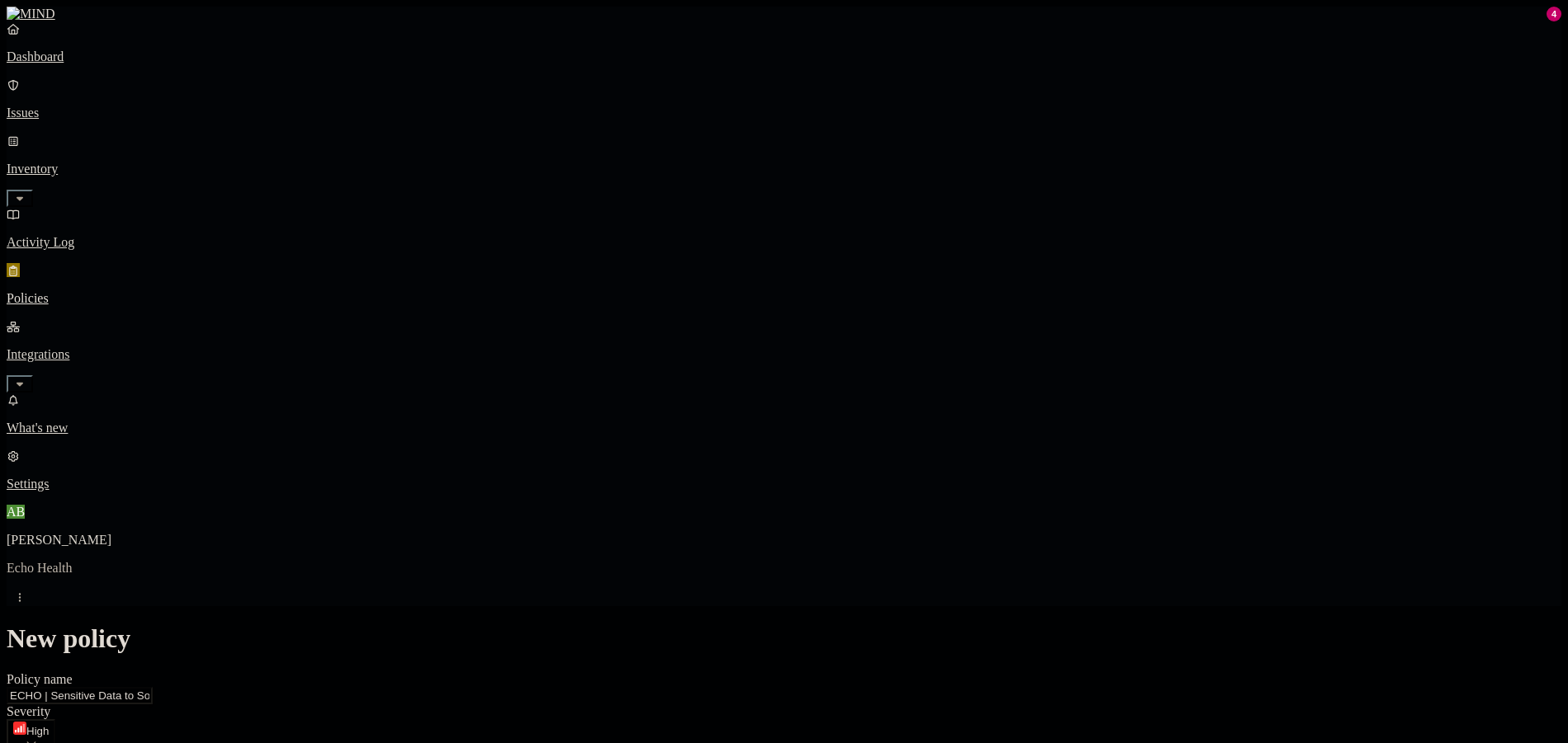
type textarea "U"
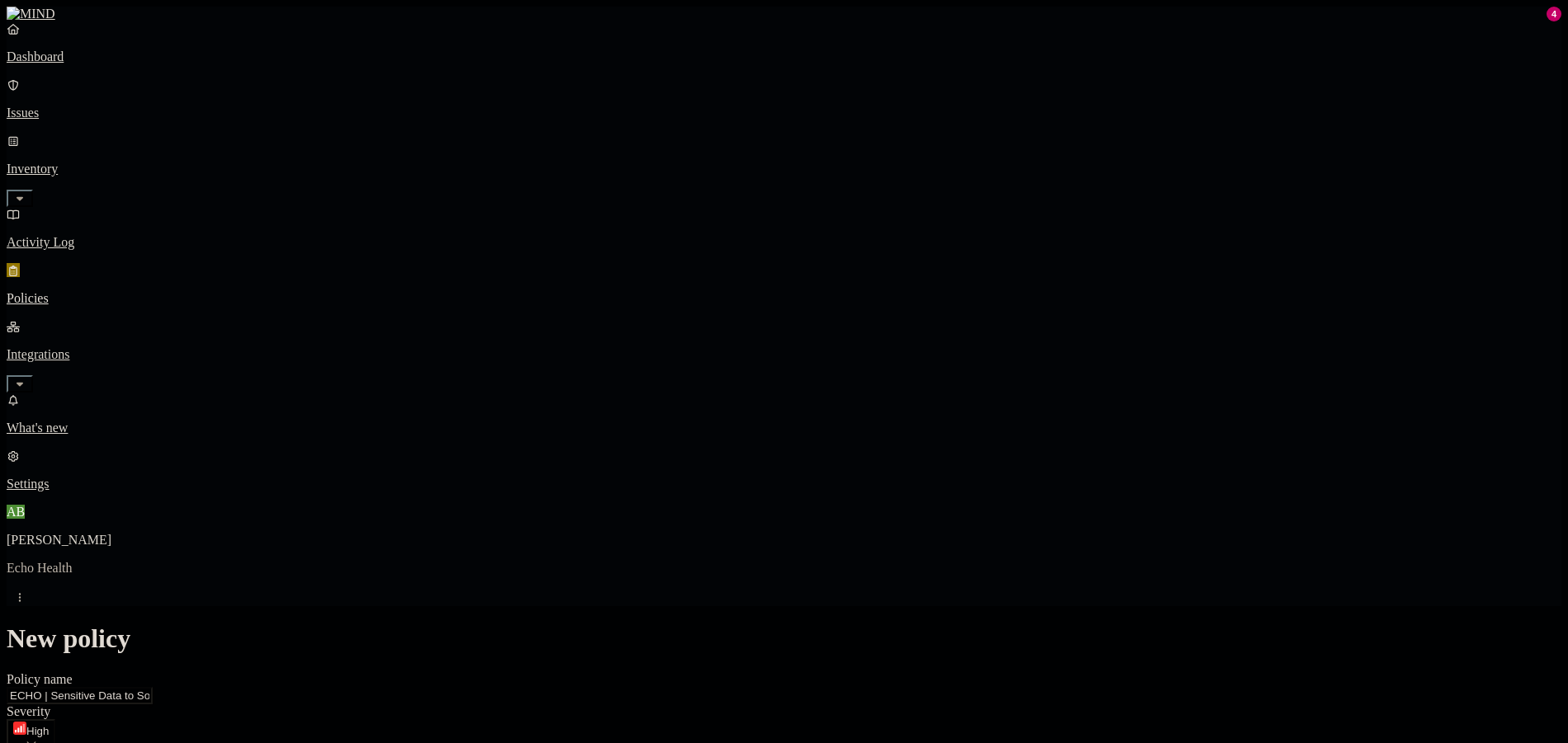
scroll to position [943, 0]
type textarea "Block sensitive data from being uploaded to social networks"
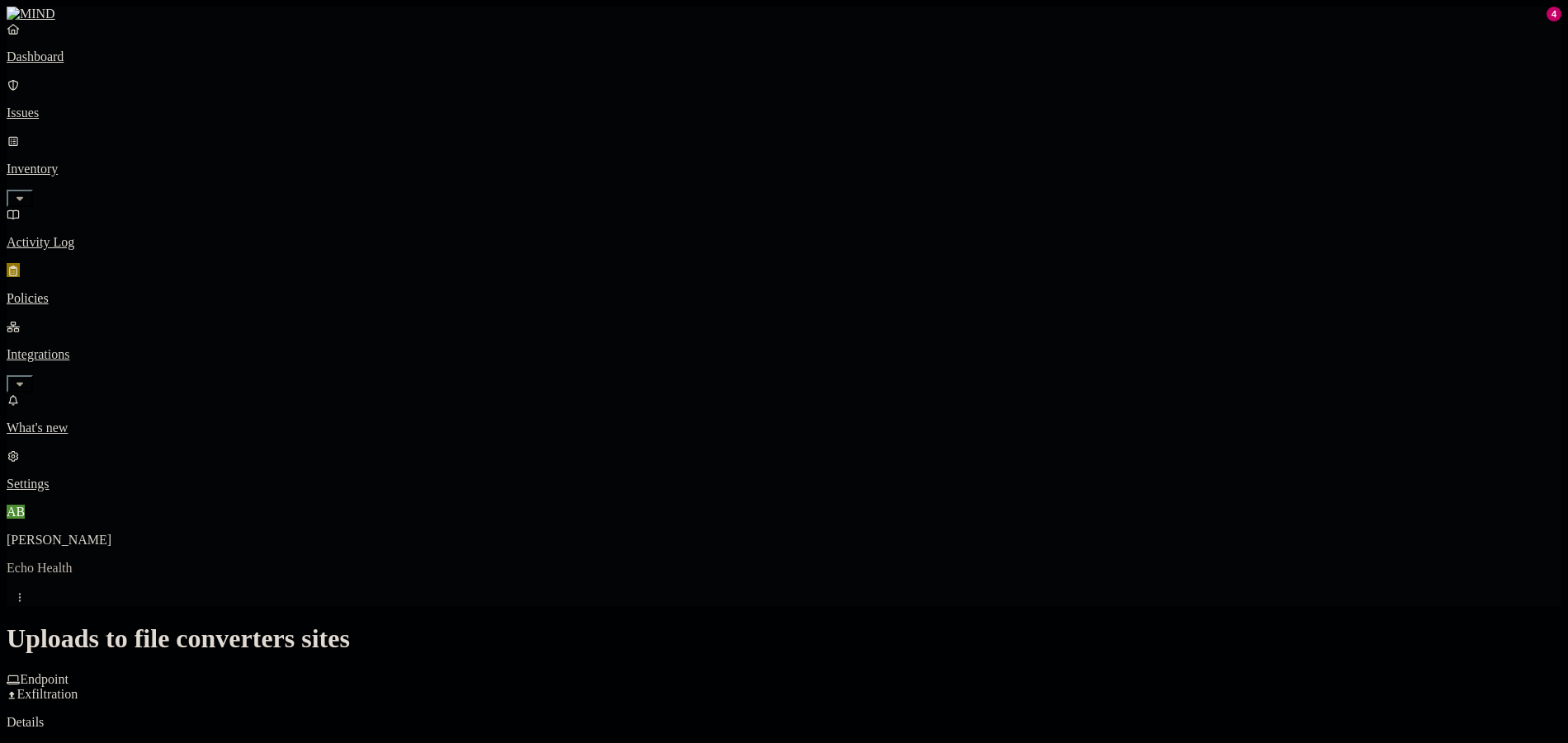
drag, startPoint x: 845, startPoint y: 195, endPoint x: 769, endPoint y: 204, distance: 76.5
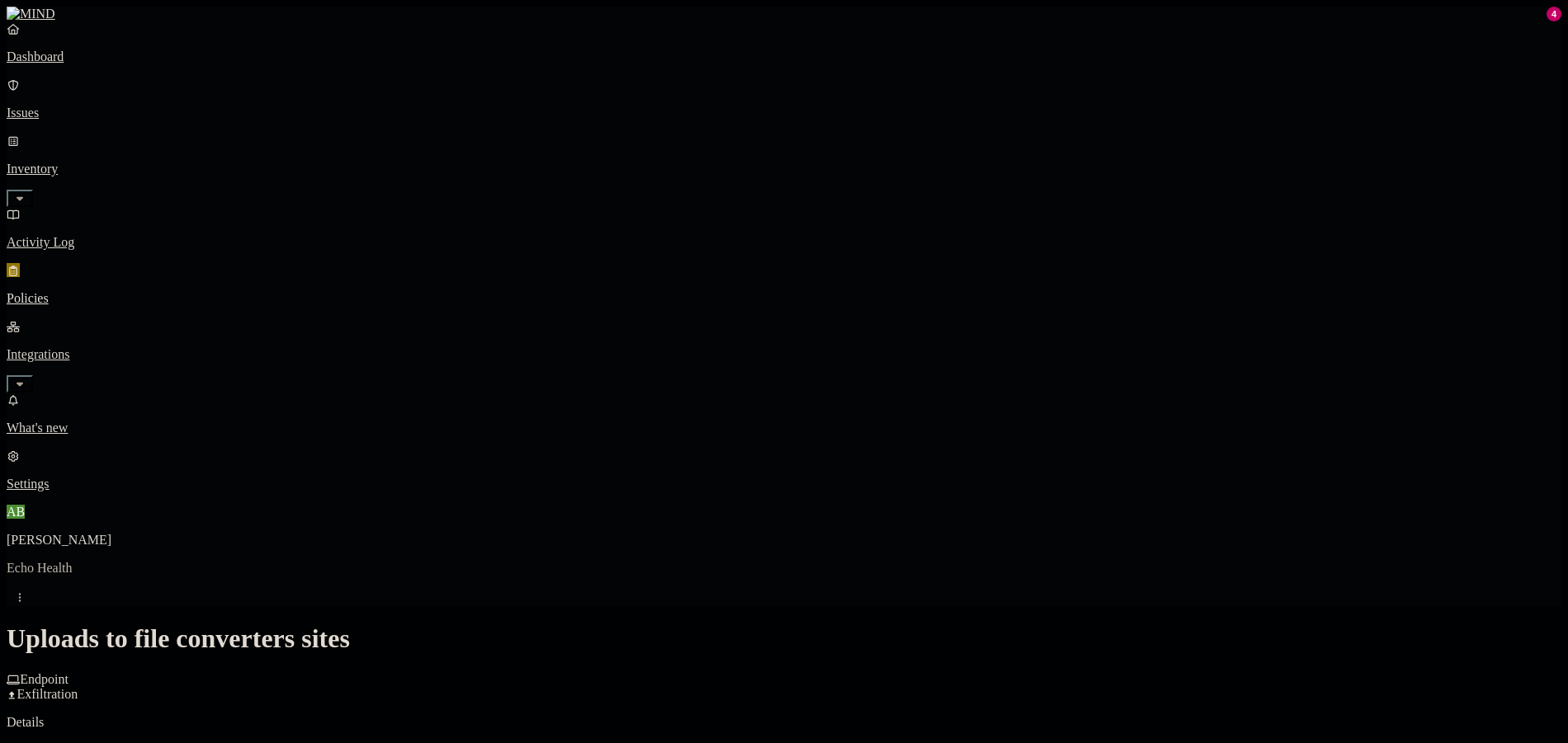
scroll to position [803, 0]
type input "ECHO | Uploads to File Converters websites"
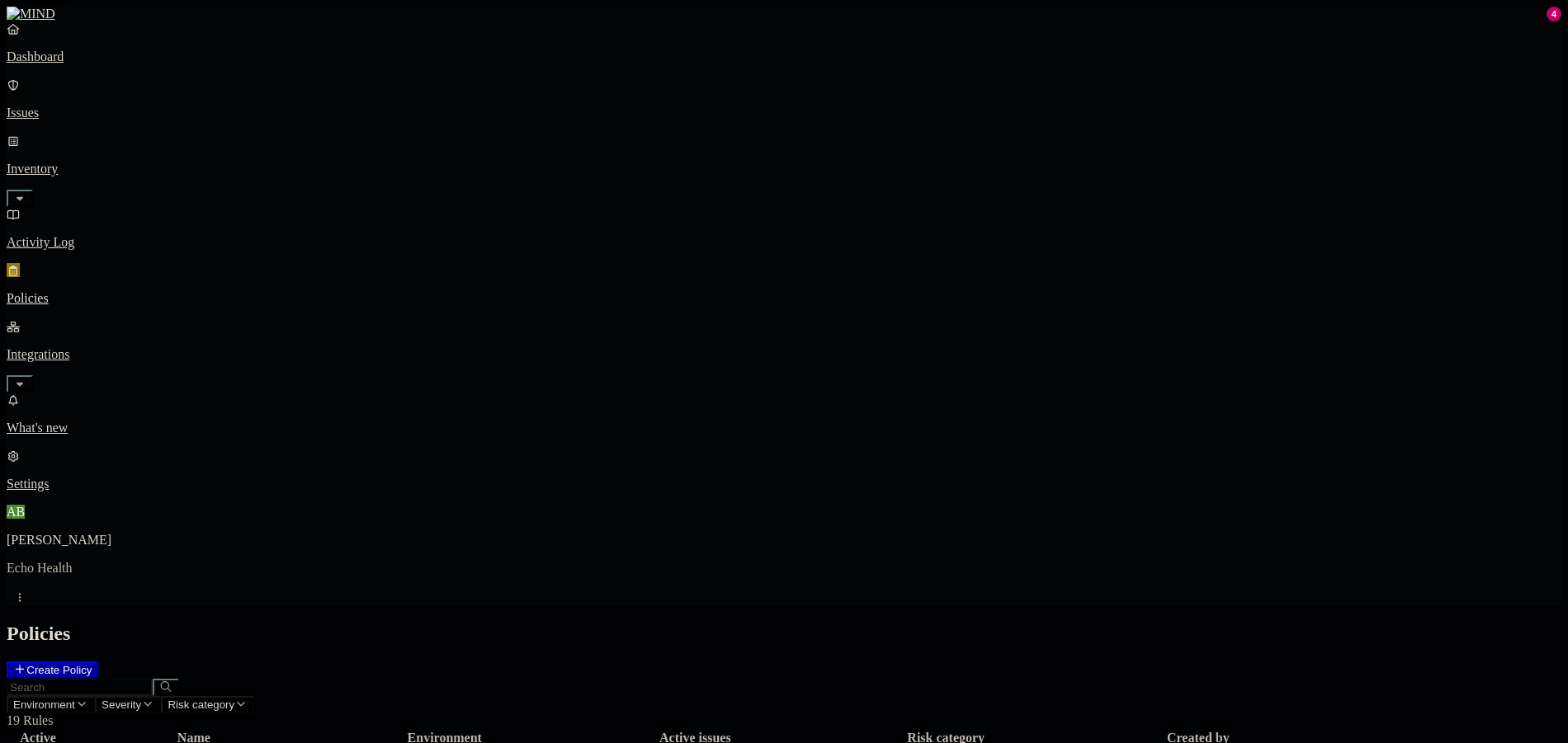
scroll to position [13, 0]
